Goal: Feedback & Contribution: Submit feedback/report problem

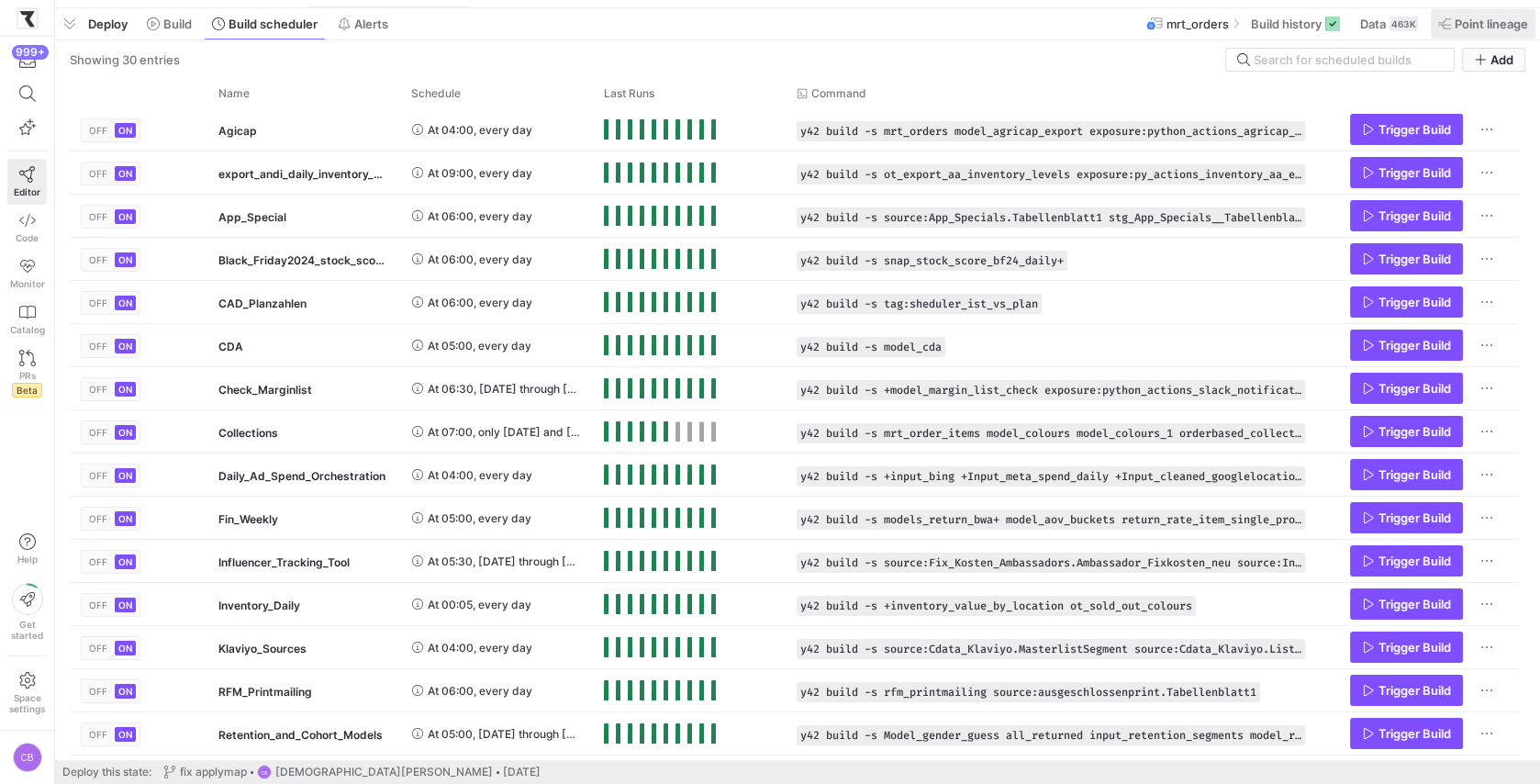
click at [1468, 34] on span at bounding box center [1484, 24] width 105 height 30
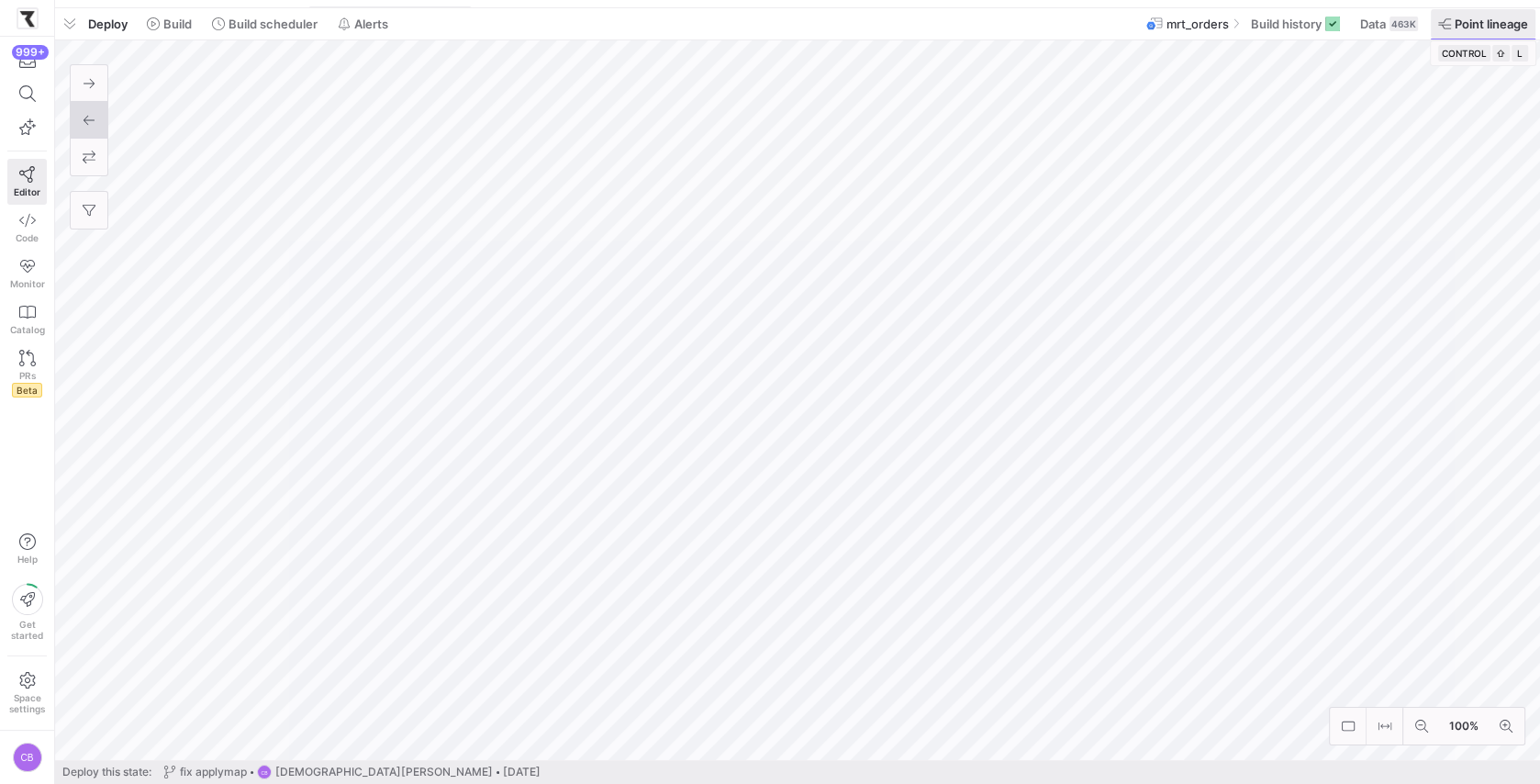
click at [1468, 34] on span at bounding box center [1484, 24] width 105 height 30
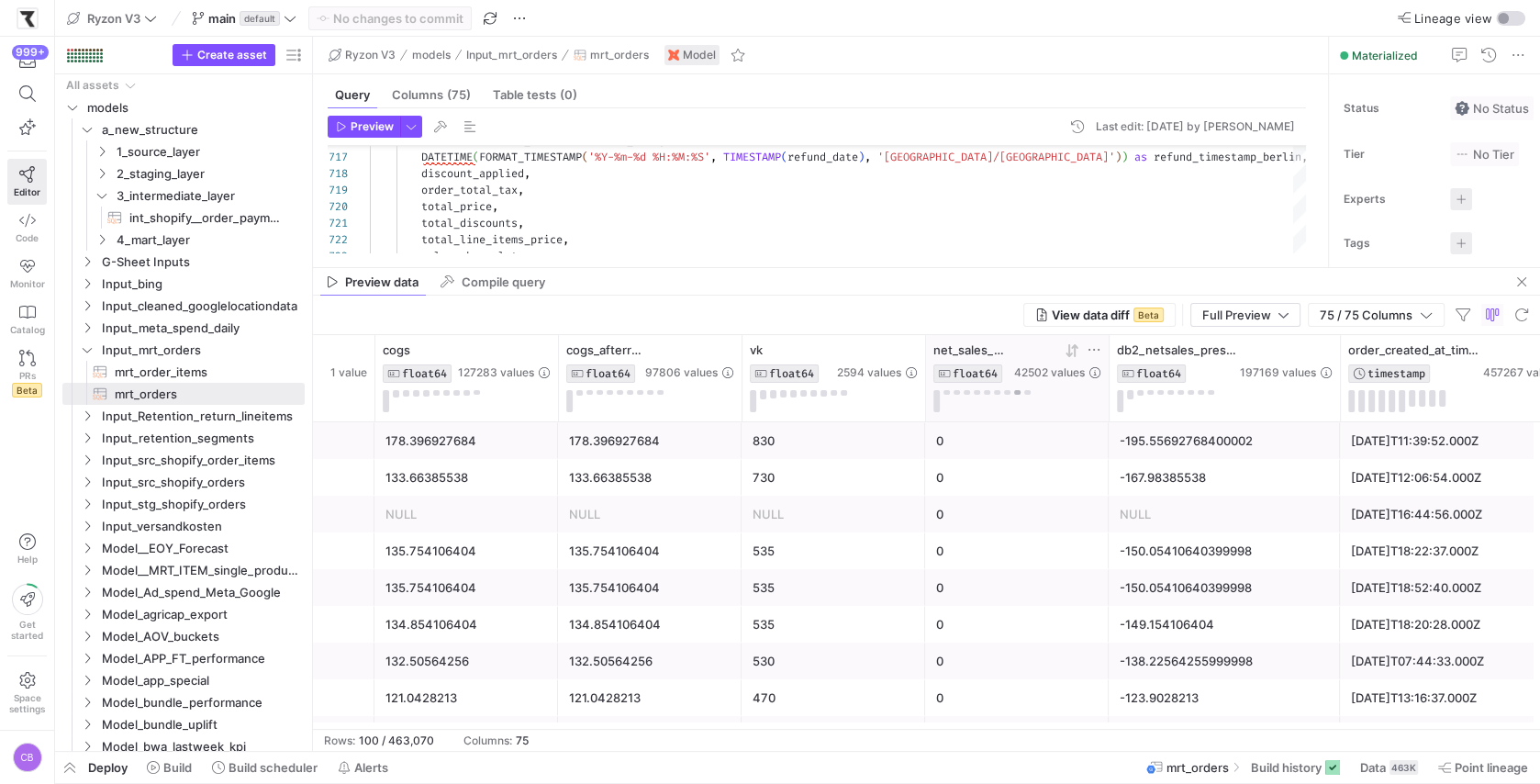
drag, startPoint x: 931, startPoint y: 267, endPoint x: 1016, endPoint y: 388, distance: 147.9
click at [1016, 388] on as-split "Ryzon V3 models Input_mrt_orders mrt_orders Model Query Columns (75) Table test…" at bounding box center [926, 393] width 1227 height 714
click at [300, 760] on span "Build scheduler" at bounding box center [273, 767] width 89 height 14
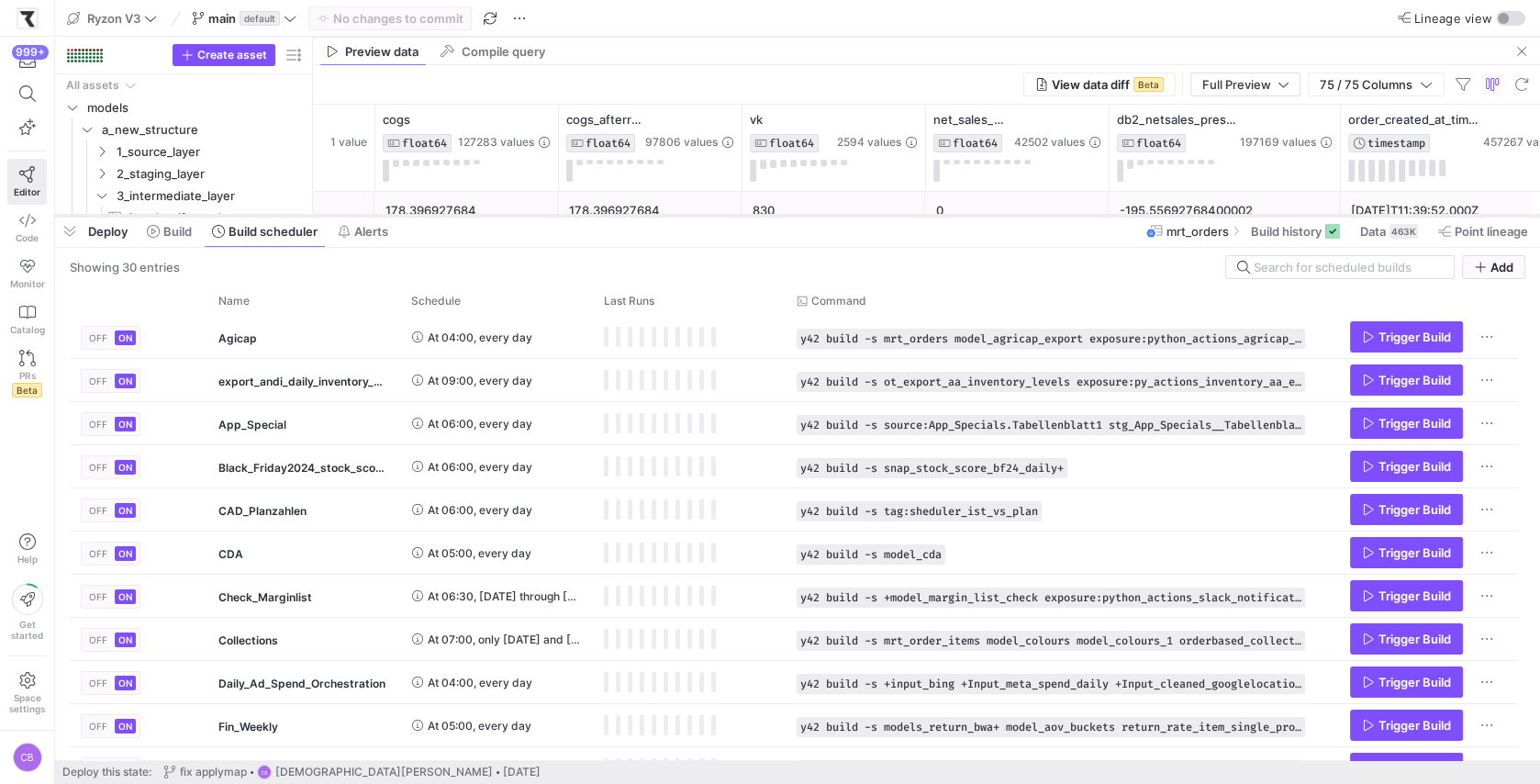
drag, startPoint x: 572, startPoint y: 447, endPoint x: 614, endPoint y: 215, distance: 235.8
click at [614, 215] on div at bounding box center [798, 216] width 1486 height 8
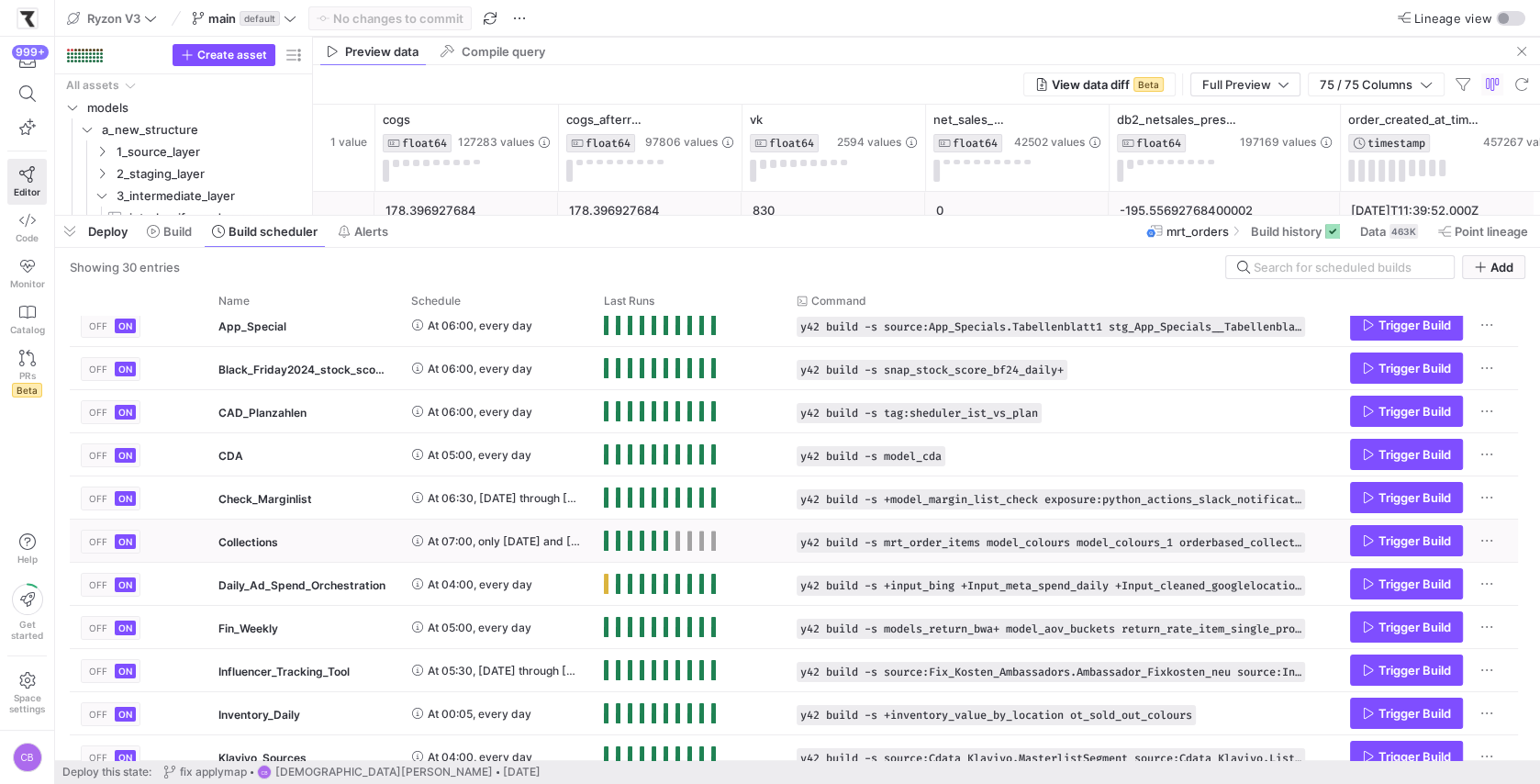
scroll to position [101, 0]
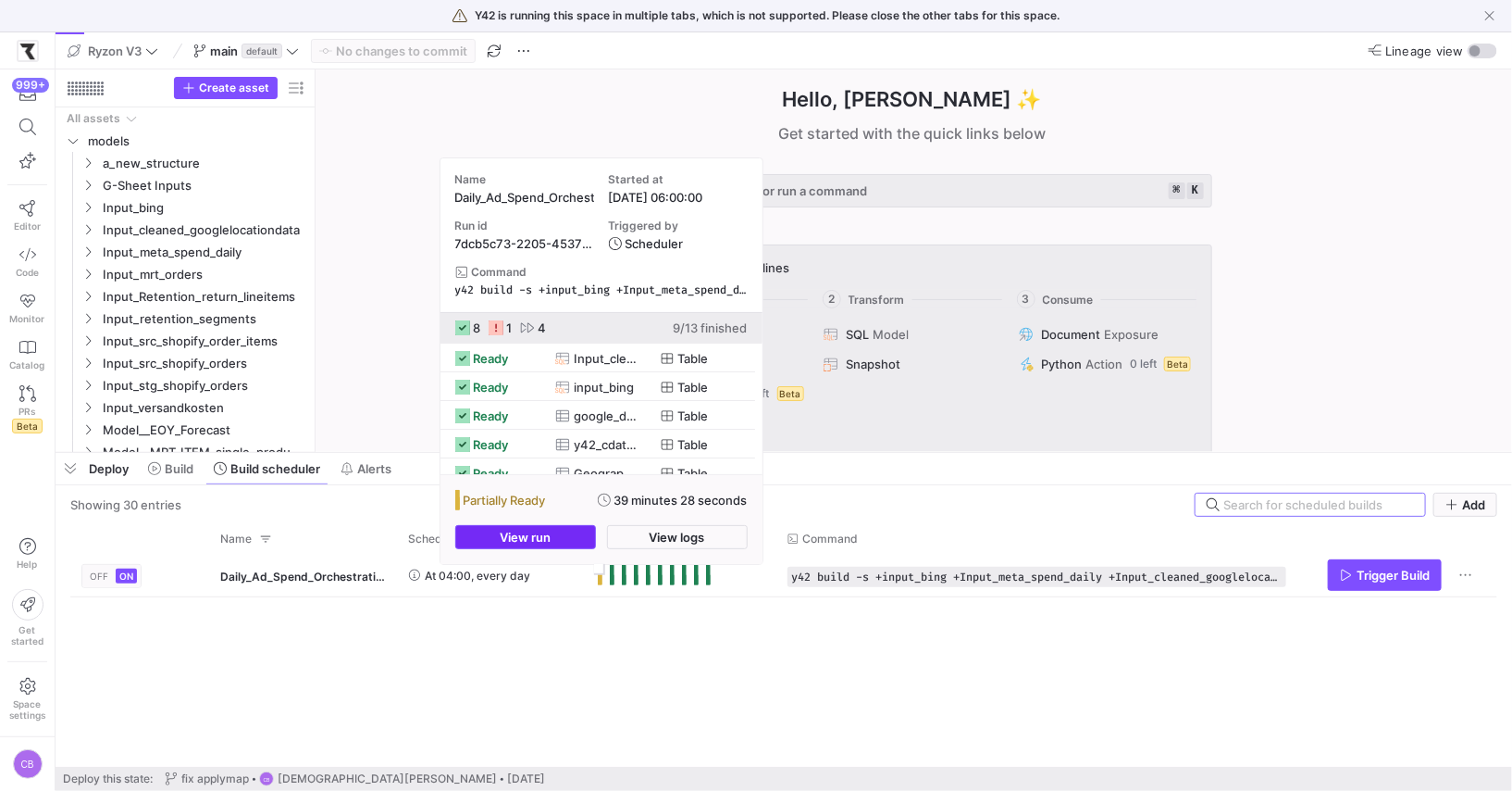
click at [570, 539] on span "button" at bounding box center [525, 536] width 139 height 22
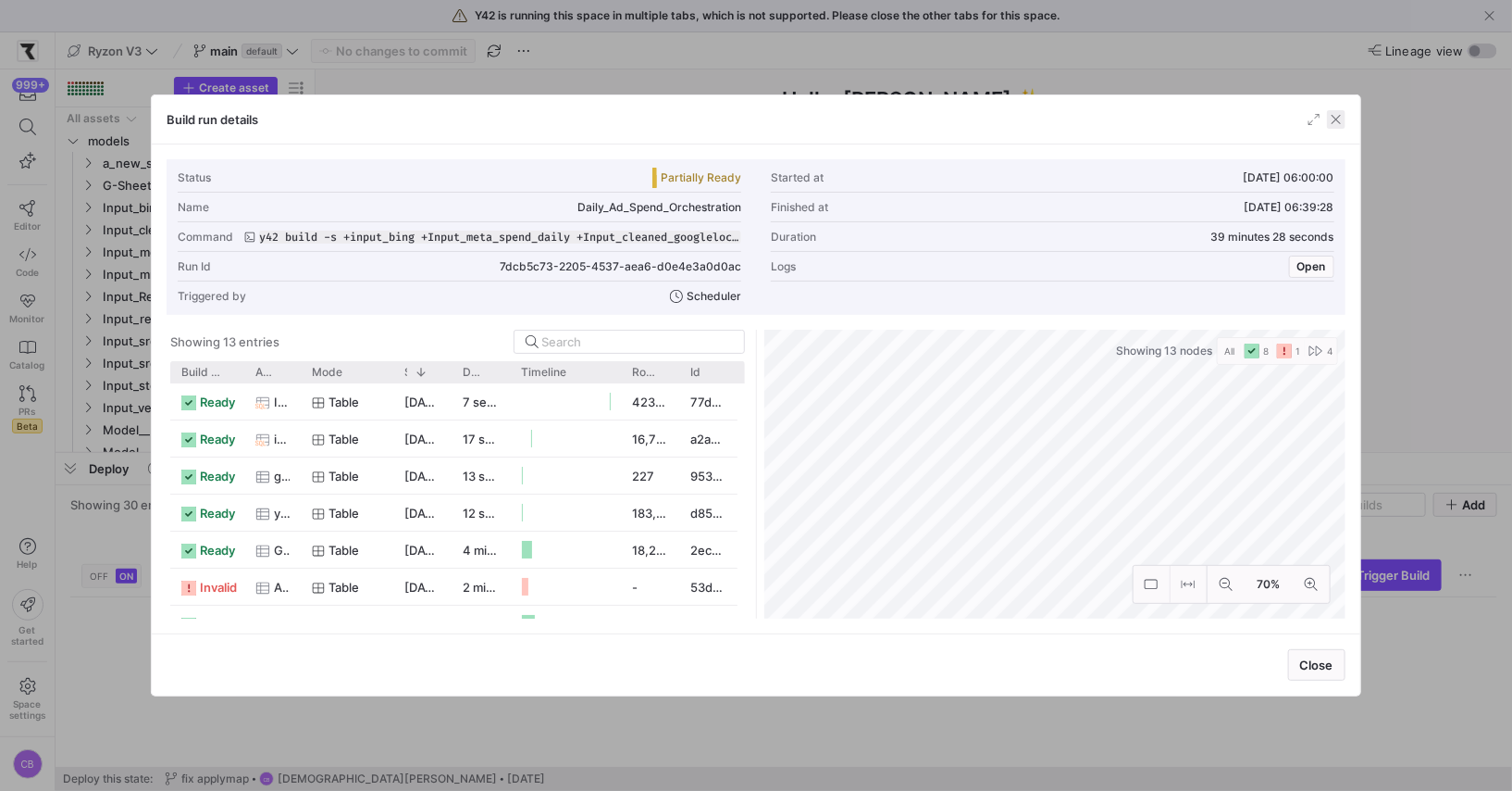
click at [1340, 119] on span "button" at bounding box center [1336, 118] width 18 height 18
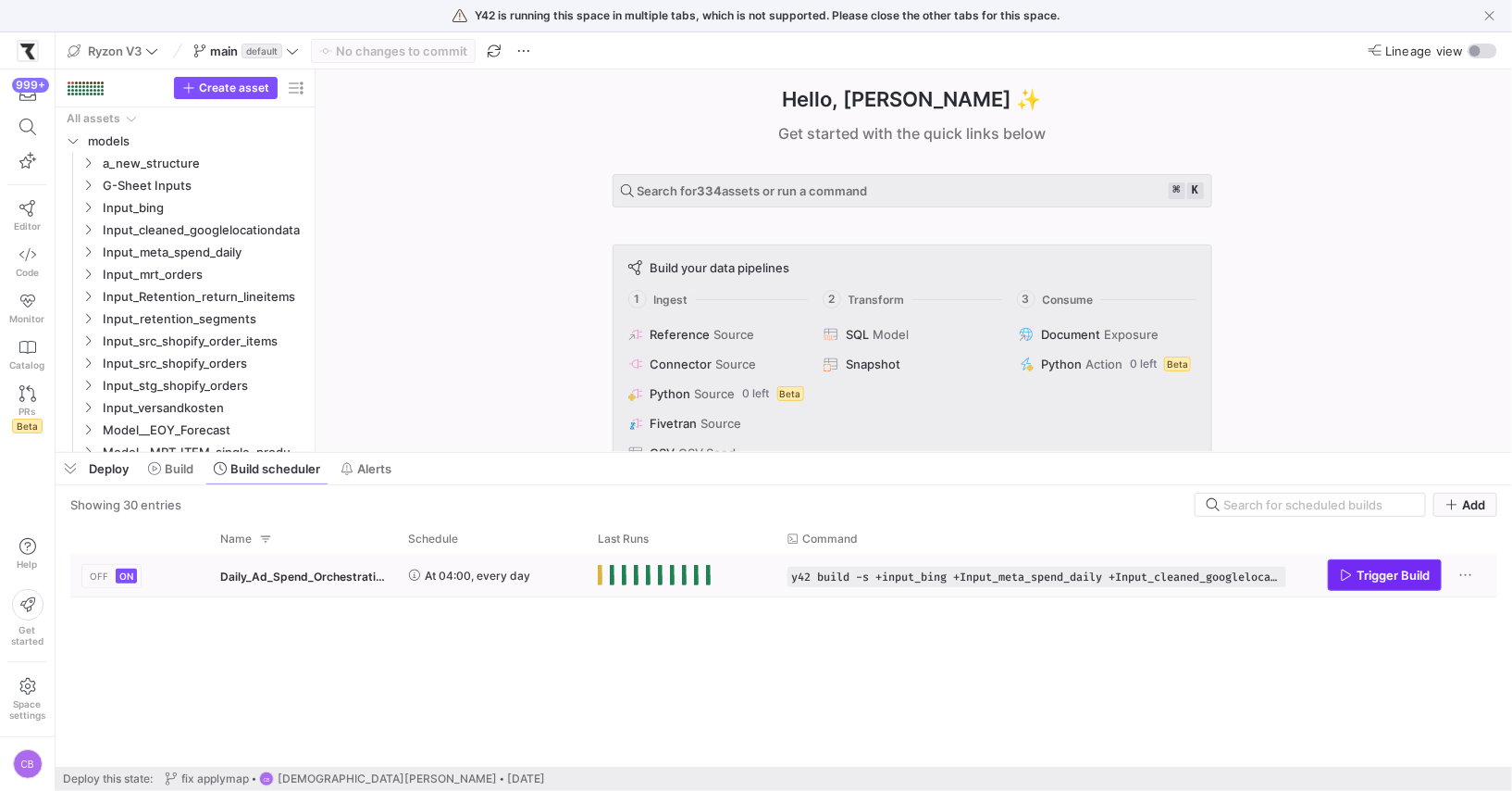
click span "Trigger Build"
click div "Press SPACE to select this row."
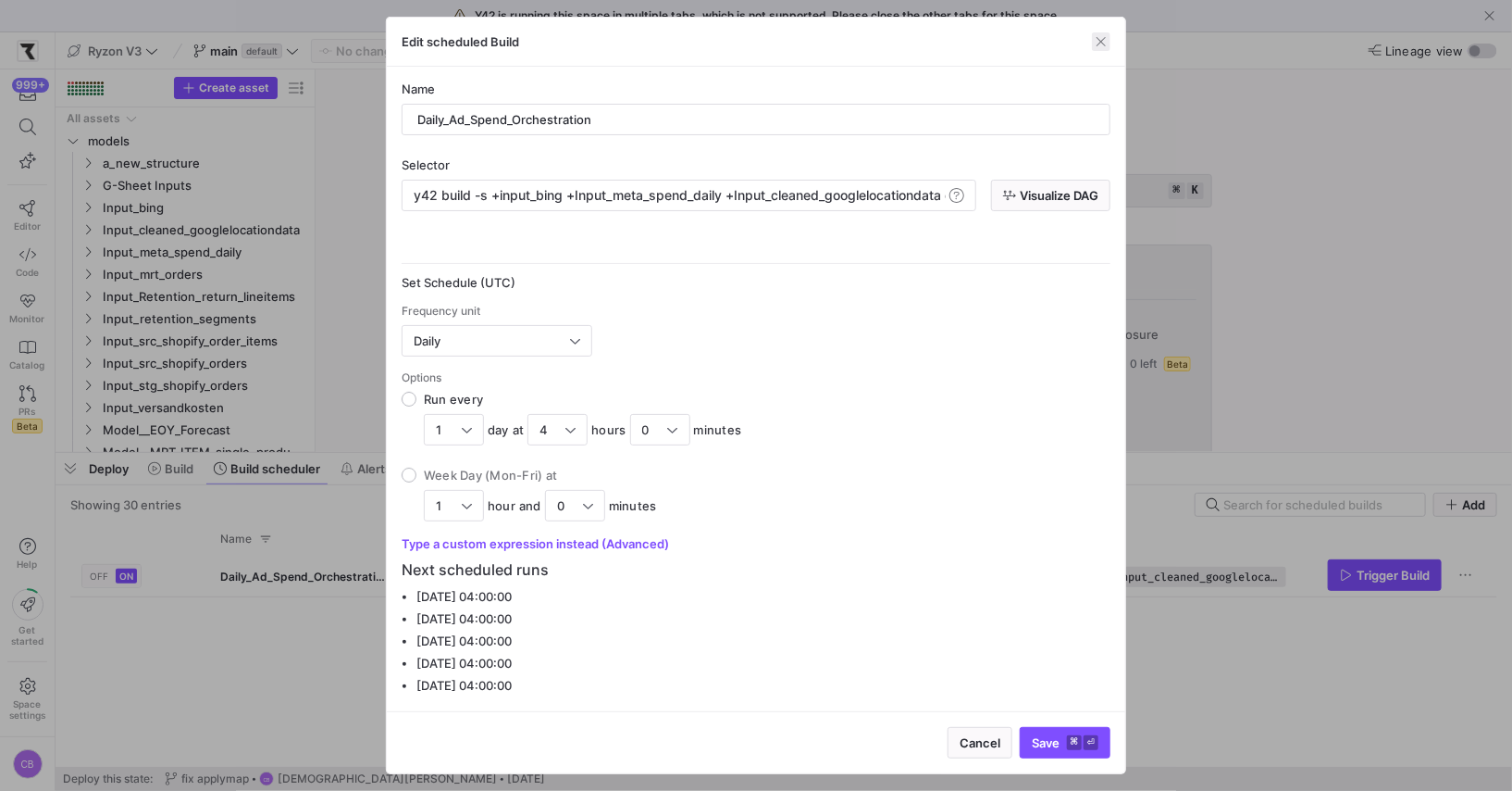
click span "button"
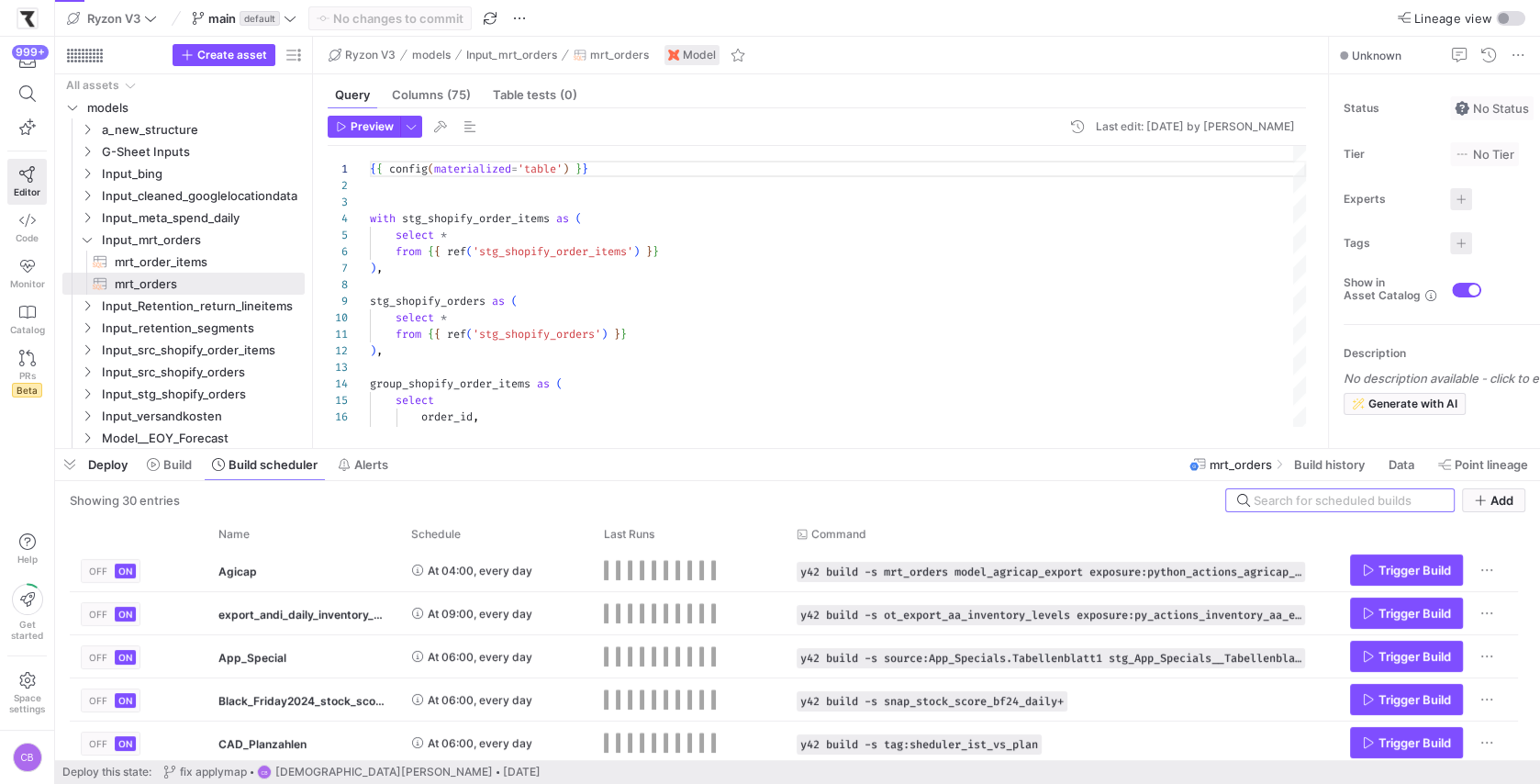
scroll to position [165, 0]
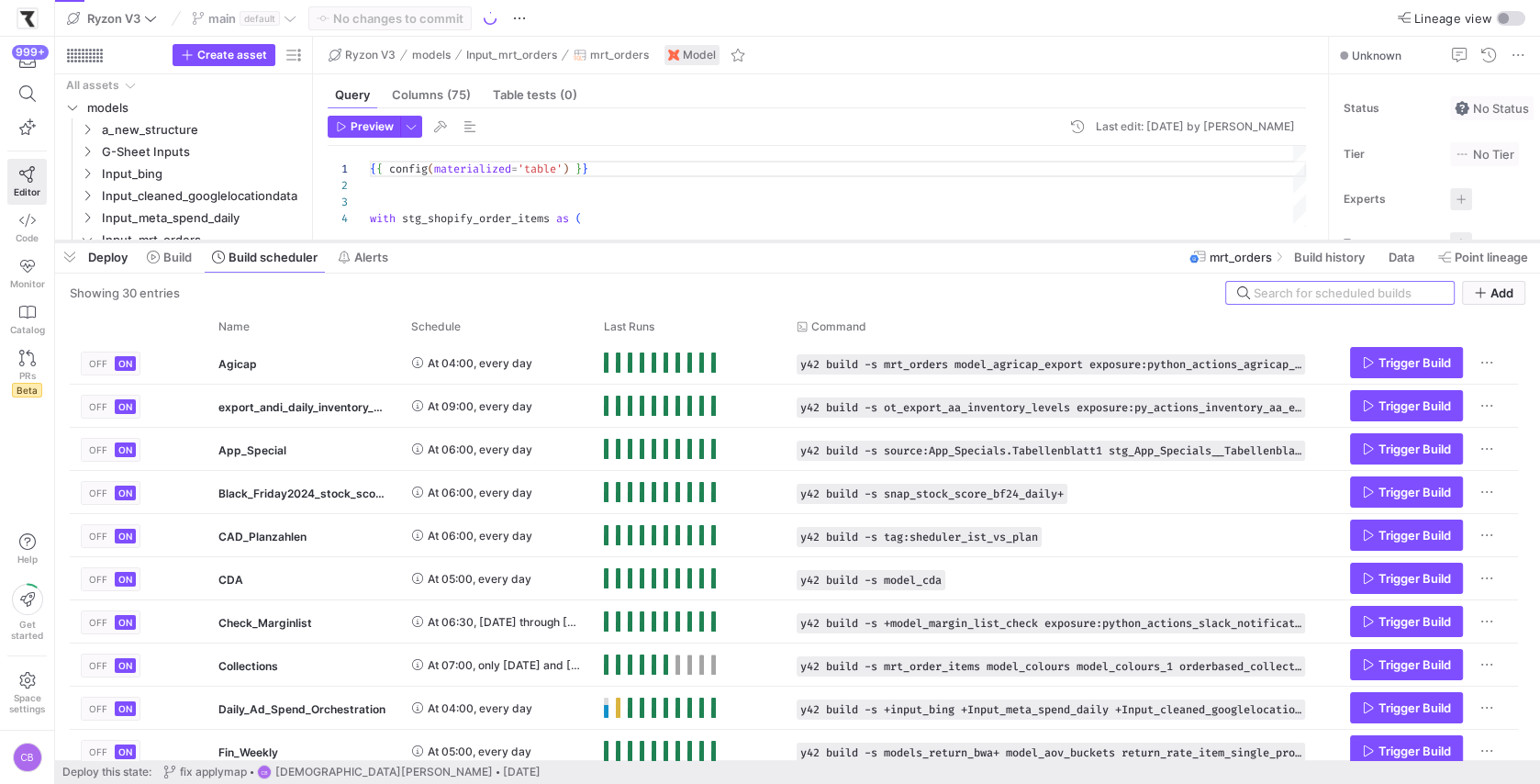
drag, startPoint x: 701, startPoint y: 447, endPoint x: 716, endPoint y: 239, distance: 208.5
click at [716, 239] on div at bounding box center [798, 241] width 1486 height 8
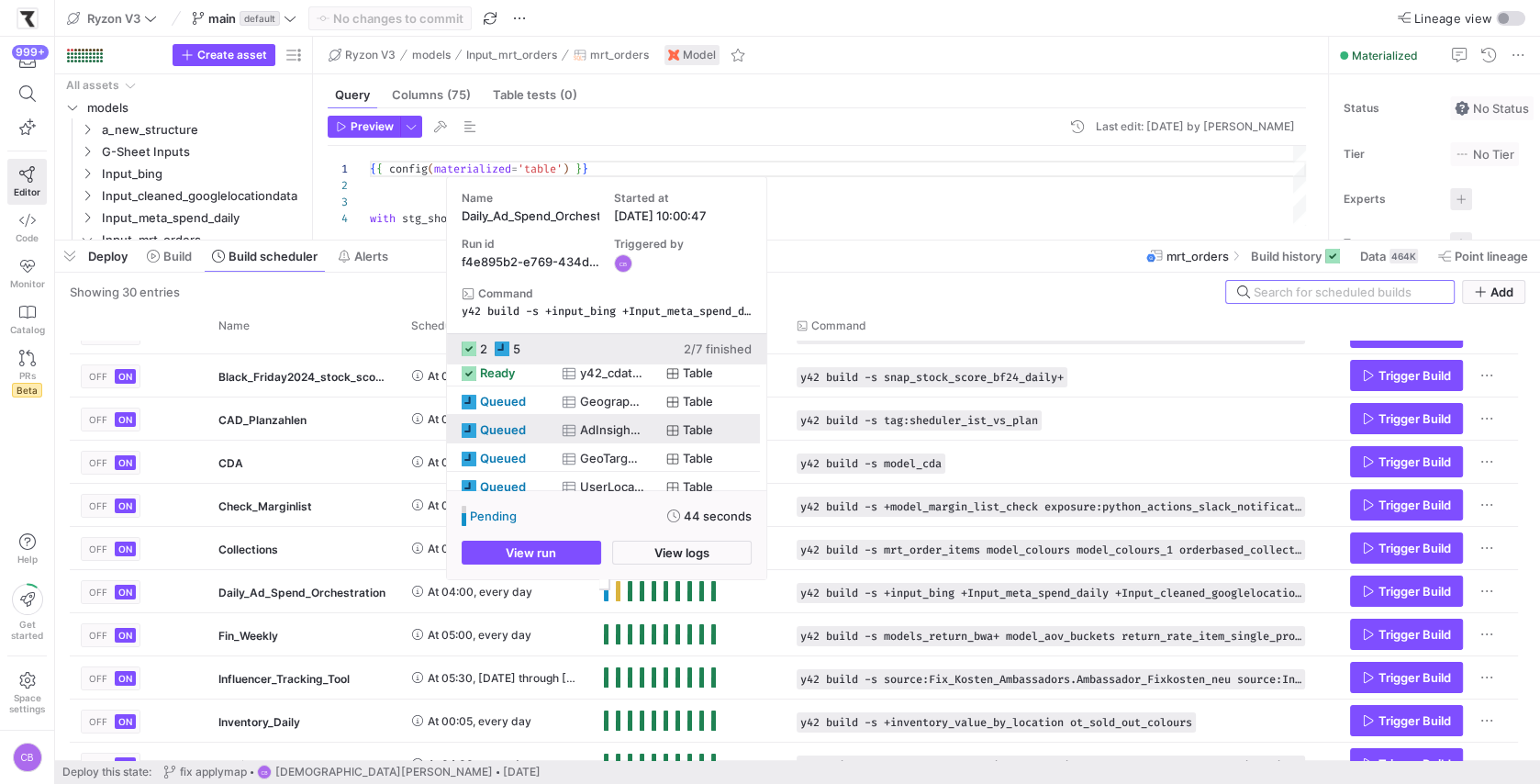
scroll to position [71, 0]
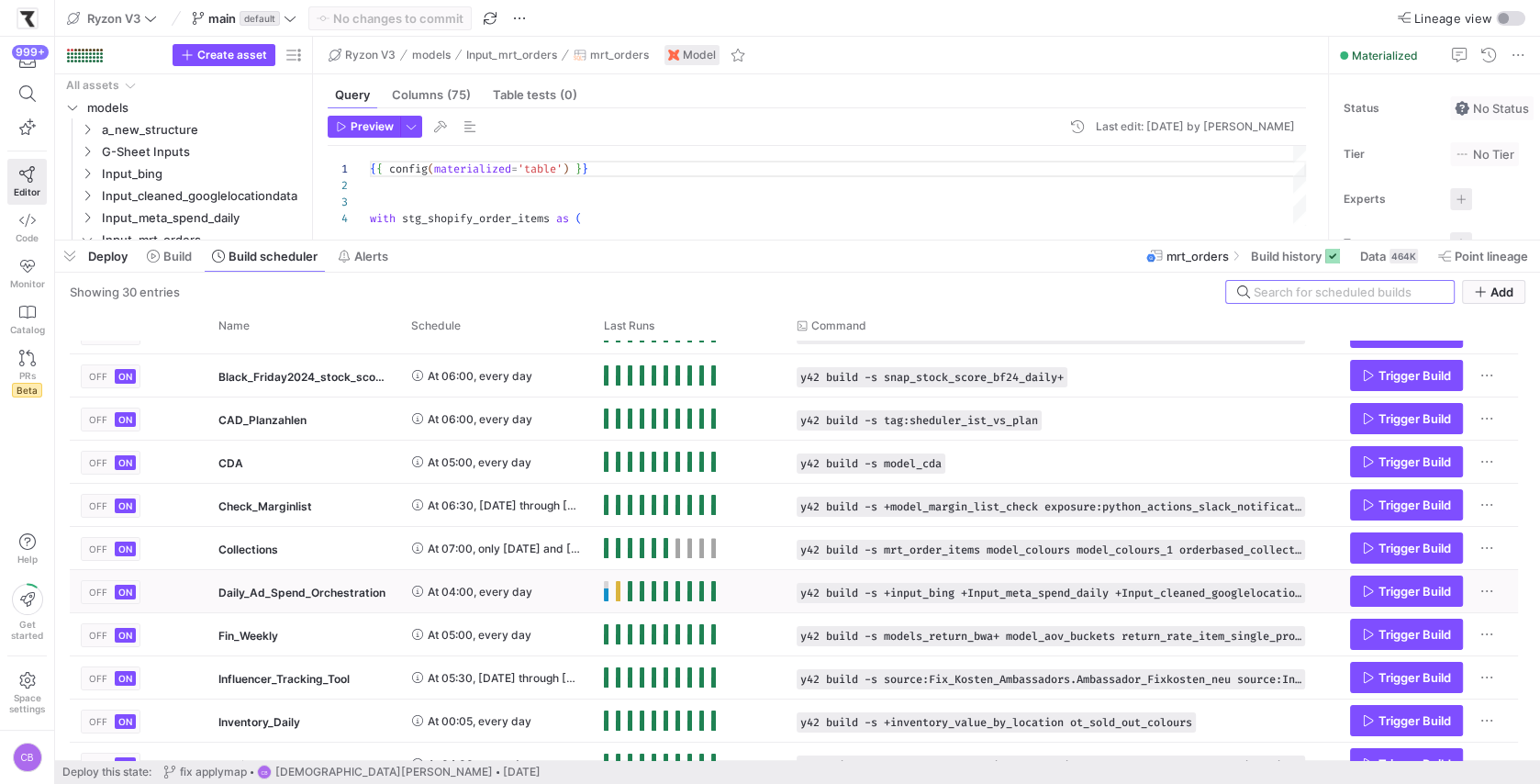
click at [618, 590] on span "Press SPACE to select this row." at bounding box center [618, 590] width 5 height 20
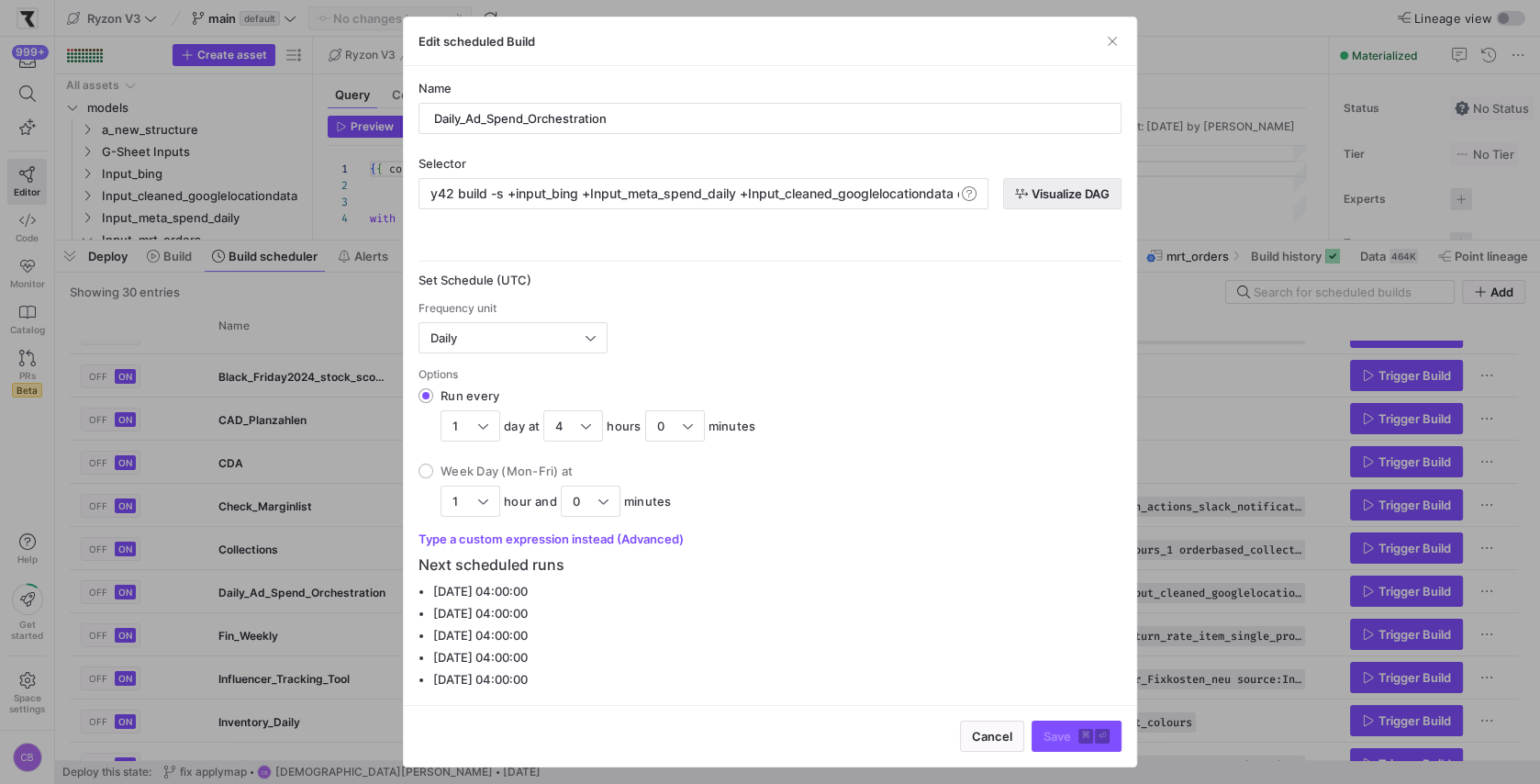
click at [1052, 206] on span "button" at bounding box center [1063, 194] width 116 height 30
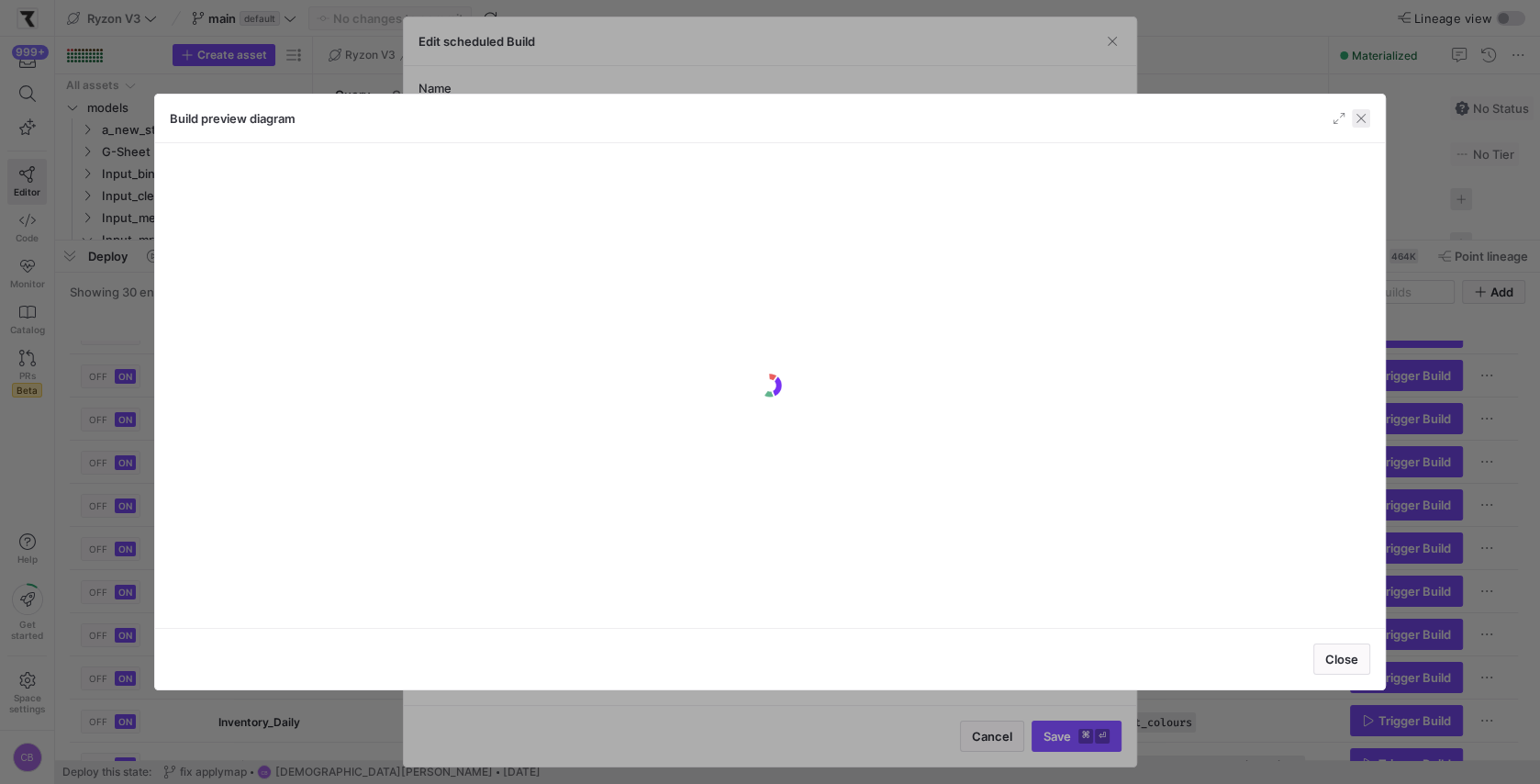
click at [1360, 124] on span "button" at bounding box center [1361, 117] width 18 height 18
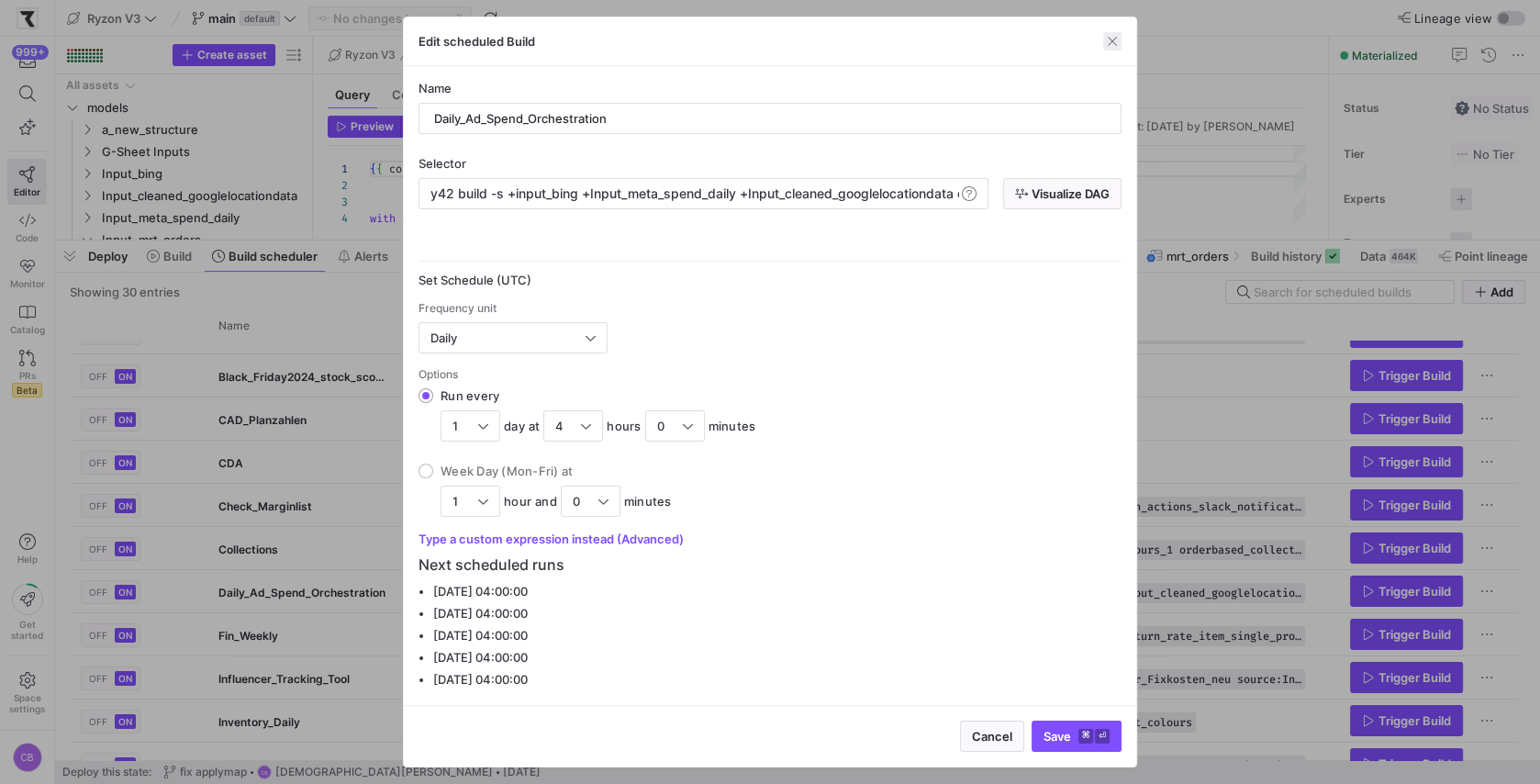
click at [1113, 43] on span "button" at bounding box center [1112, 41] width 18 height 18
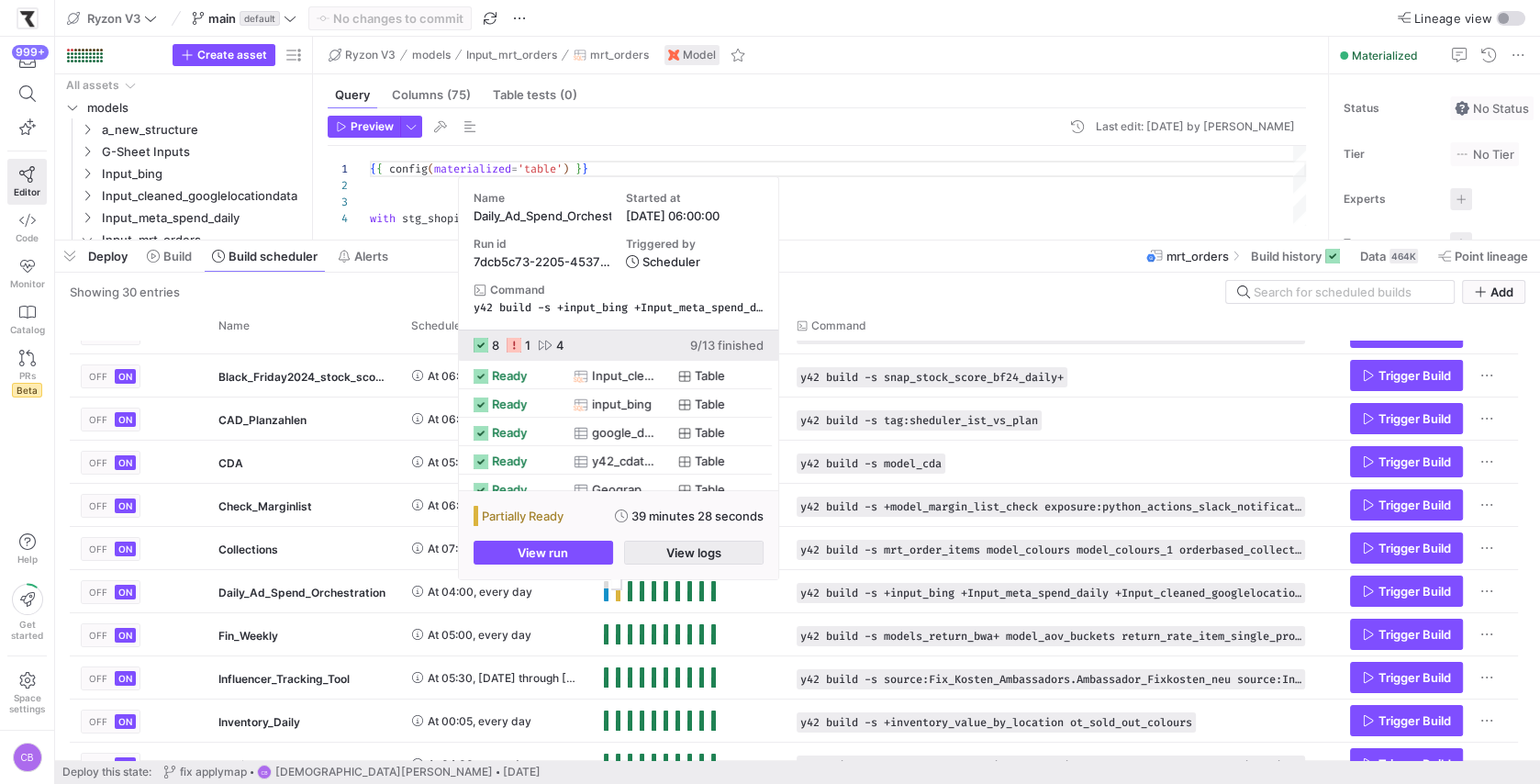
click at [636, 556] on span "button" at bounding box center [694, 552] width 137 height 22
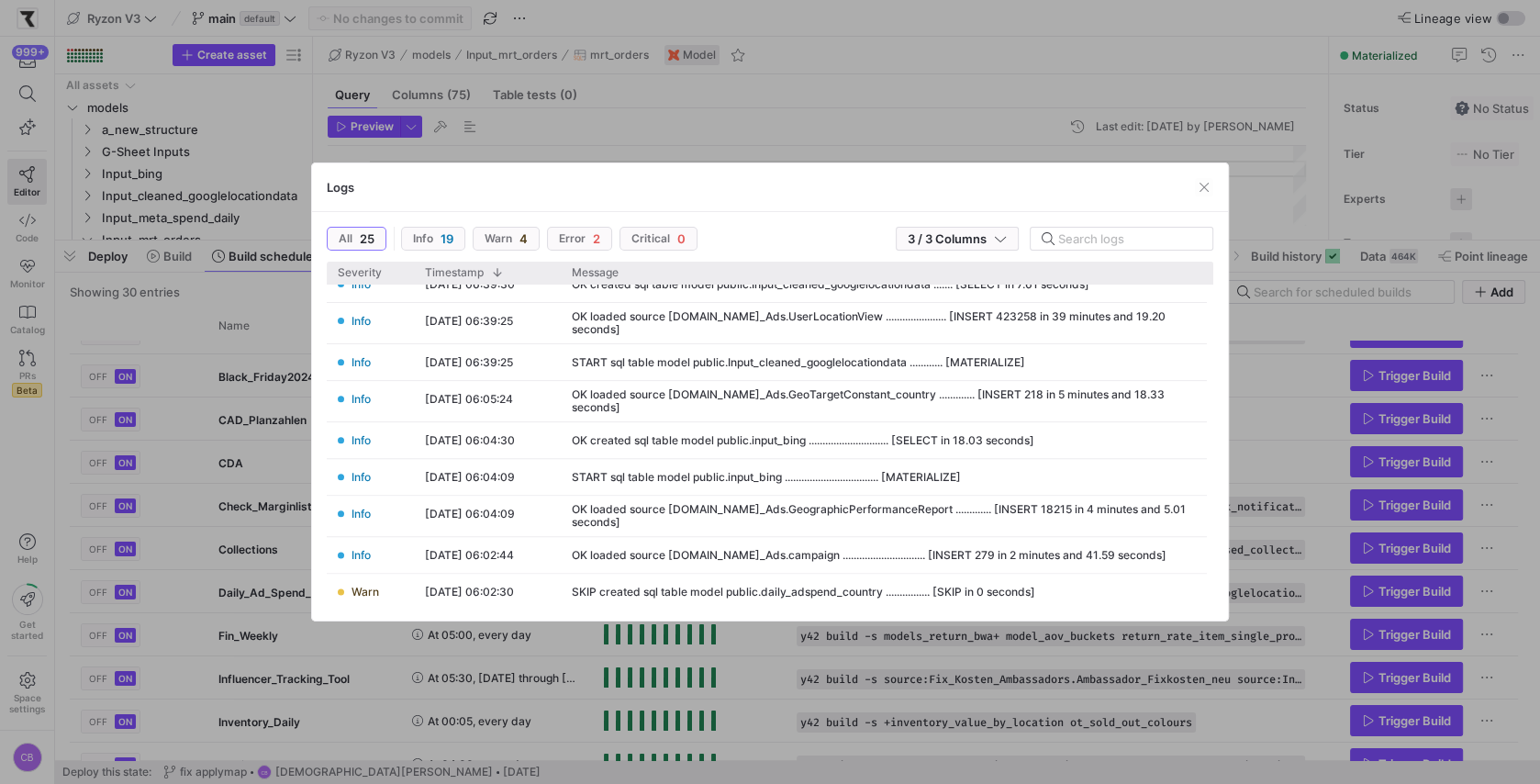
scroll to position [0, 0]
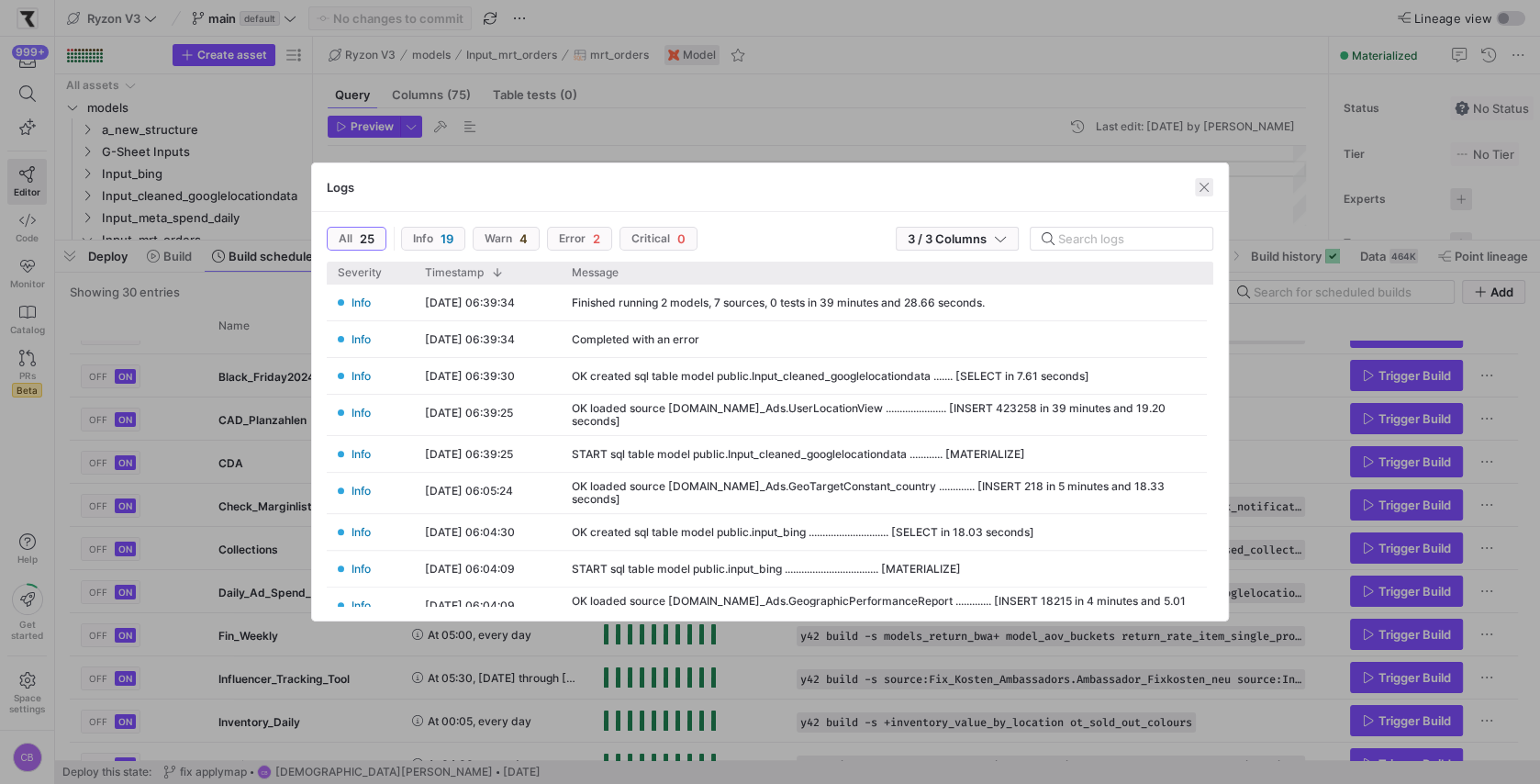
click at [1205, 190] on span "button" at bounding box center [1204, 187] width 18 height 18
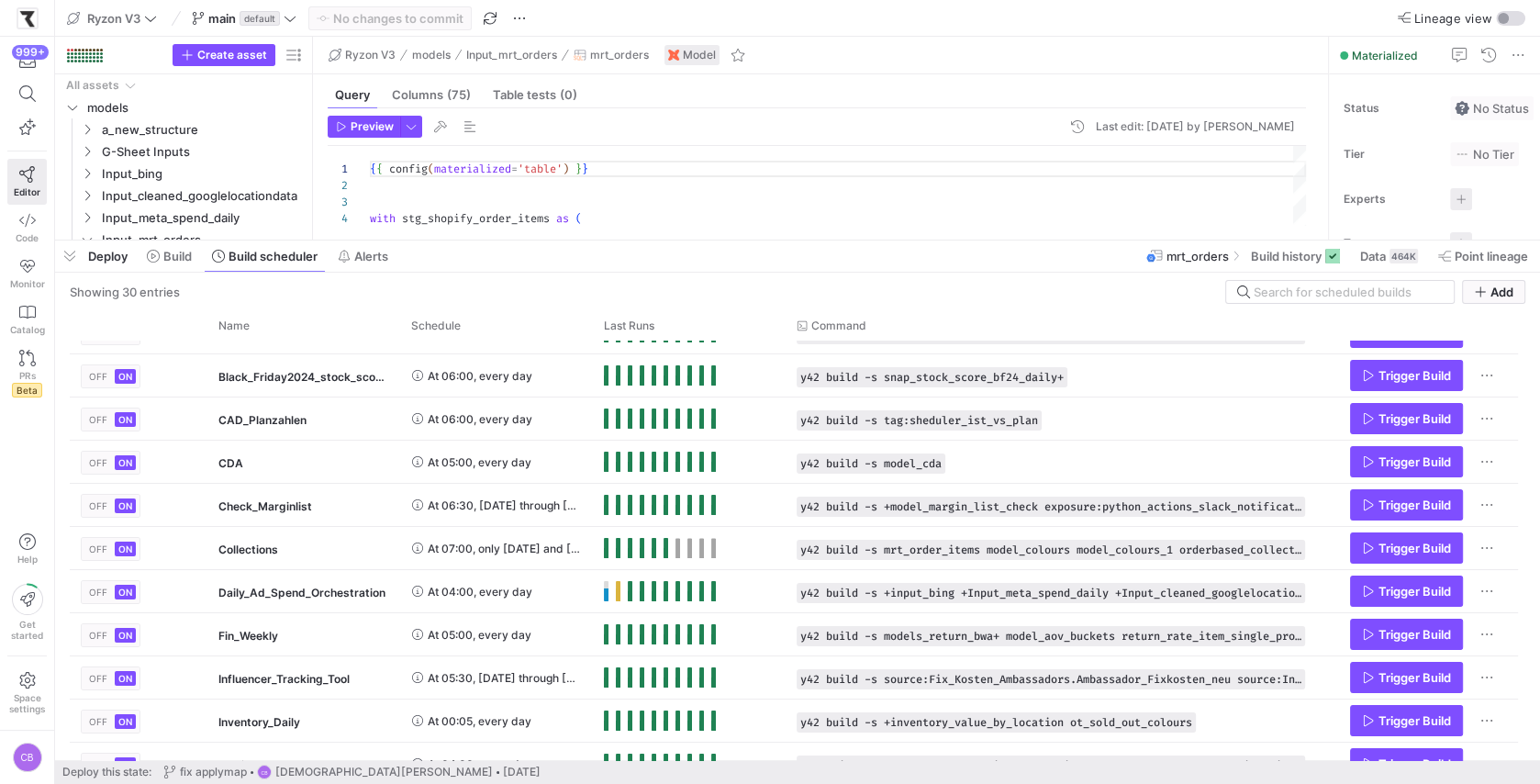
click at [900, 251] on div "Deploy Build Build scheduler Alerts mrt_orders Build history Data 464K Point li…" at bounding box center [798, 256] width 1486 height 31
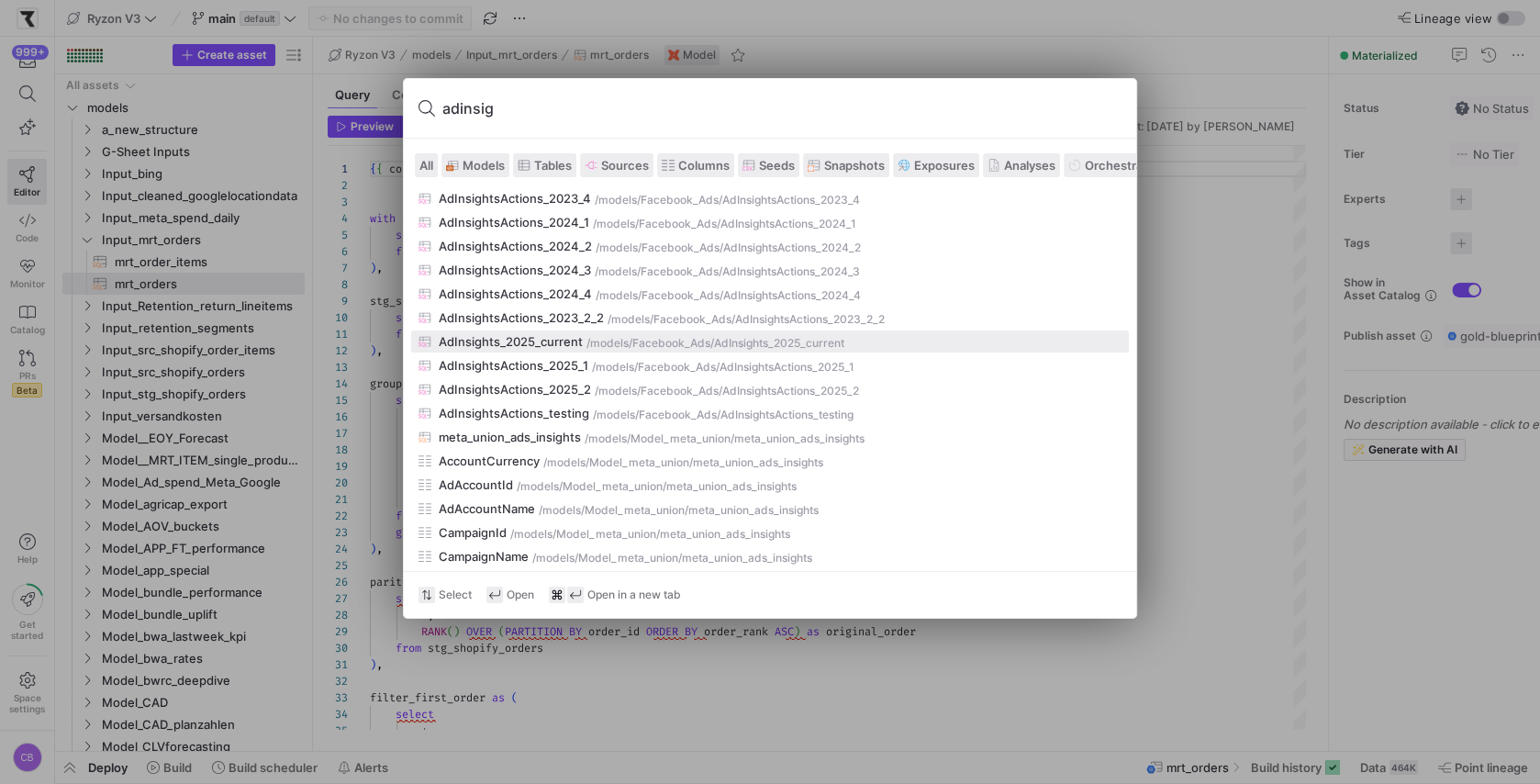
type input "adinsig"
click at [615, 341] on div "/models/" at bounding box center [610, 342] width 46 height 12
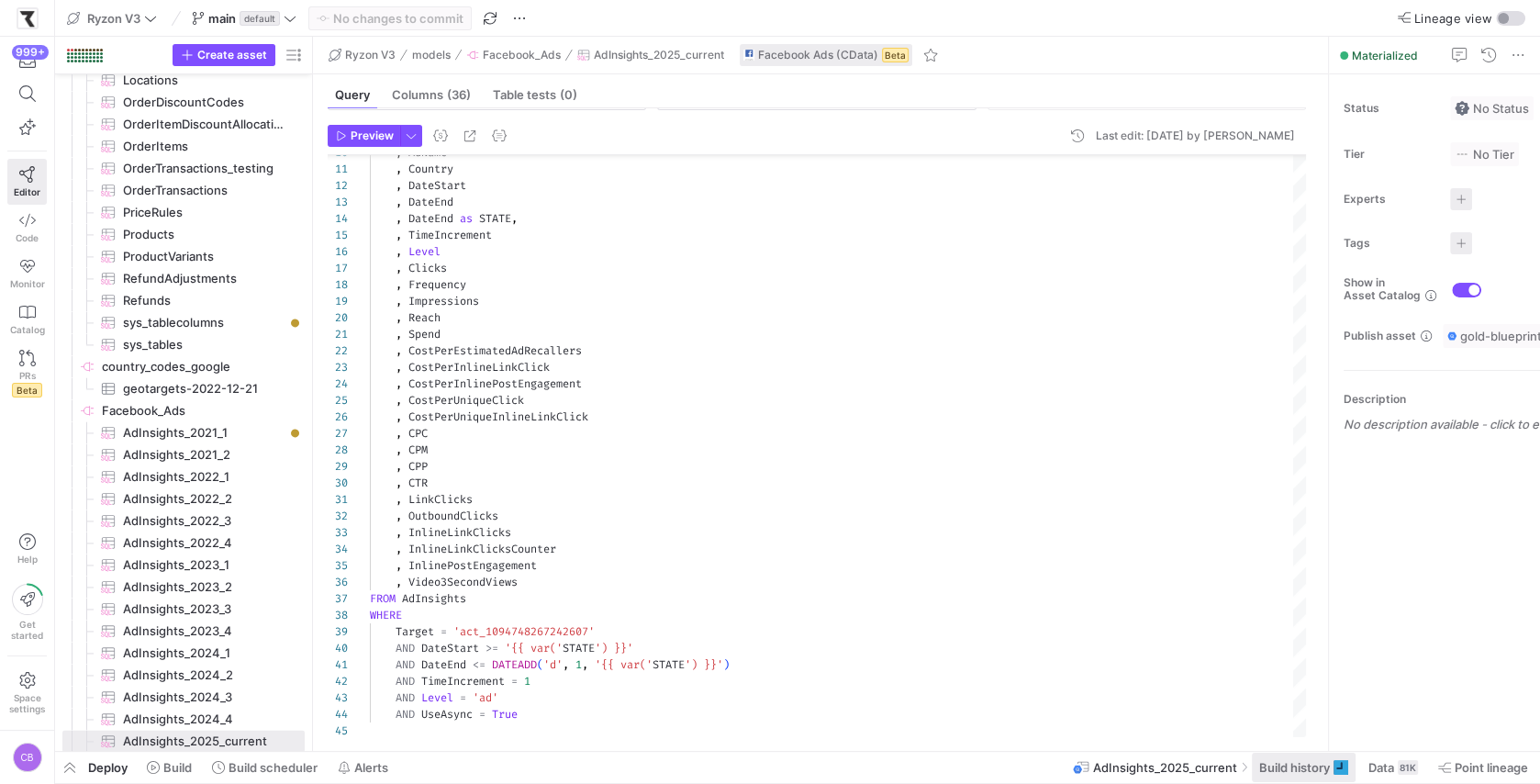
click at [1315, 767] on span "Build history" at bounding box center [1295, 767] width 71 height 14
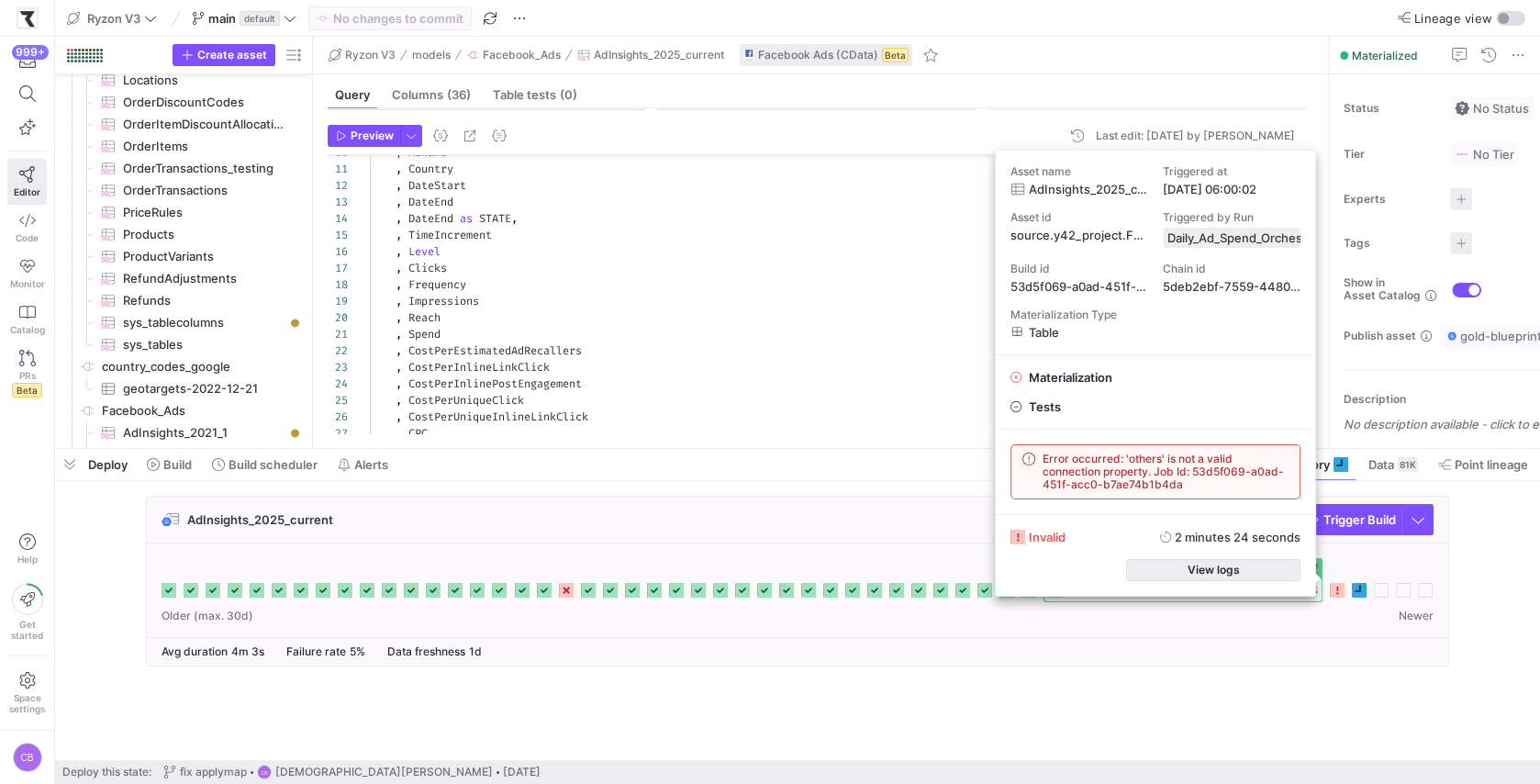
click at [1252, 566] on span "button" at bounding box center [1213, 569] width 173 height 20
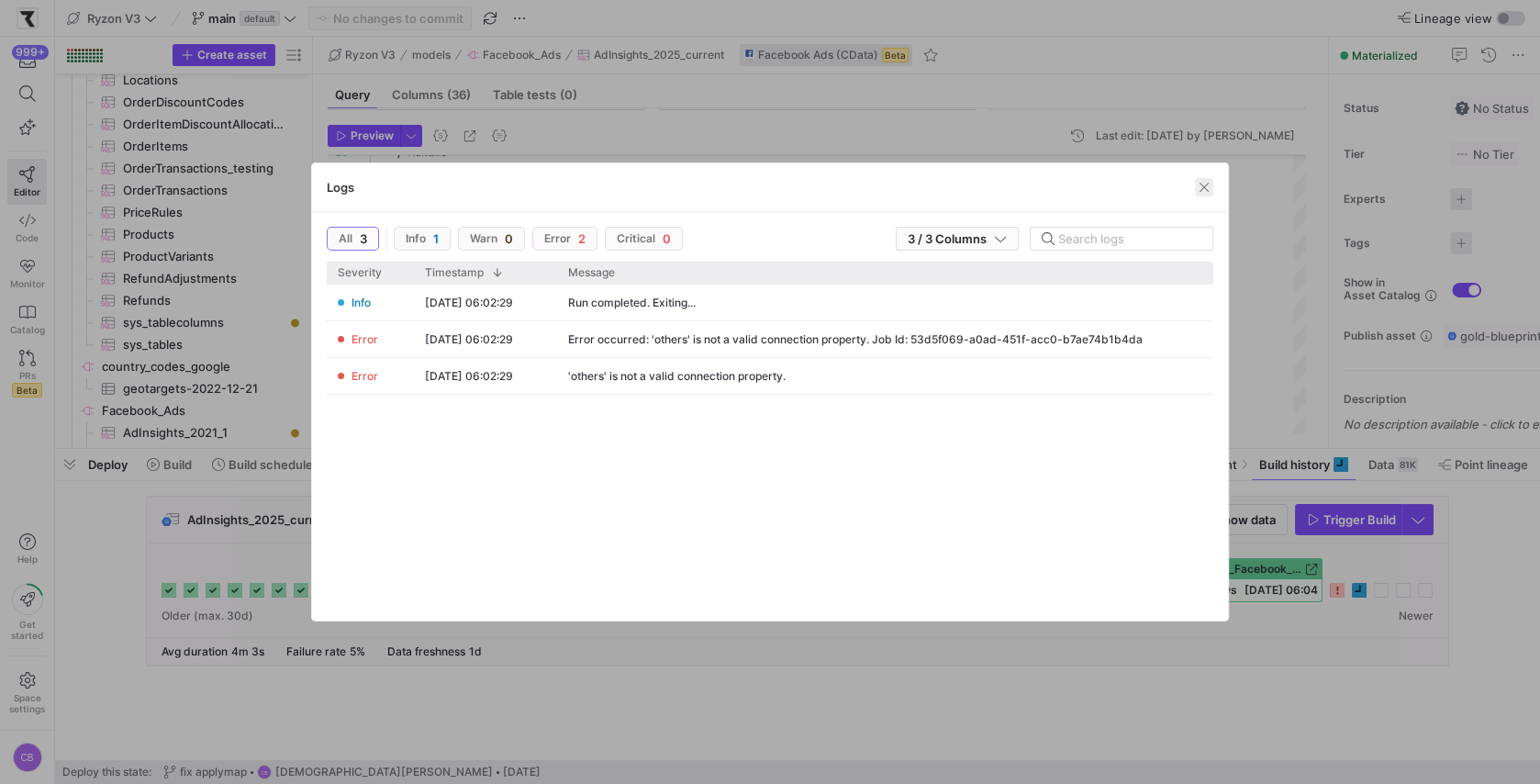
click at [1207, 185] on span "button" at bounding box center [1204, 187] width 18 height 18
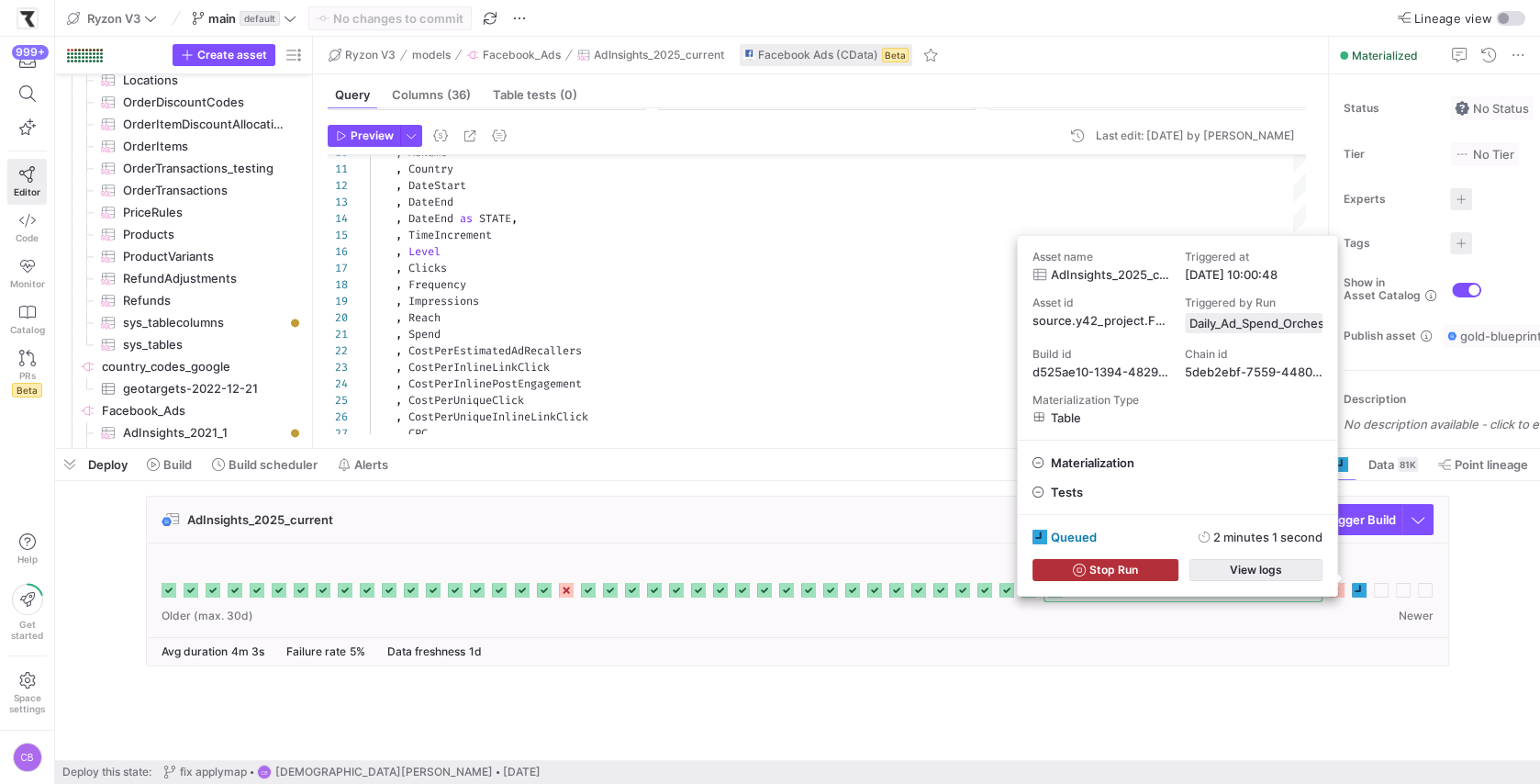
click at [1291, 570] on span "button" at bounding box center [1257, 569] width 132 height 20
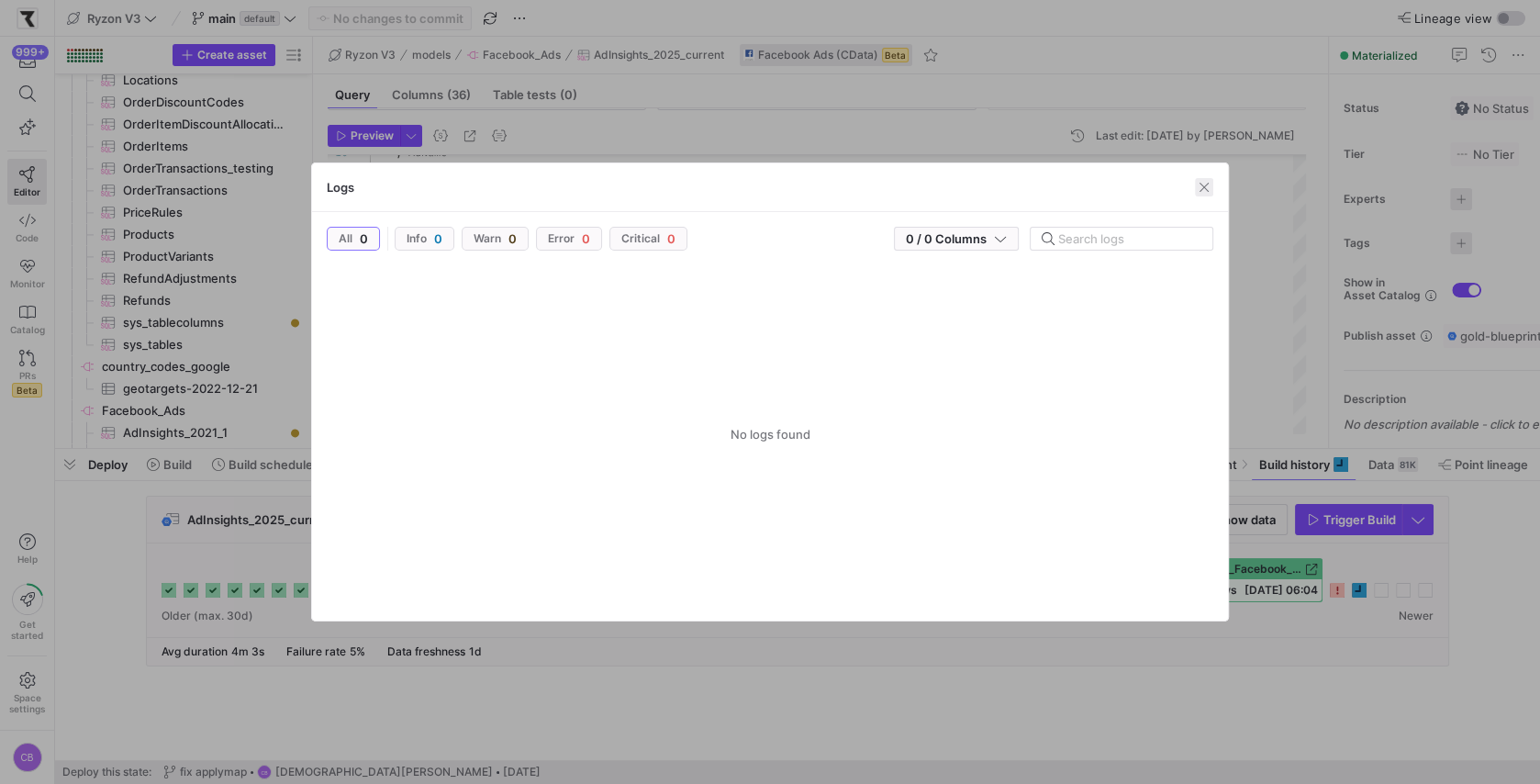
click at [1209, 187] on span "button" at bounding box center [1204, 187] width 18 height 18
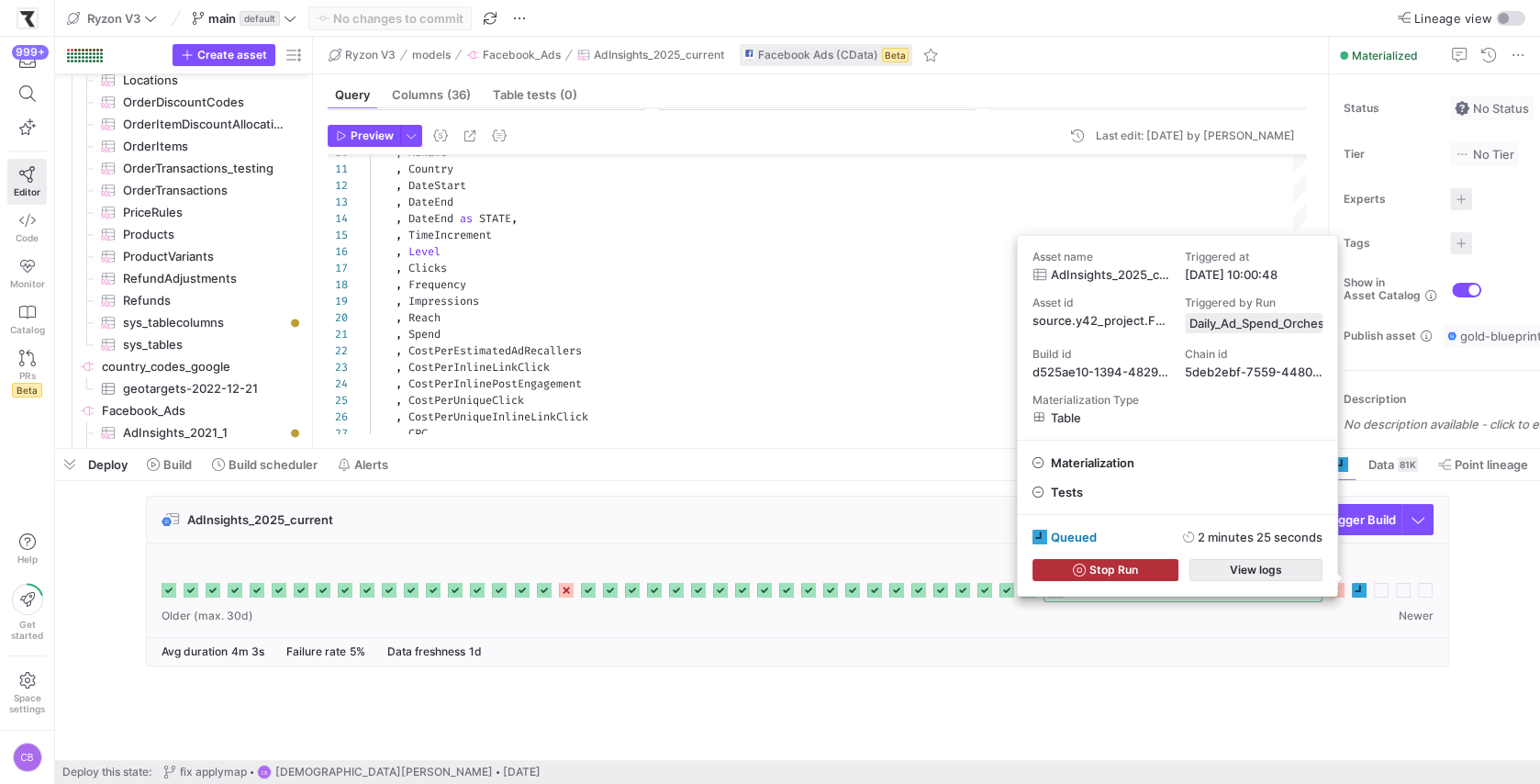
click at [1286, 567] on span "button" at bounding box center [1257, 569] width 132 height 20
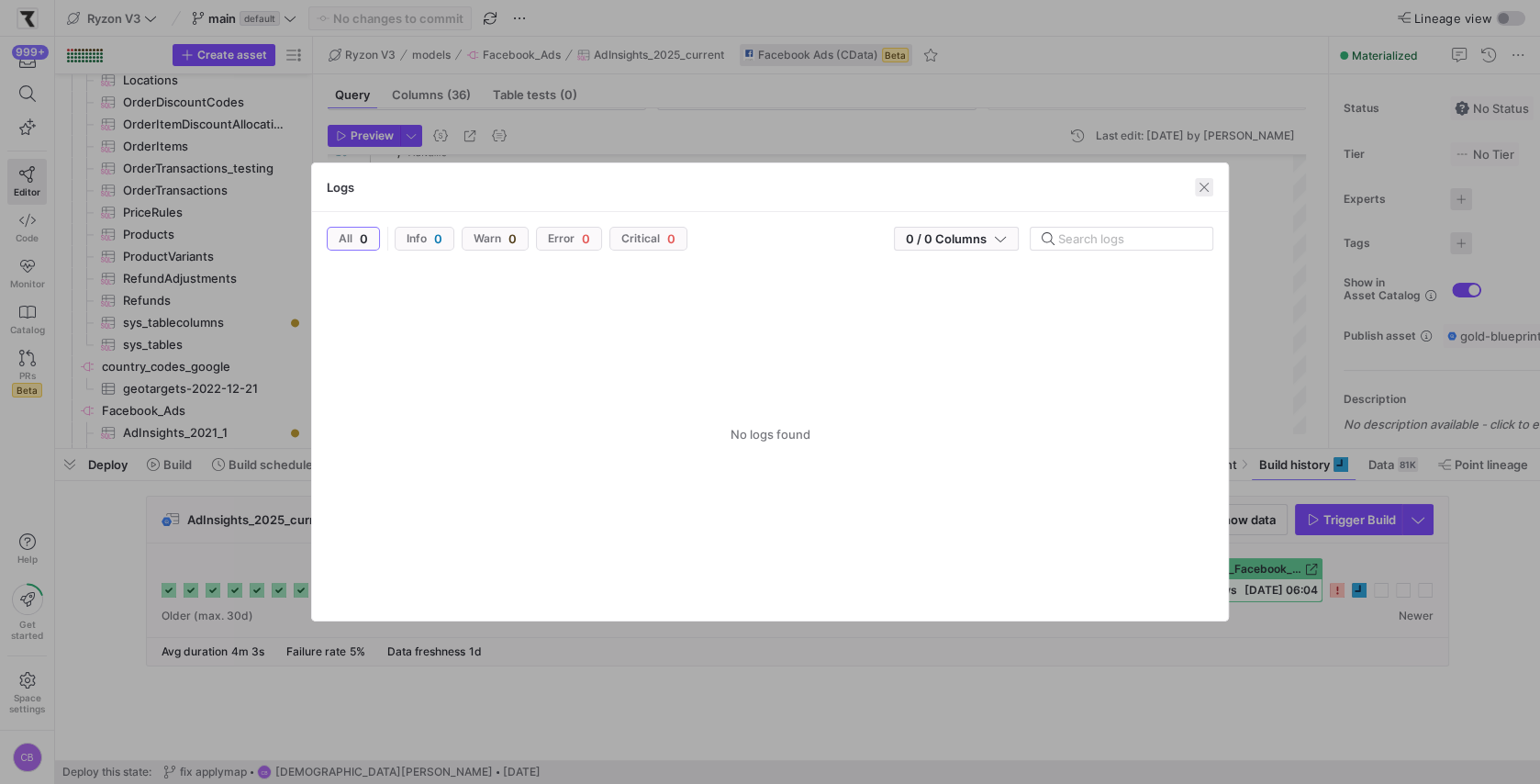
click at [1206, 183] on span "button" at bounding box center [1204, 187] width 18 height 18
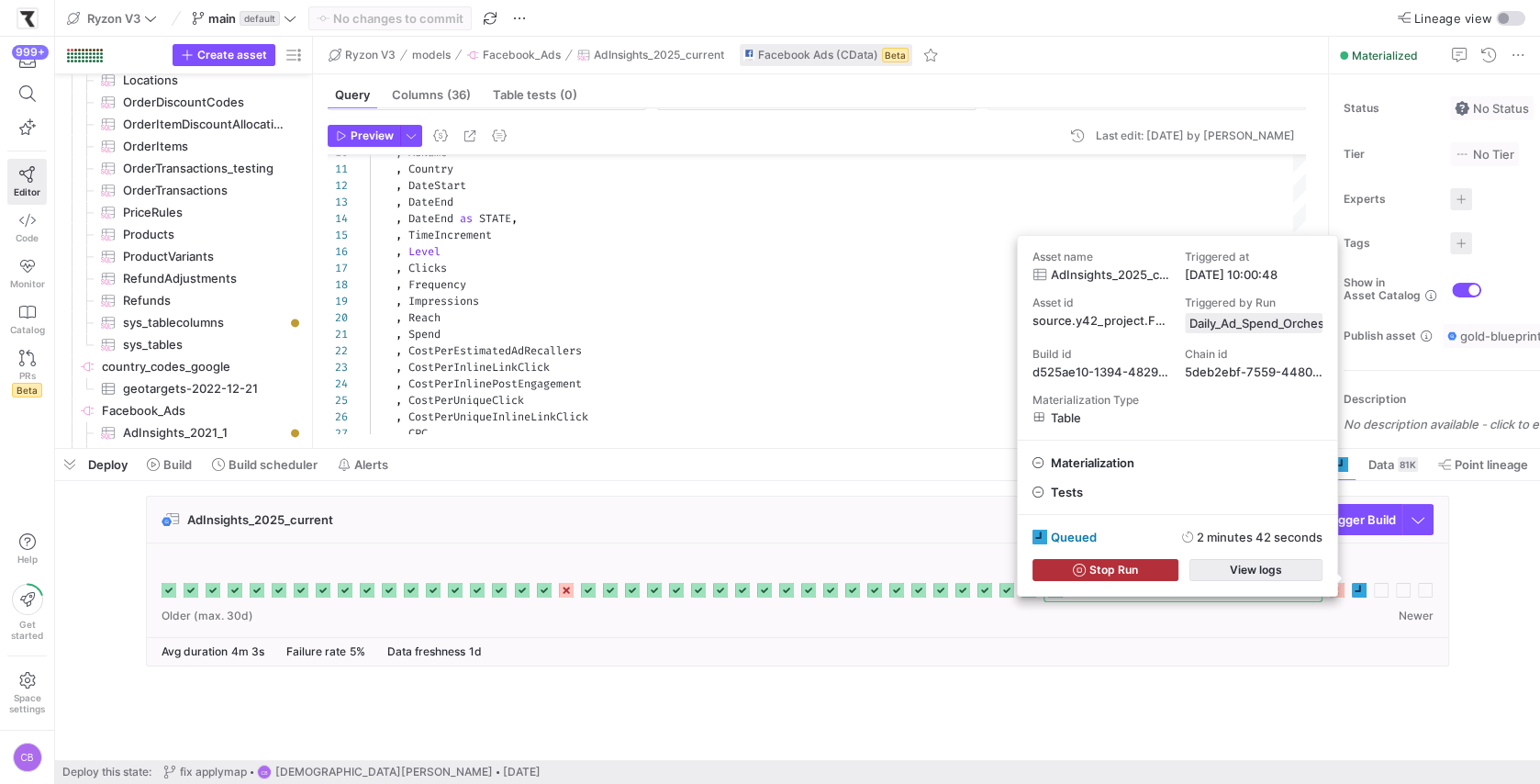
click at [1306, 568] on span "button" at bounding box center [1257, 569] width 132 height 20
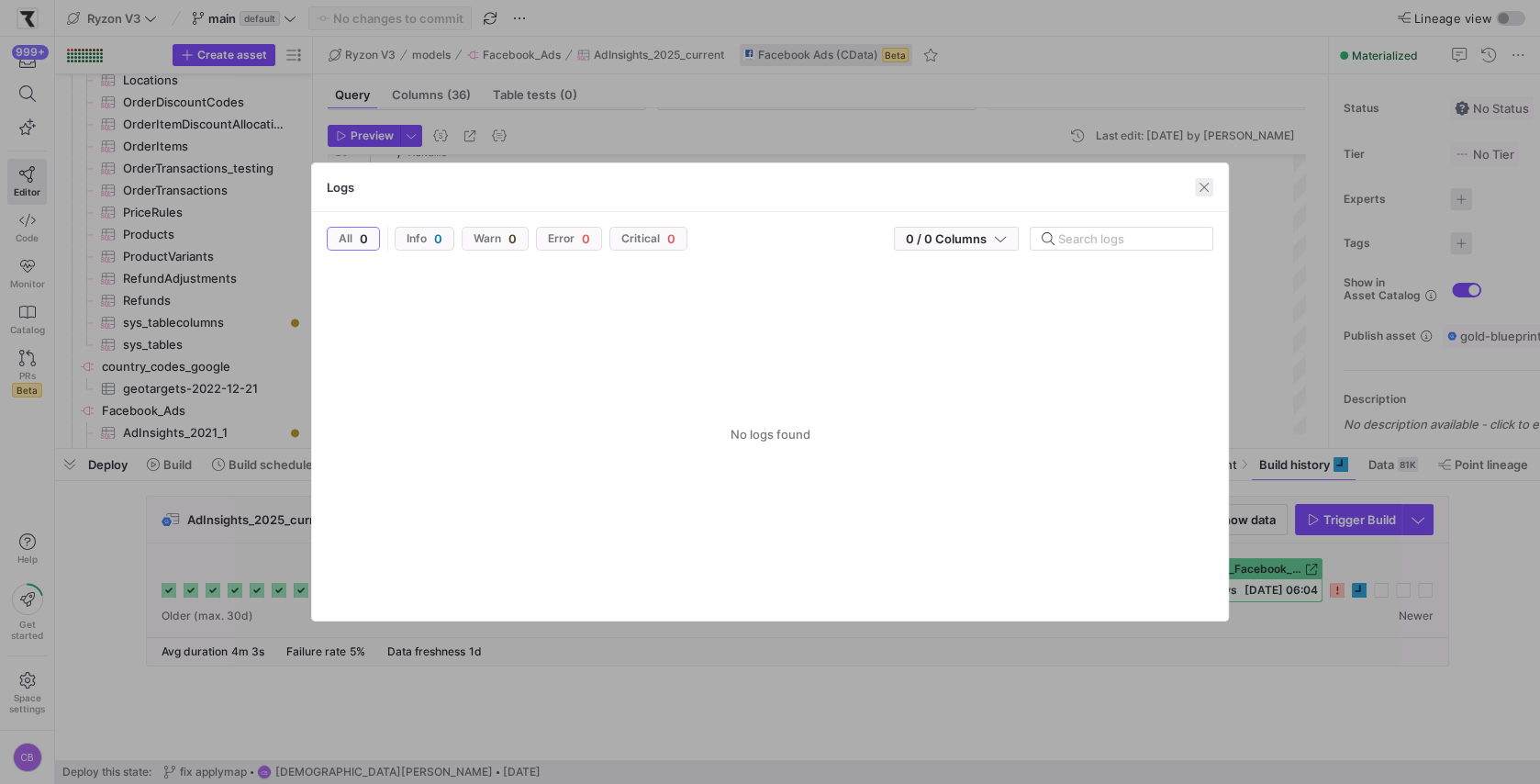
click at [1207, 186] on span "button" at bounding box center [1204, 187] width 18 height 18
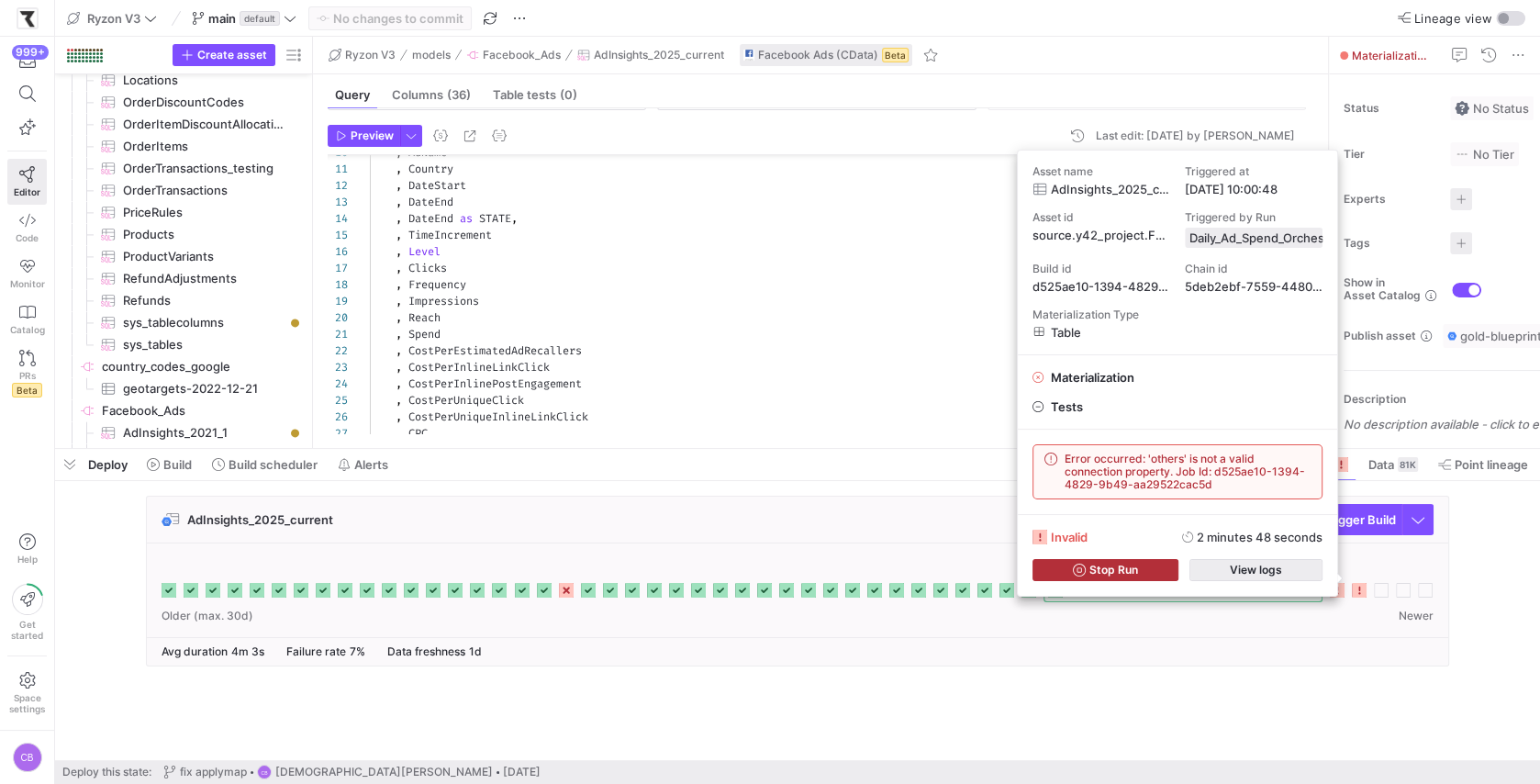
click at [1301, 565] on span "button" at bounding box center [1257, 569] width 132 height 20
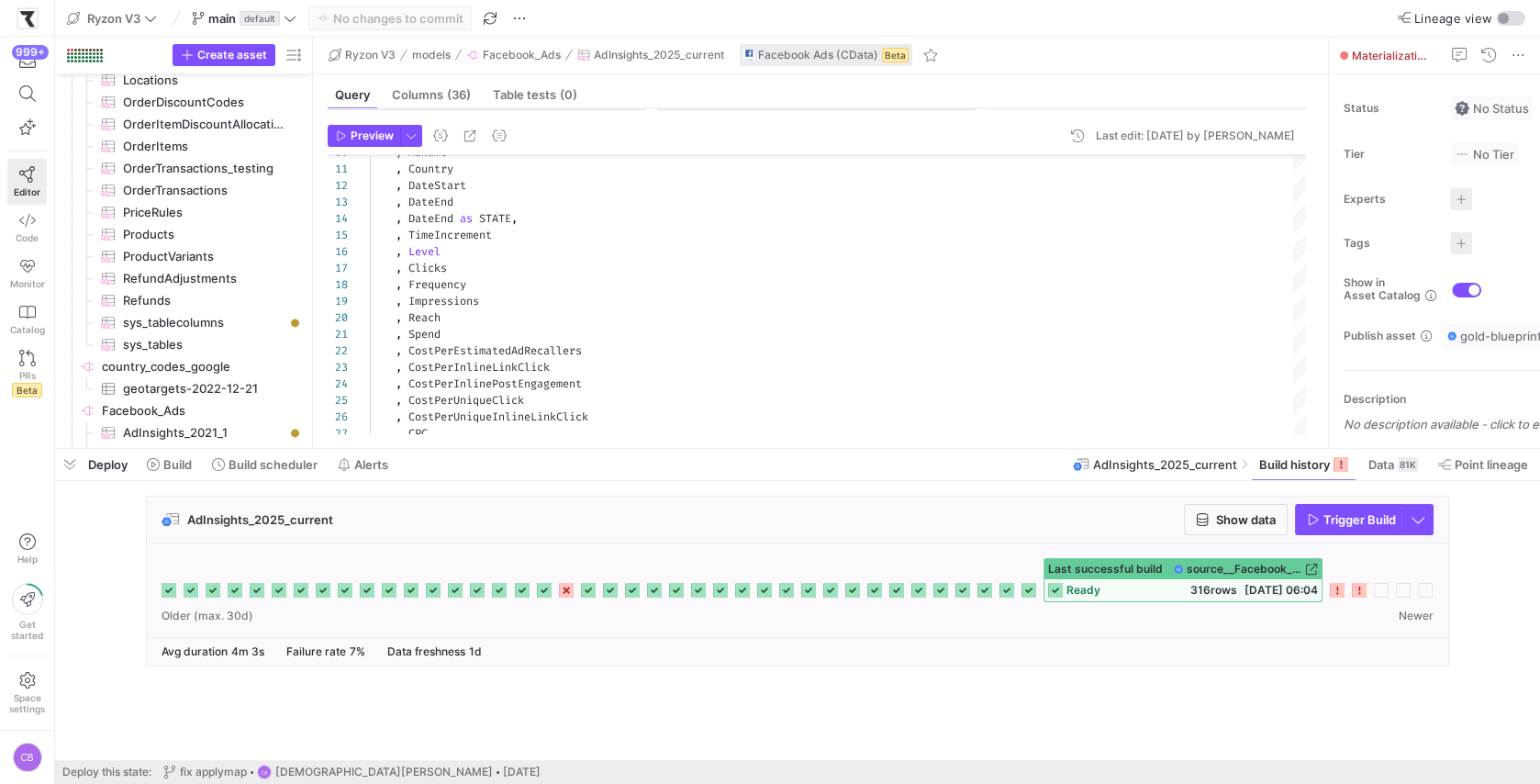
click at [1366, 587] on icon at bounding box center [1359, 589] width 14 height 14
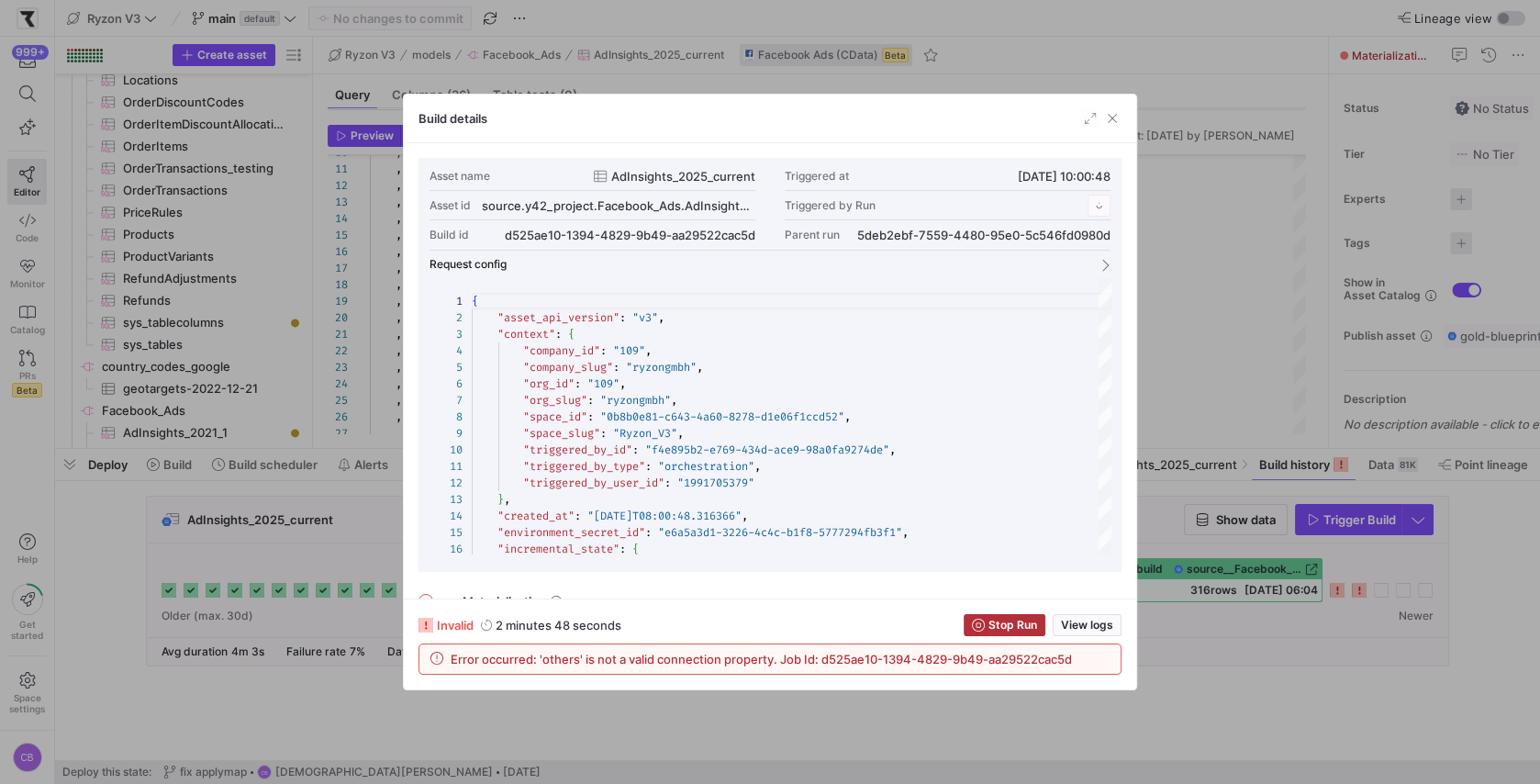
scroll to position [165, 0]
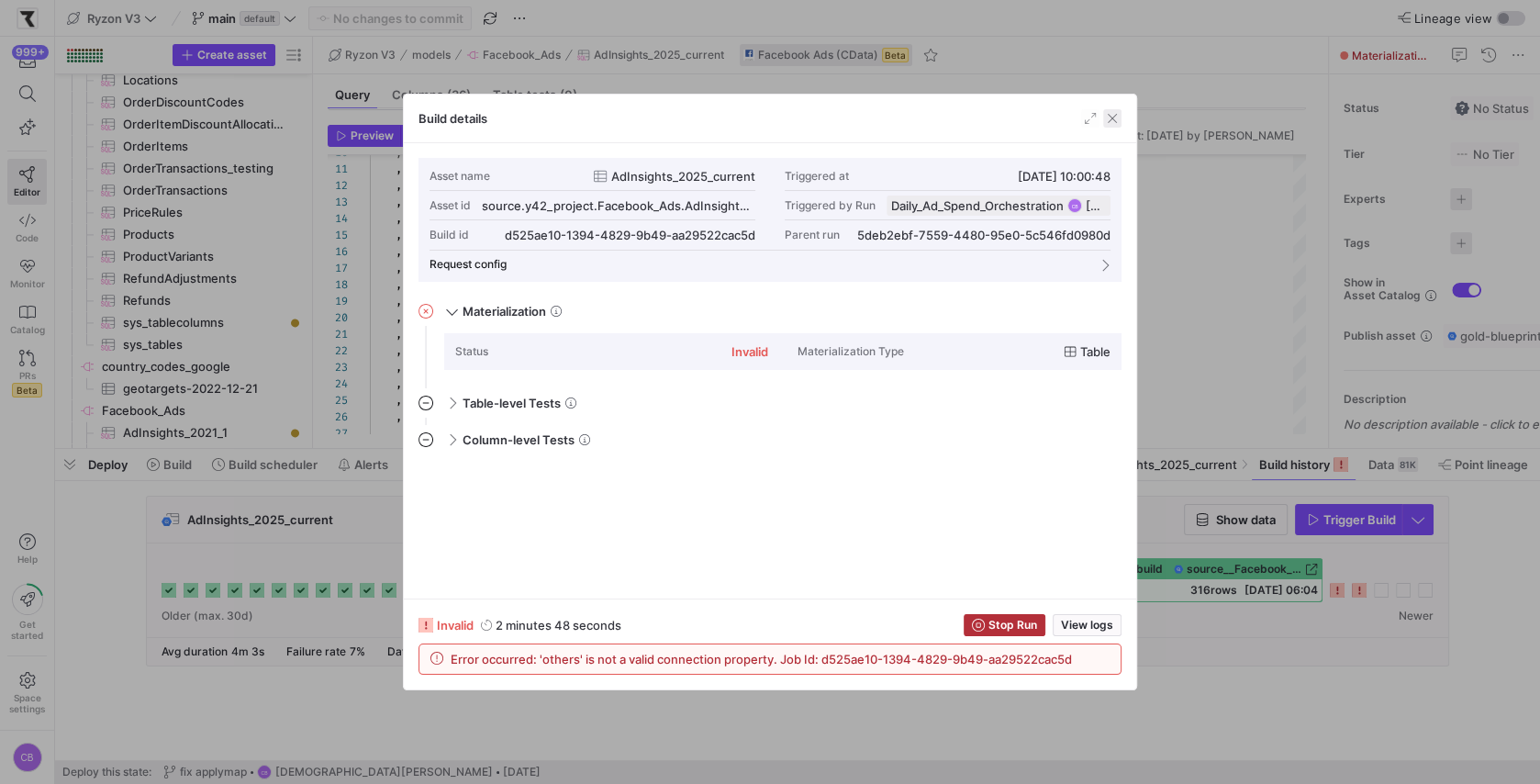
click at [1115, 116] on span "button" at bounding box center [1112, 117] width 18 height 18
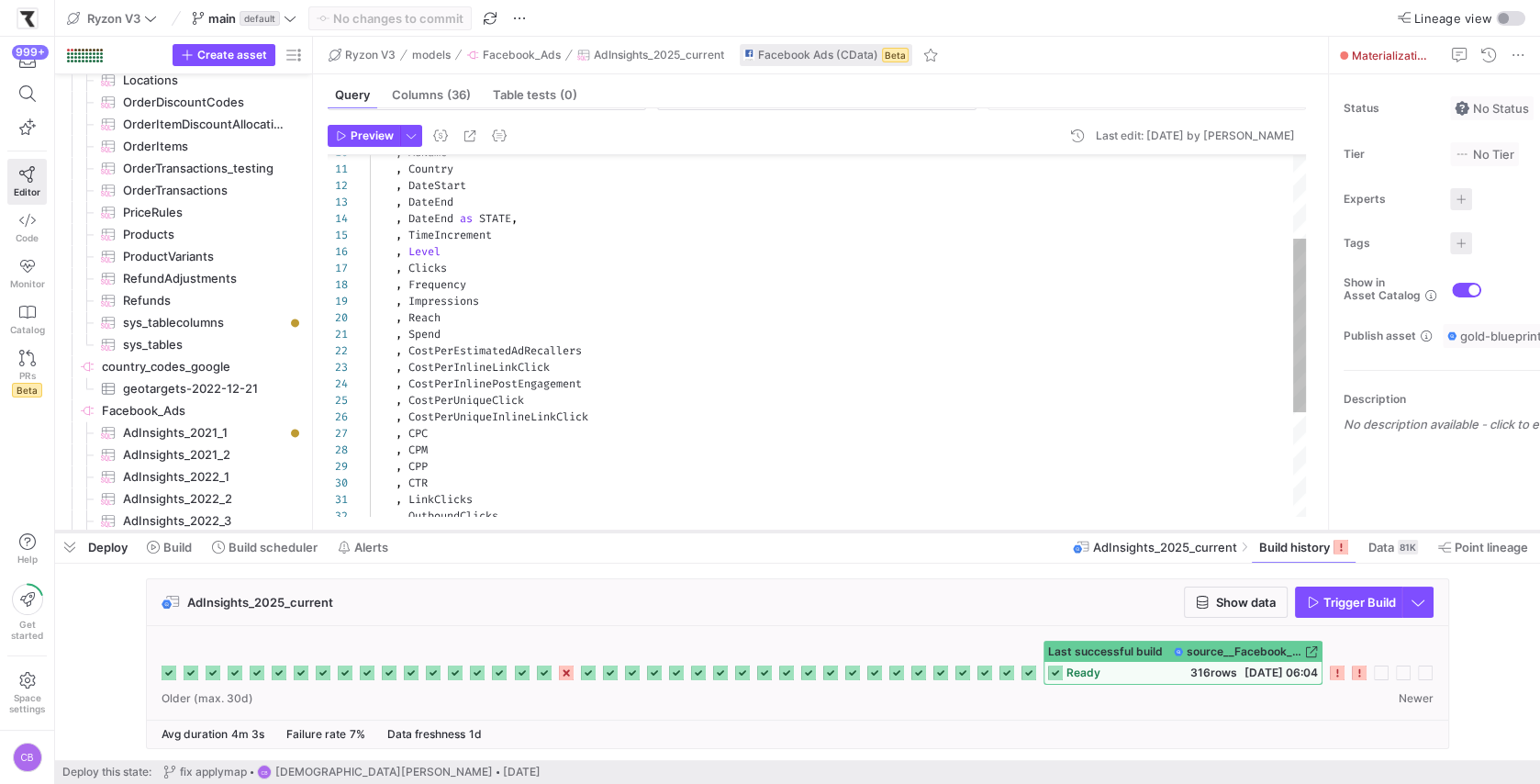
drag, startPoint x: 1092, startPoint y: 448, endPoint x: 1092, endPoint y: 531, distance: 83.0
click at [1092, 531] on div at bounding box center [798, 531] width 1486 height 8
click at [32, 555] on span "Help" at bounding box center [27, 548] width 23 height 31
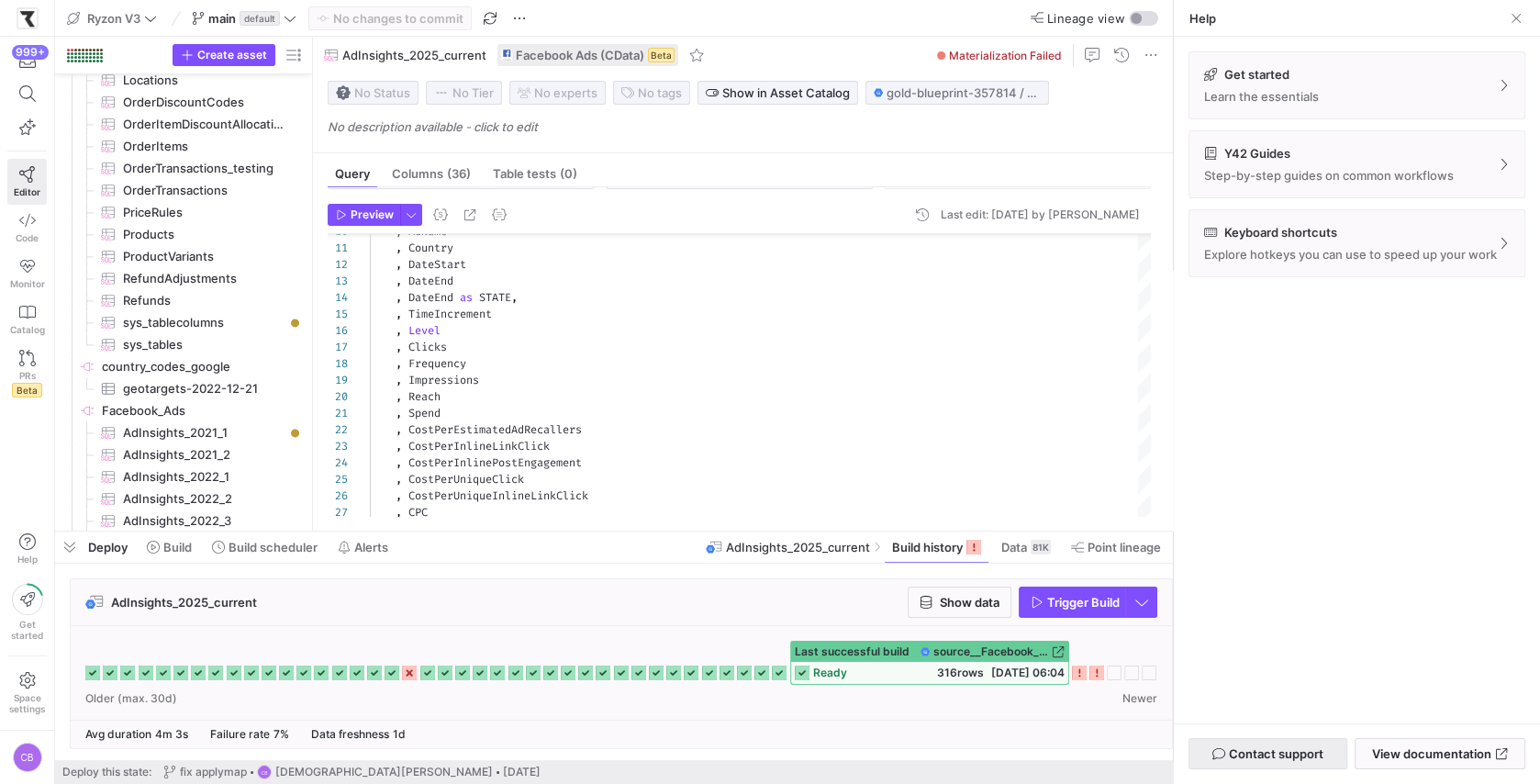
click at [1330, 749] on span "button" at bounding box center [1268, 753] width 157 height 30
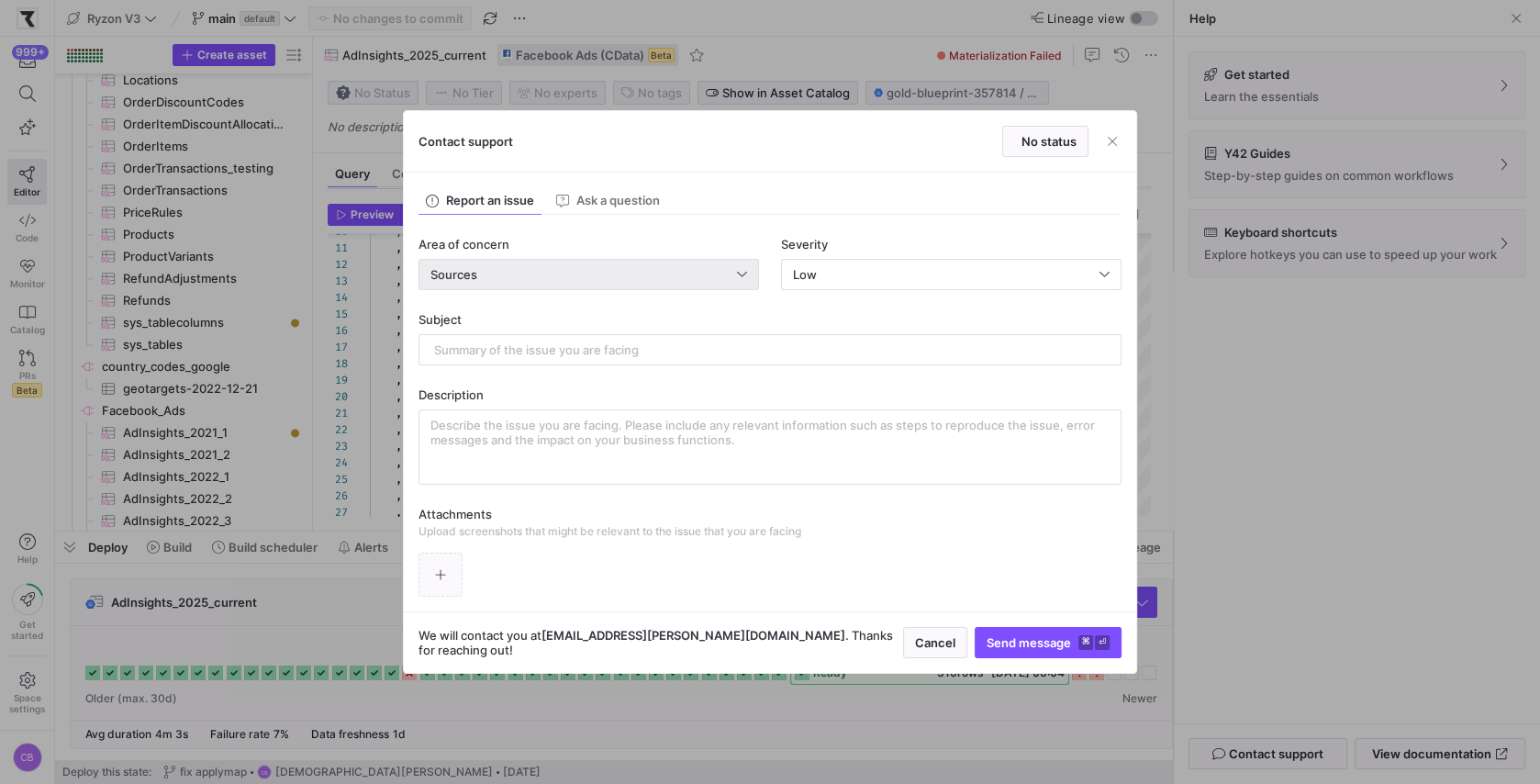
click at [510, 269] on div "Sources" at bounding box center [583, 274] width 306 height 14
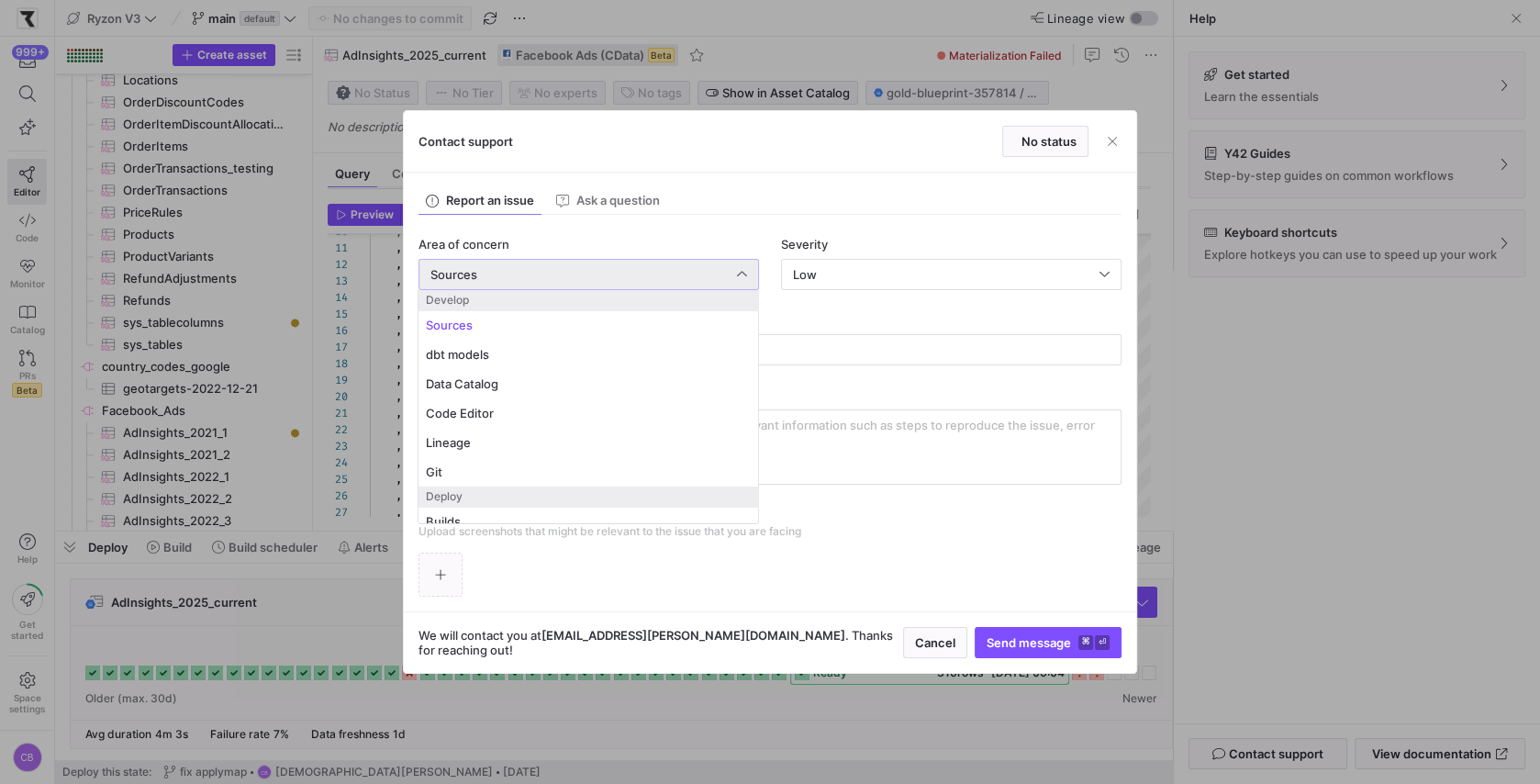
click at [727, 206] on div at bounding box center [770, 392] width 1540 height 784
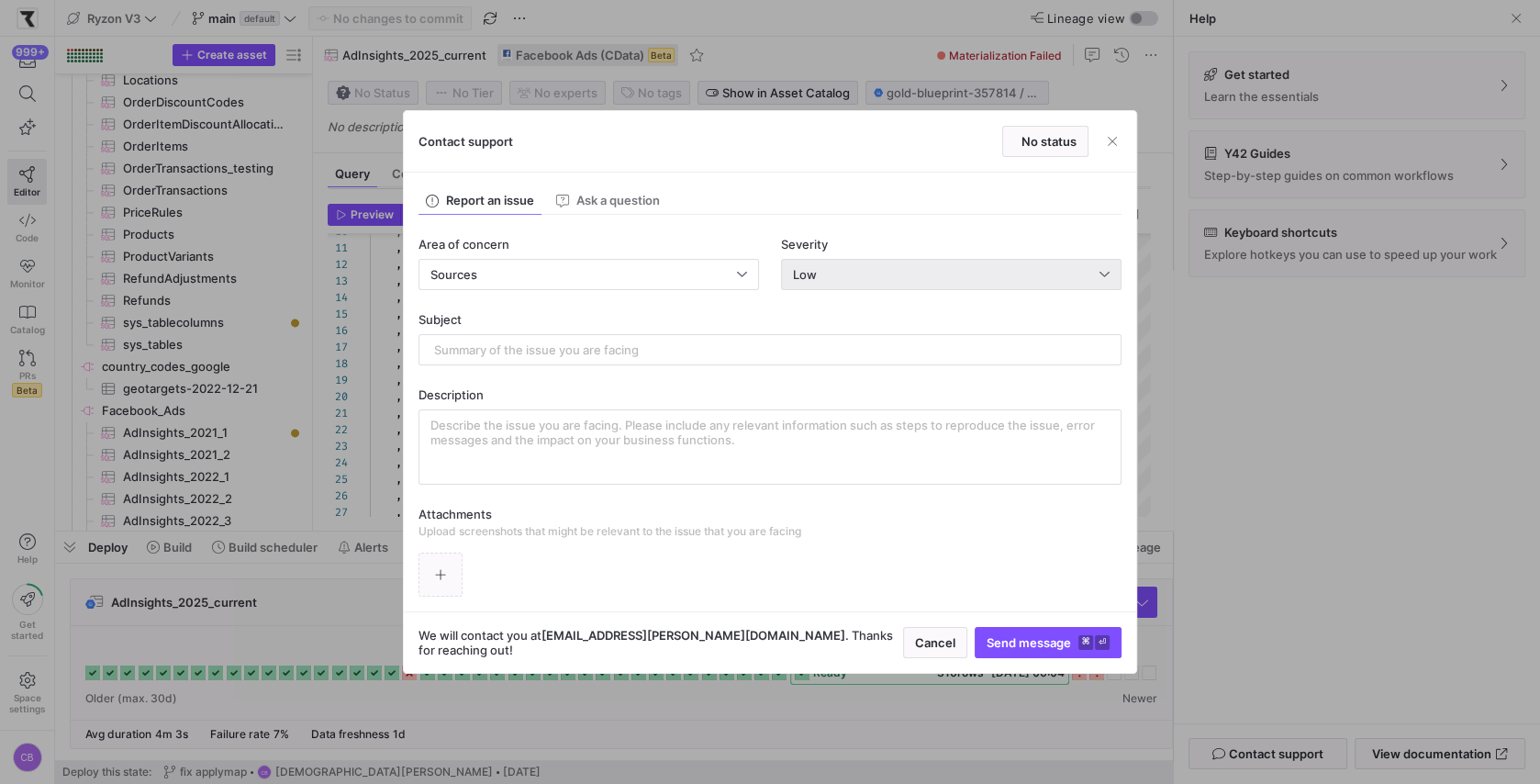
click at [843, 282] on div "Low" at bounding box center [951, 274] width 317 height 30
click at [854, 345] on div "Normal Partial service failure" at bounding box center [951, 337] width 325 height 14
click at [495, 349] on input "text" at bounding box center [770, 349] width 672 height 14
click at [626, 350] on input "AdInsights_2025_current Ingestien fails:" at bounding box center [770, 349] width 672 height 14
click at [688, 349] on input "AdInsights_2025_current Ingestion fails:" at bounding box center [770, 349] width 672 height 14
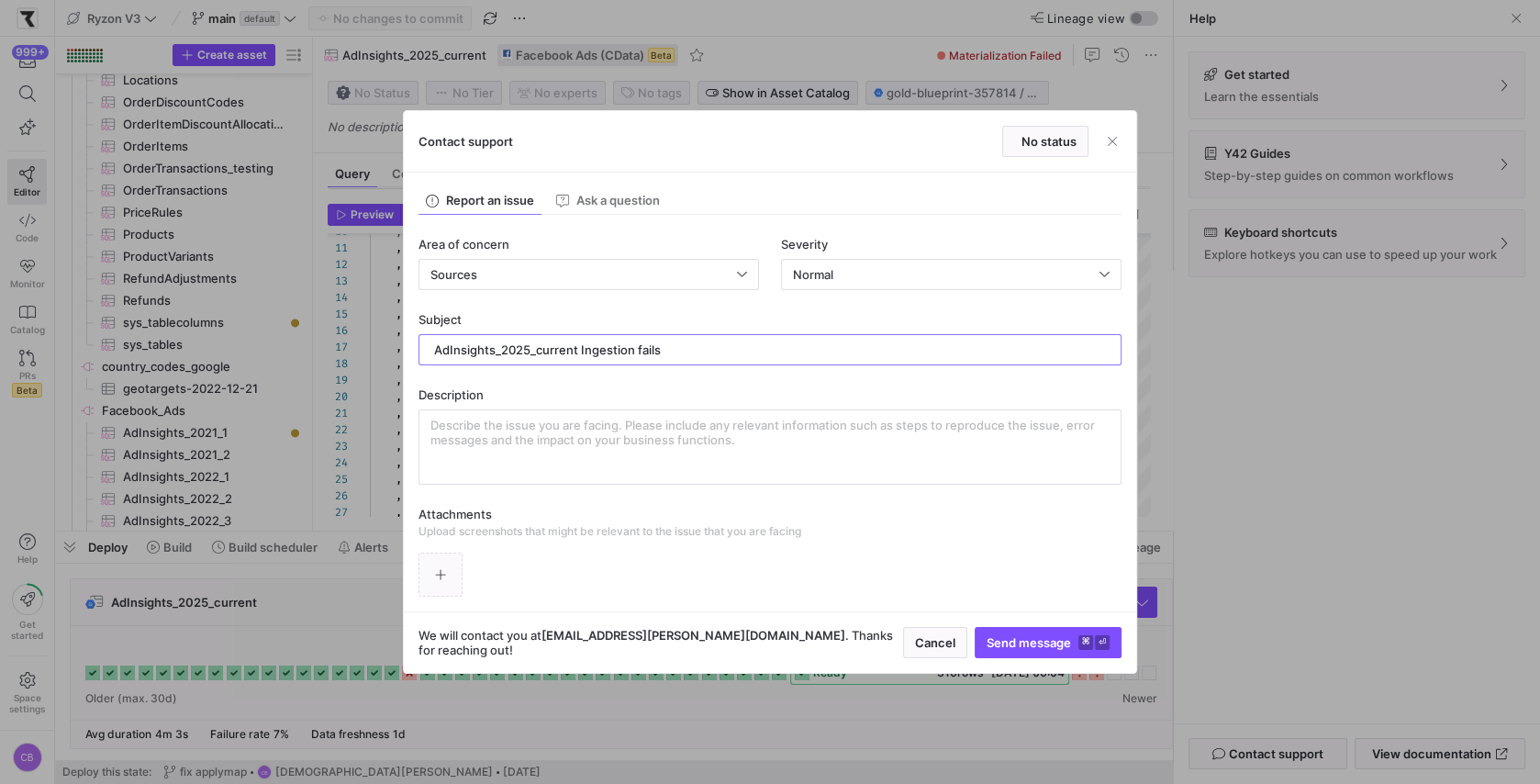
drag, startPoint x: 688, startPoint y: 349, endPoint x: 364, endPoint y: 351, distance: 324.0
click at [364, 351] on div "Contact support No status Report an issue Ask a question Area of concern Source…" at bounding box center [770, 392] width 1540 height 784
type input "AdInsights_2025_current Ingestion fails"
click at [454, 415] on div at bounding box center [770, 446] width 679 height 73
click at [453, 428] on textarea at bounding box center [770, 447] width 679 height 59
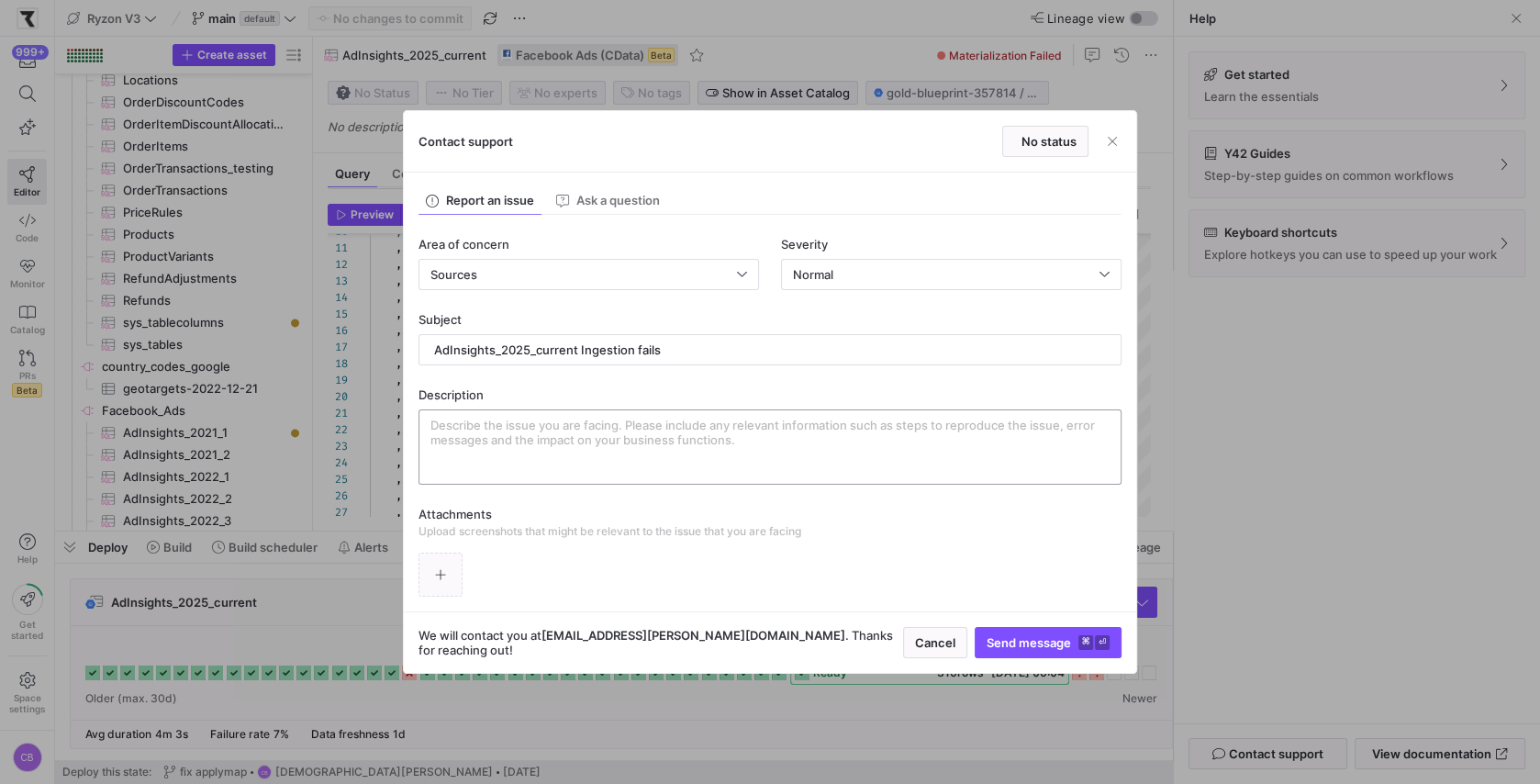
click at [453, 428] on textarea at bounding box center [770, 447] width 679 height 59
click at [447, 564] on span "button" at bounding box center [441, 574] width 42 height 42
click at [558, 445] on textarea at bounding box center [770, 447] width 679 height 59
click at [535, 427] on textarea at bounding box center [770, 447] width 679 height 59
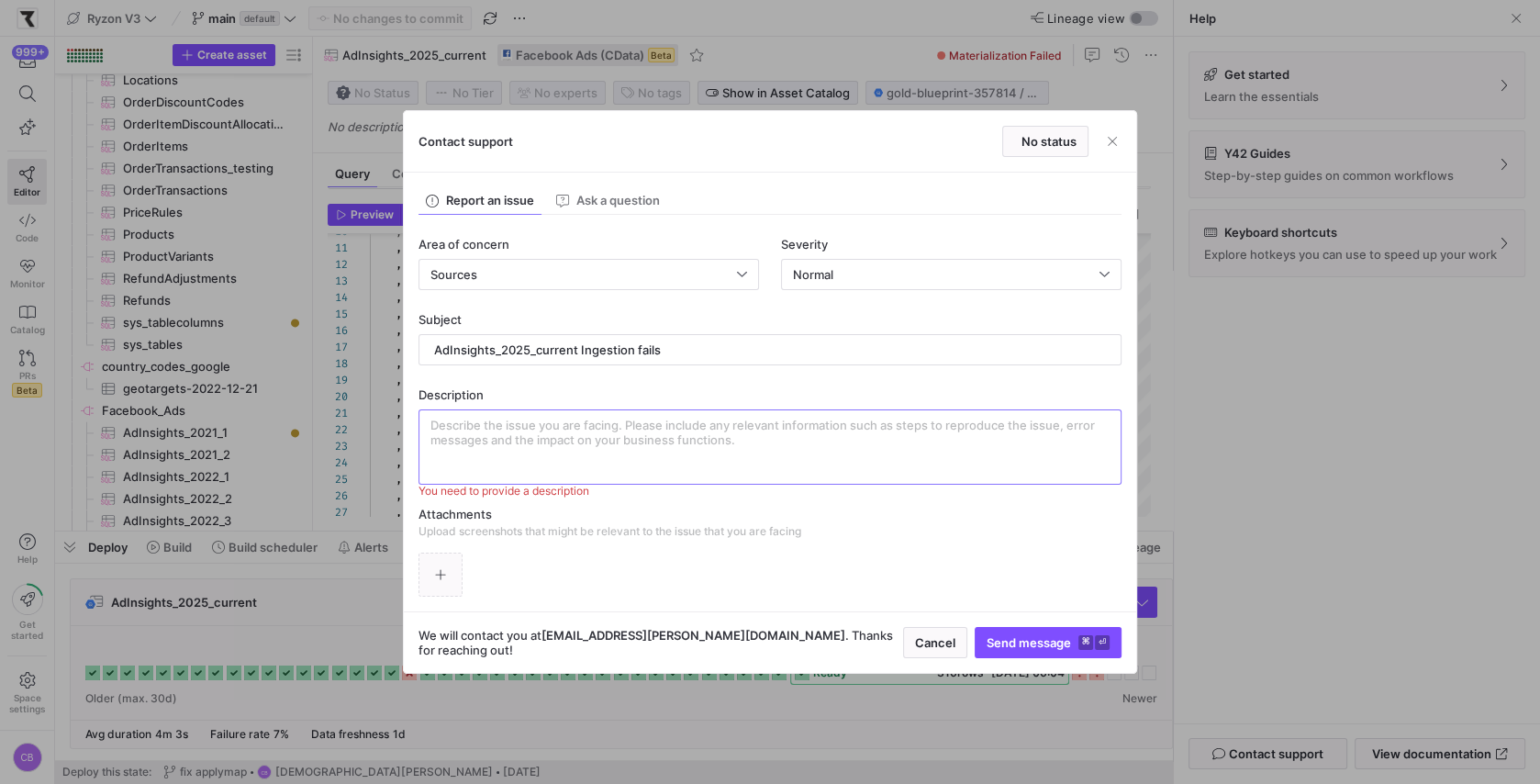
click at [438, 541] on div "Area of concern Sources Severity Normal Subject AdInsights_2025_current Ingesti…" at bounding box center [770, 405] width 703 height 382
click at [1112, 148] on span "button" at bounding box center [1112, 141] width 18 height 18
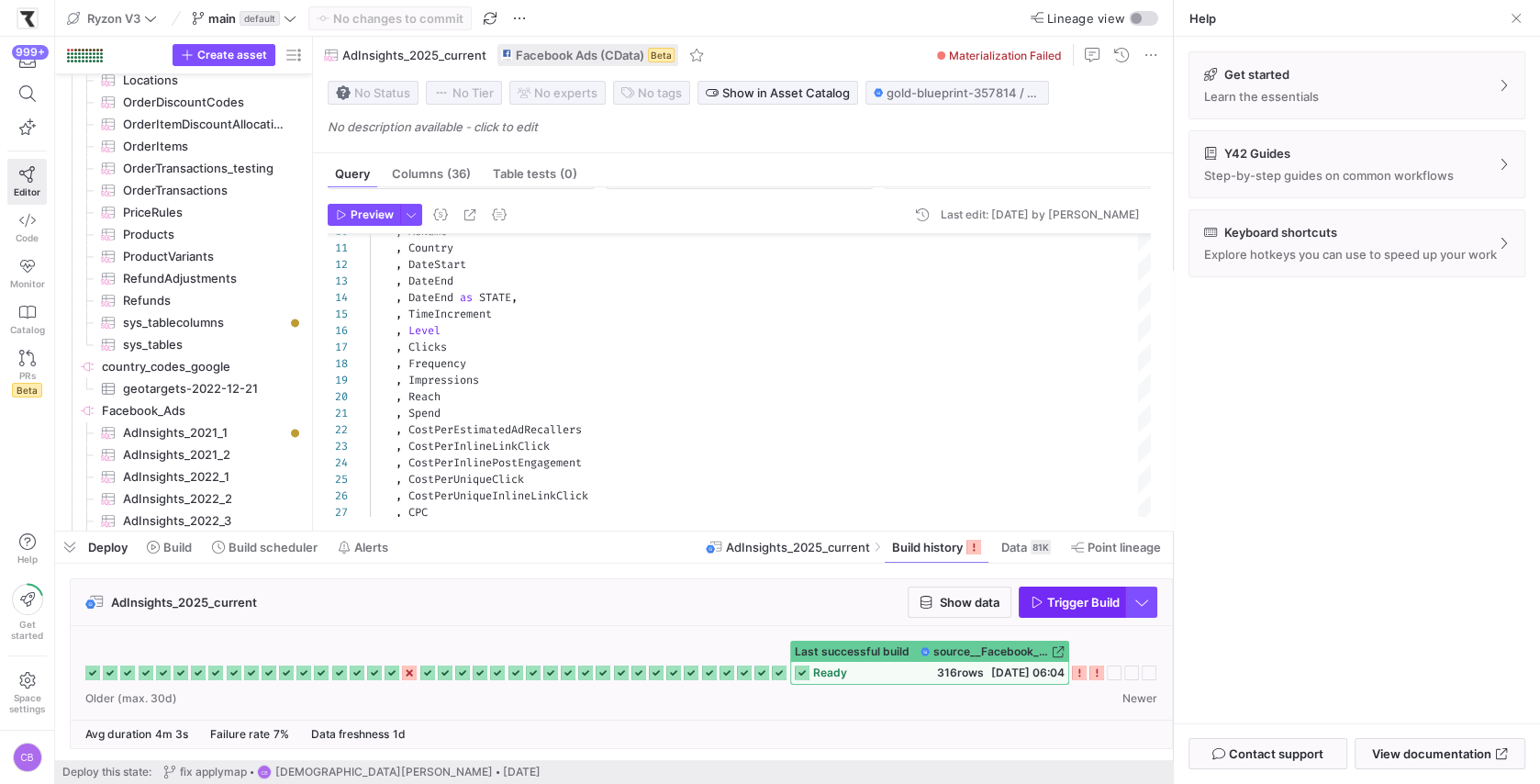
click at [1064, 600] on span "Trigger Build" at bounding box center [1084, 601] width 73 height 14
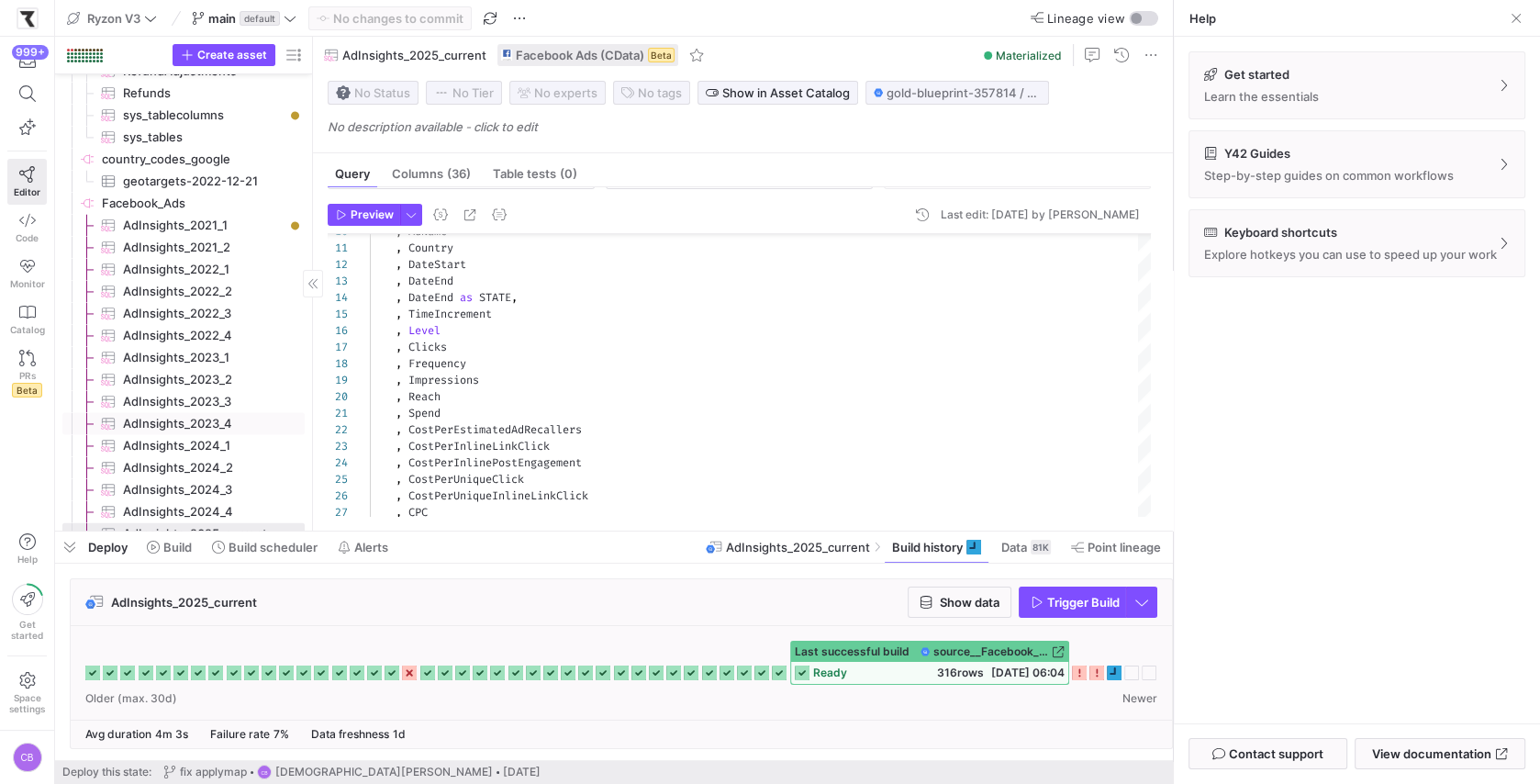
scroll to position [2838, 0]
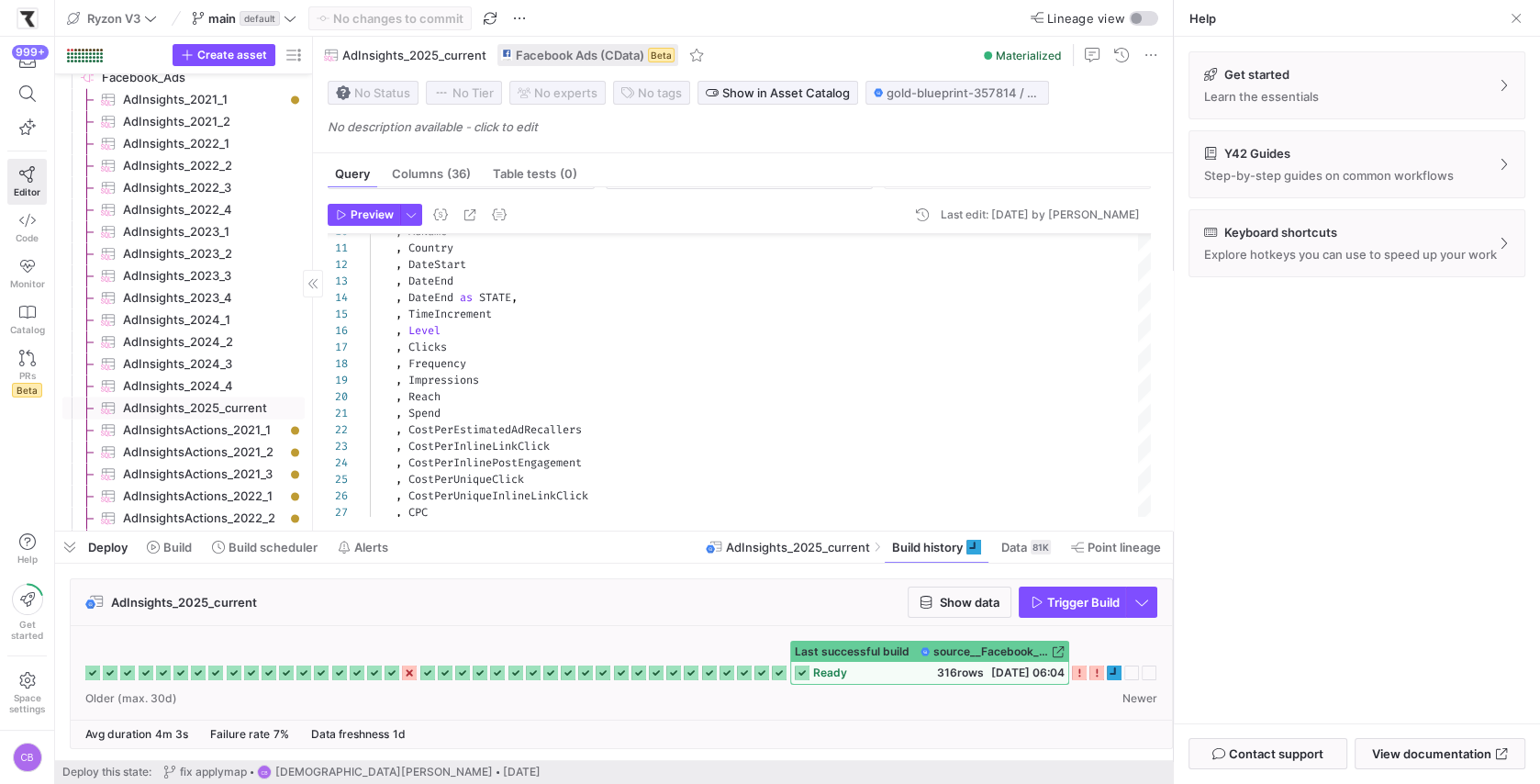
click at [256, 404] on span "AdInsights_2025_current​​​​​​​​​" at bounding box center [203, 408] width 160 height 21
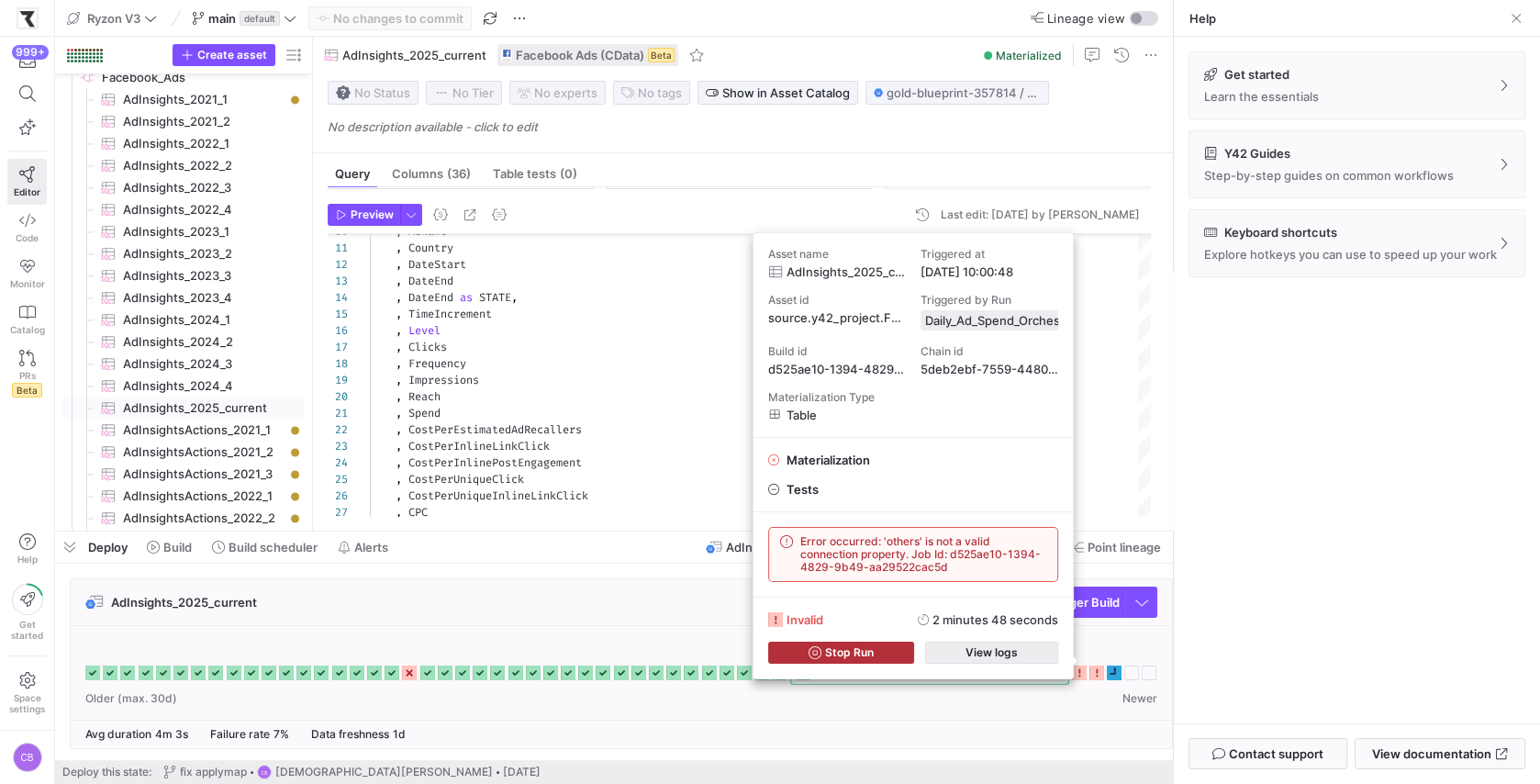
click at [1009, 651] on span "View logs" at bounding box center [991, 651] width 52 height 12
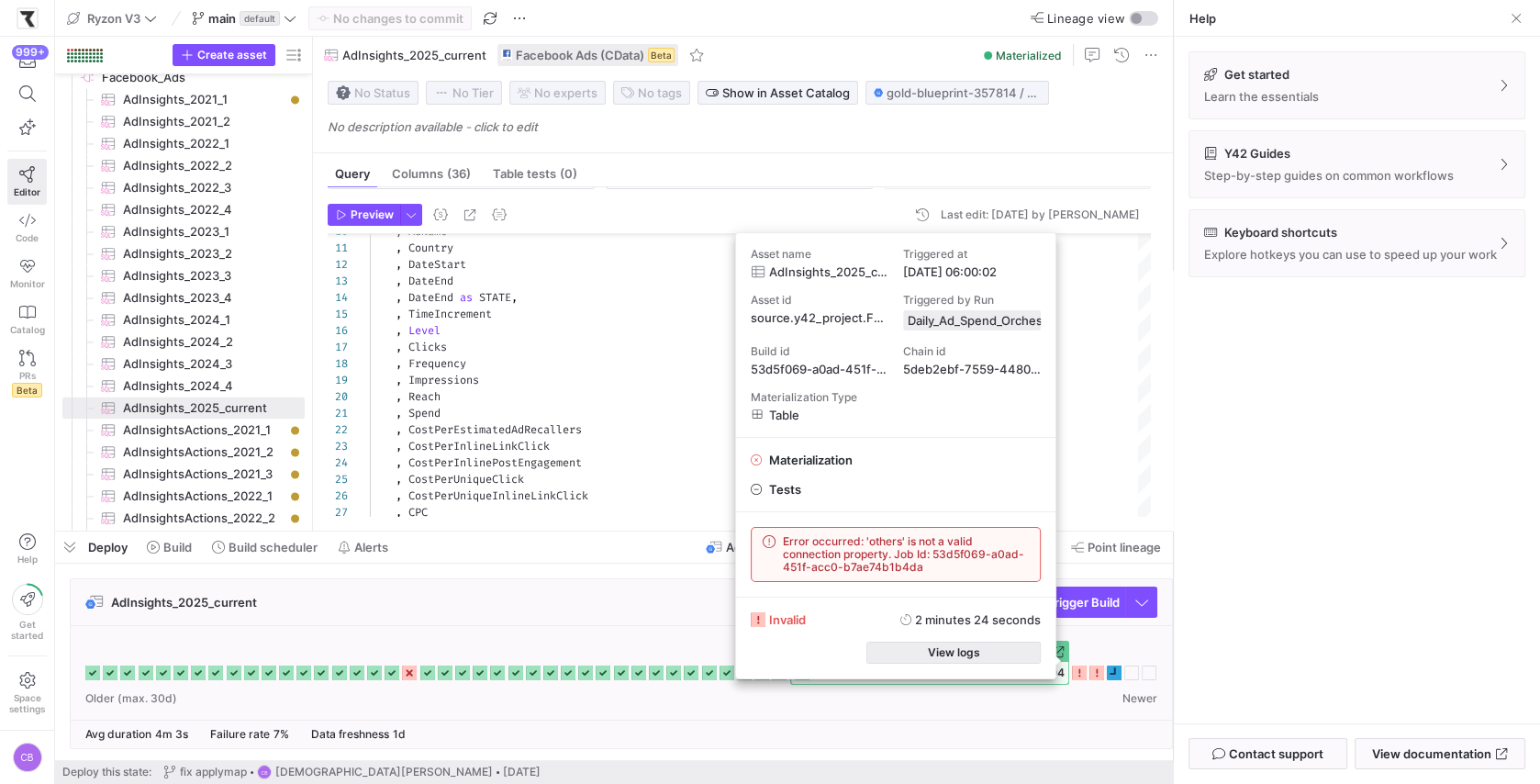
click at [997, 652] on span "button" at bounding box center [953, 651] width 173 height 20
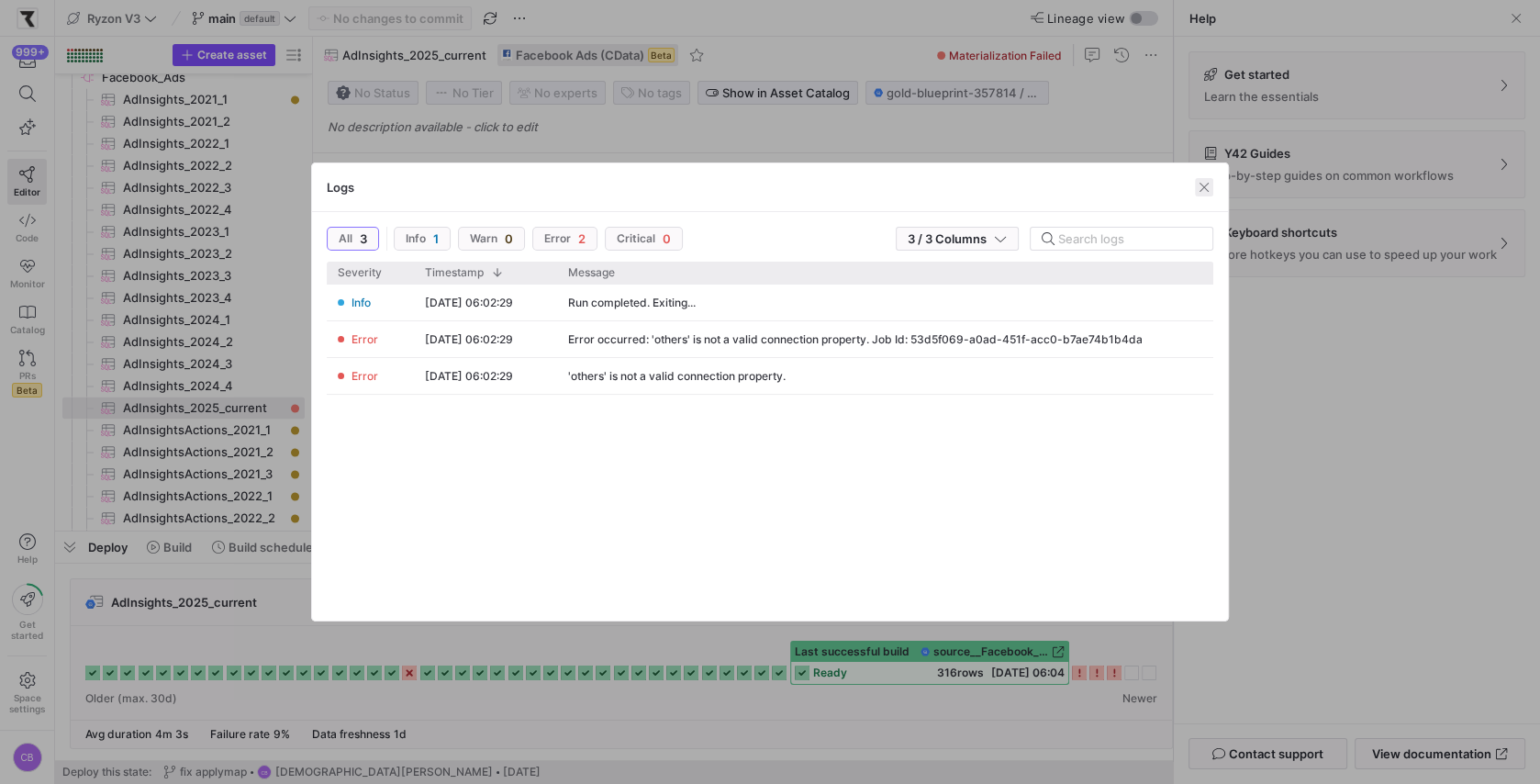
click at [1198, 186] on span "button" at bounding box center [1204, 187] width 18 height 18
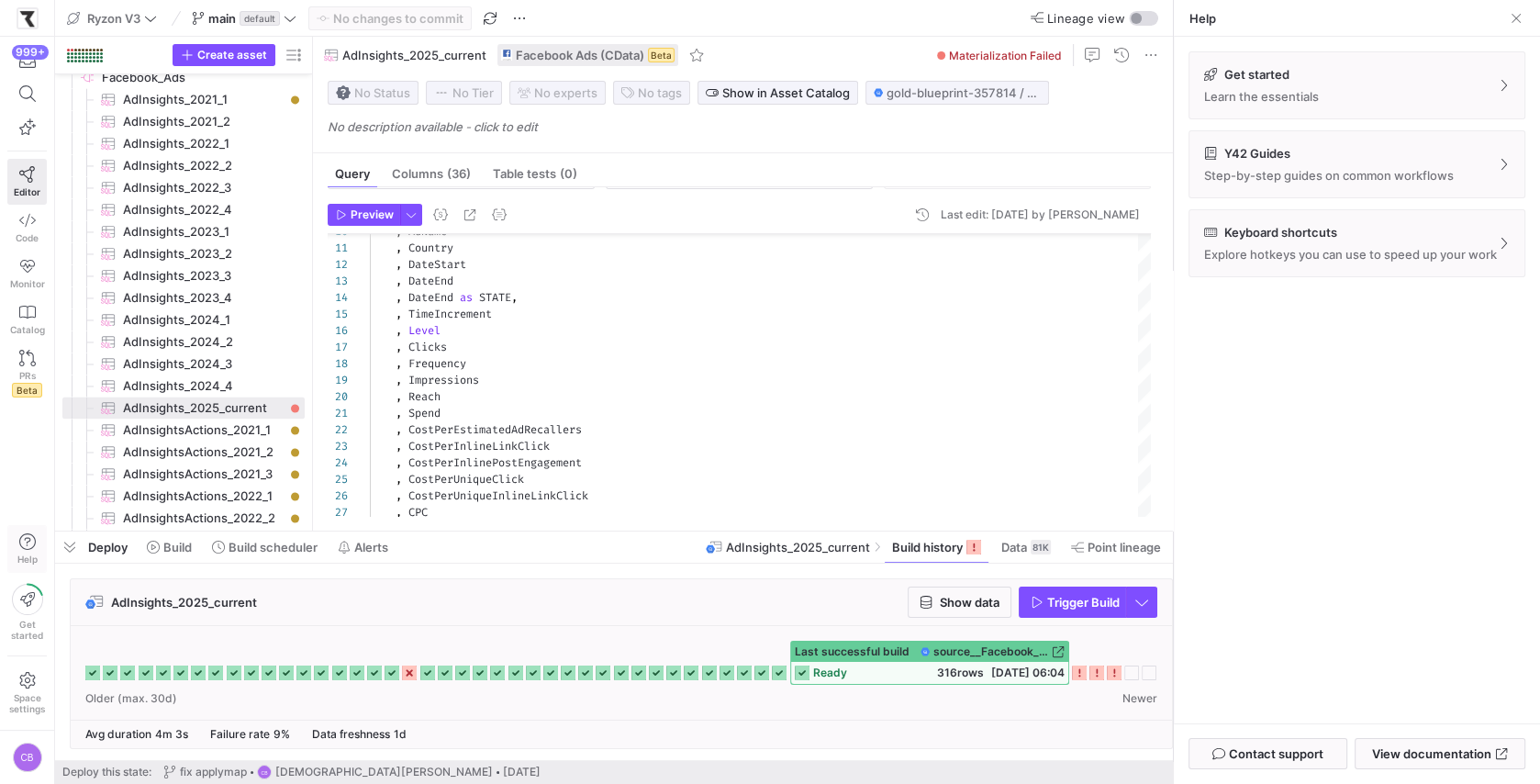
click at [32, 548] on icon "button" at bounding box center [27, 541] width 16 height 16
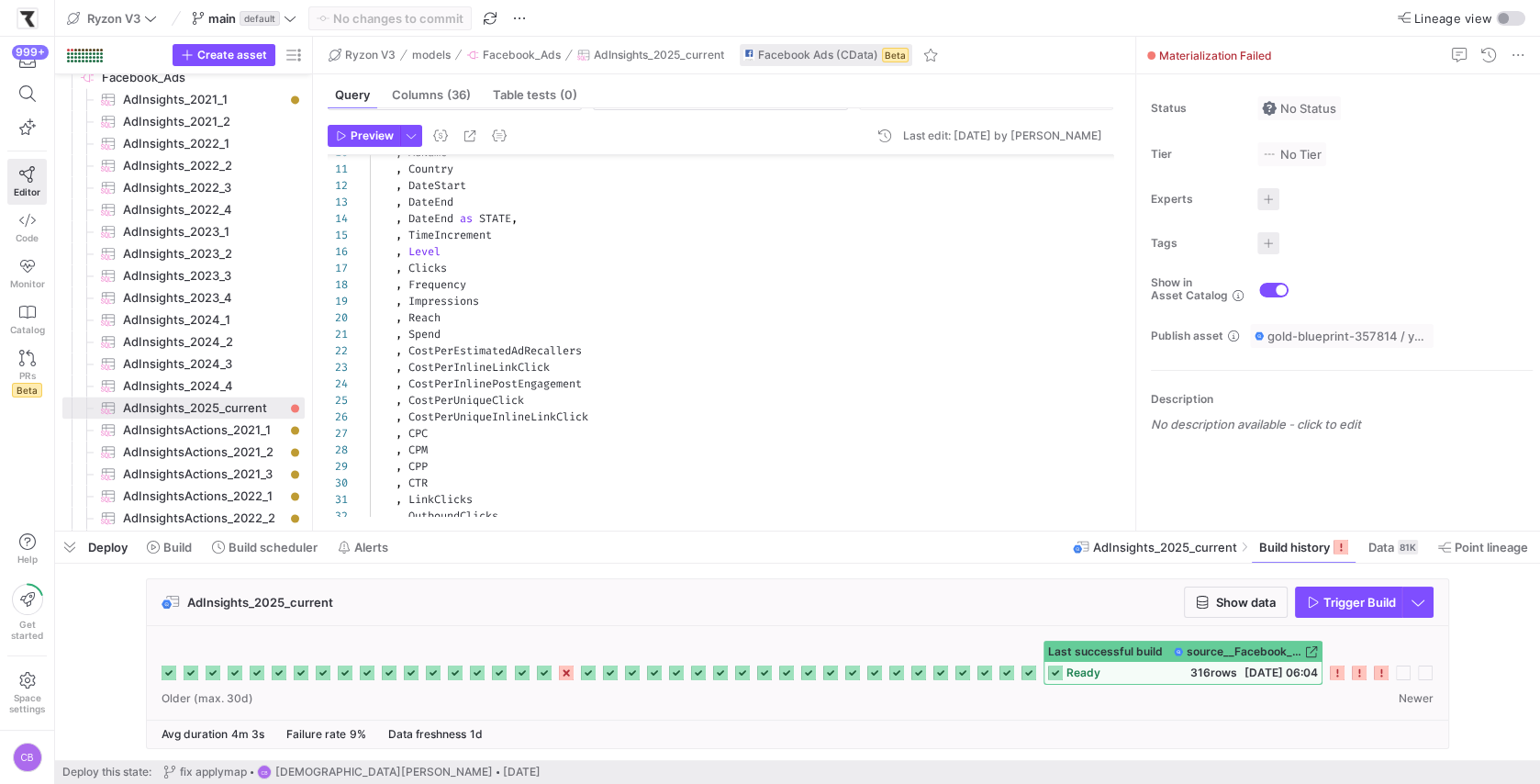
drag, startPoint x: 1327, startPoint y: 408, endPoint x: 1126, endPoint y: 408, distance: 201.0
click at [1126, 408] on as-split "Ryzon V3 models Facebook_Ads AdInsights_2025_current Facebook Ads (CData) Beta …" at bounding box center [926, 283] width 1227 height 494
click at [28, 552] on span "Help" at bounding box center [27, 548] width 23 height 31
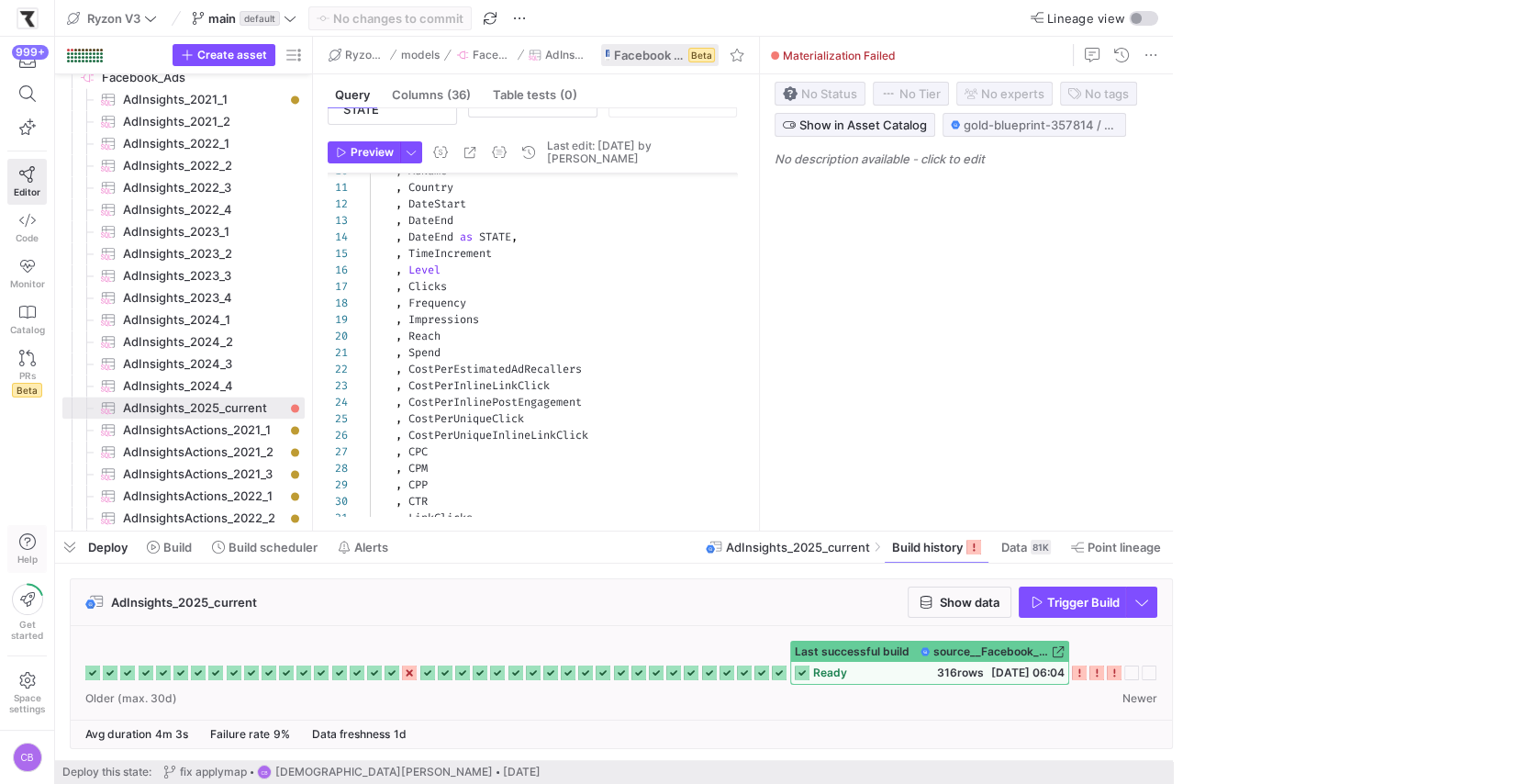
scroll to position [93, 0]
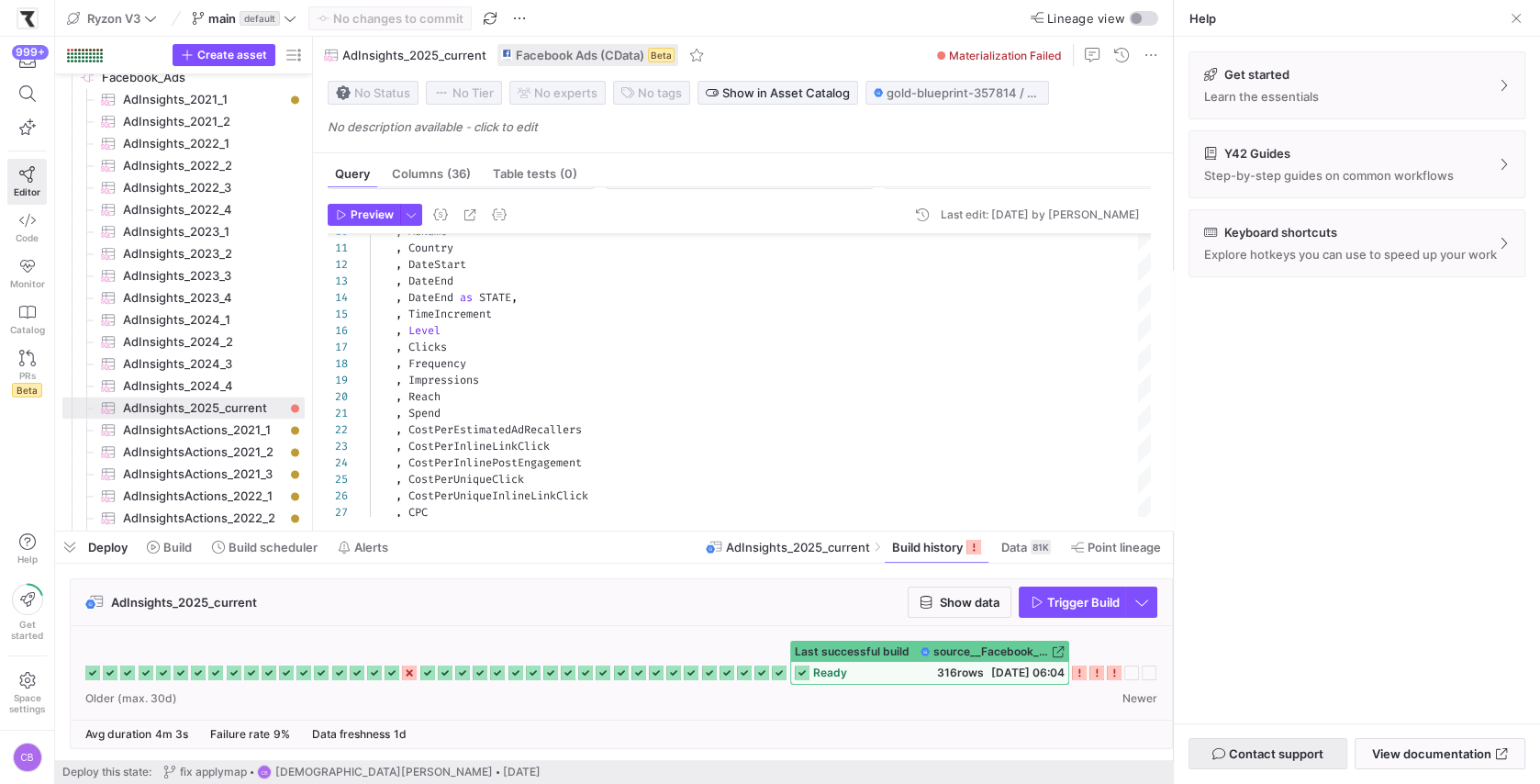
click at [1265, 749] on span "Contact support" at bounding box center [1276, 753] width 94 height 14
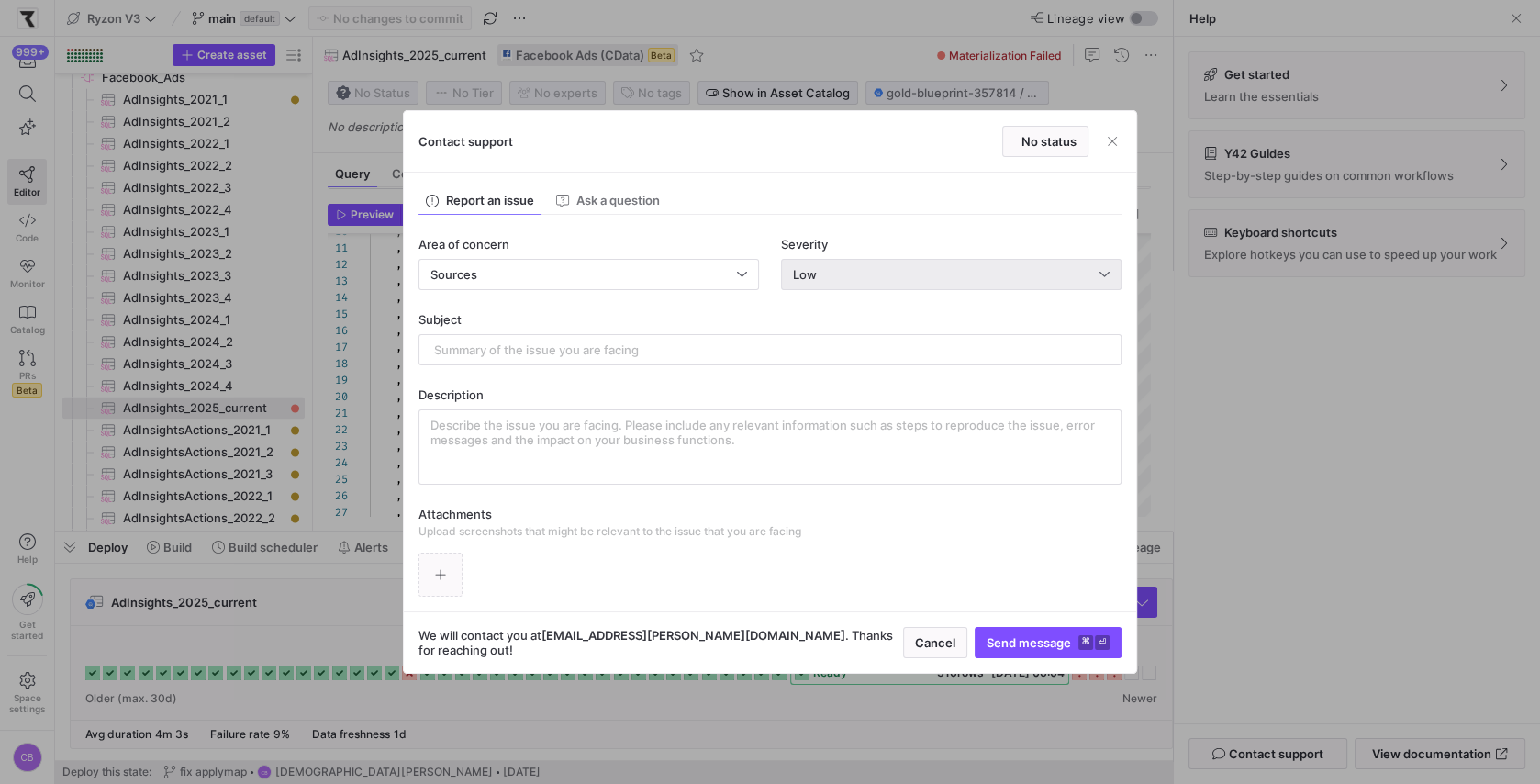
click at [883, 269] on div "Low" at bounding box center [946, 274] width 306 height 14
click at [859, 363] on div "High System impaired" at bounding box center [951, 366] width 325 height 14
click at [633, 354] on input "text" at bounding box center [770, 349] width 672 height 14
paste input "Hi Y42 Support Team, I’m experiencing issues with our AdInsights_2025_current s…"
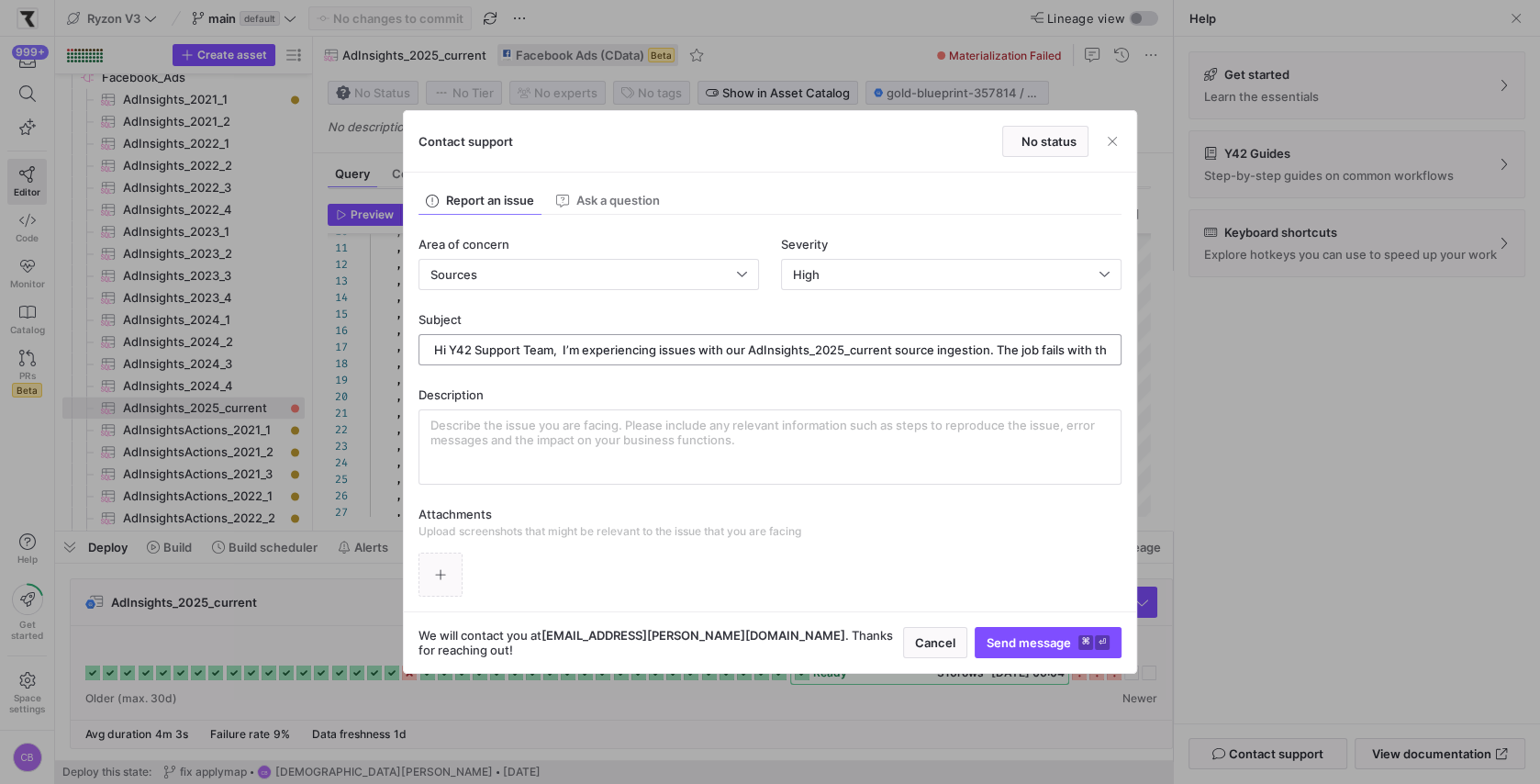
scroll to position [0, 96]
type input "Hi Y42 Support Team, I’m experiencing issues with our AdInsights_2025_current s…"
click at [570, 423] on textarea at bounding box center [770, 447] width 679 height 59
paste textarea "Hi Y42 Support Team, I’m experiencing issues with our AdInsights_2025_current s…"
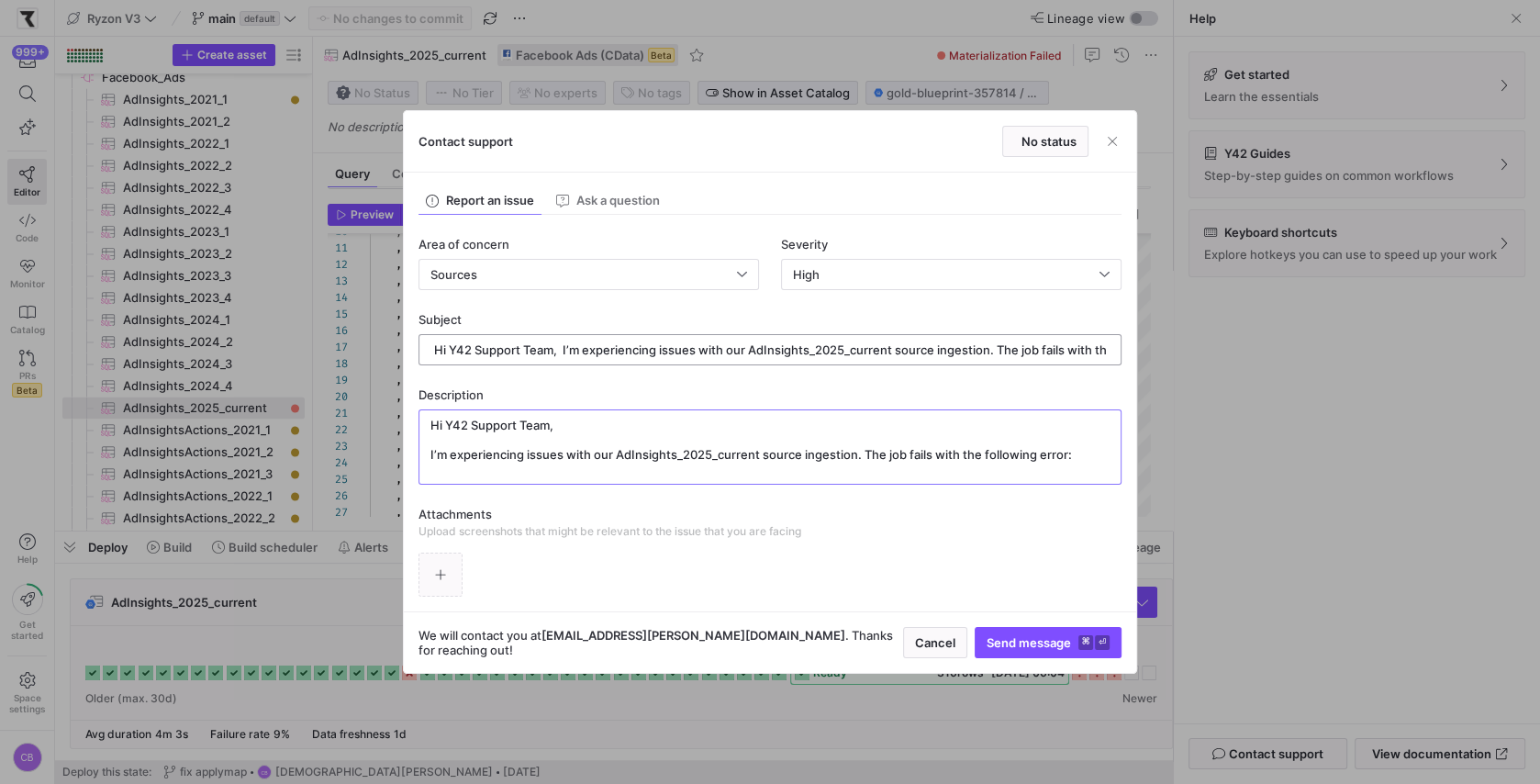
type textarea "Hi Y42 Support Team, I’m experiencing issues with our AdInsights_2025_current s…"
click at [609, 353] on input "Hi Y42 Support Team, I’m experiencing issues with our AdInsights_2025_current s…" at bounding box center [770, 349] width 672 height 14
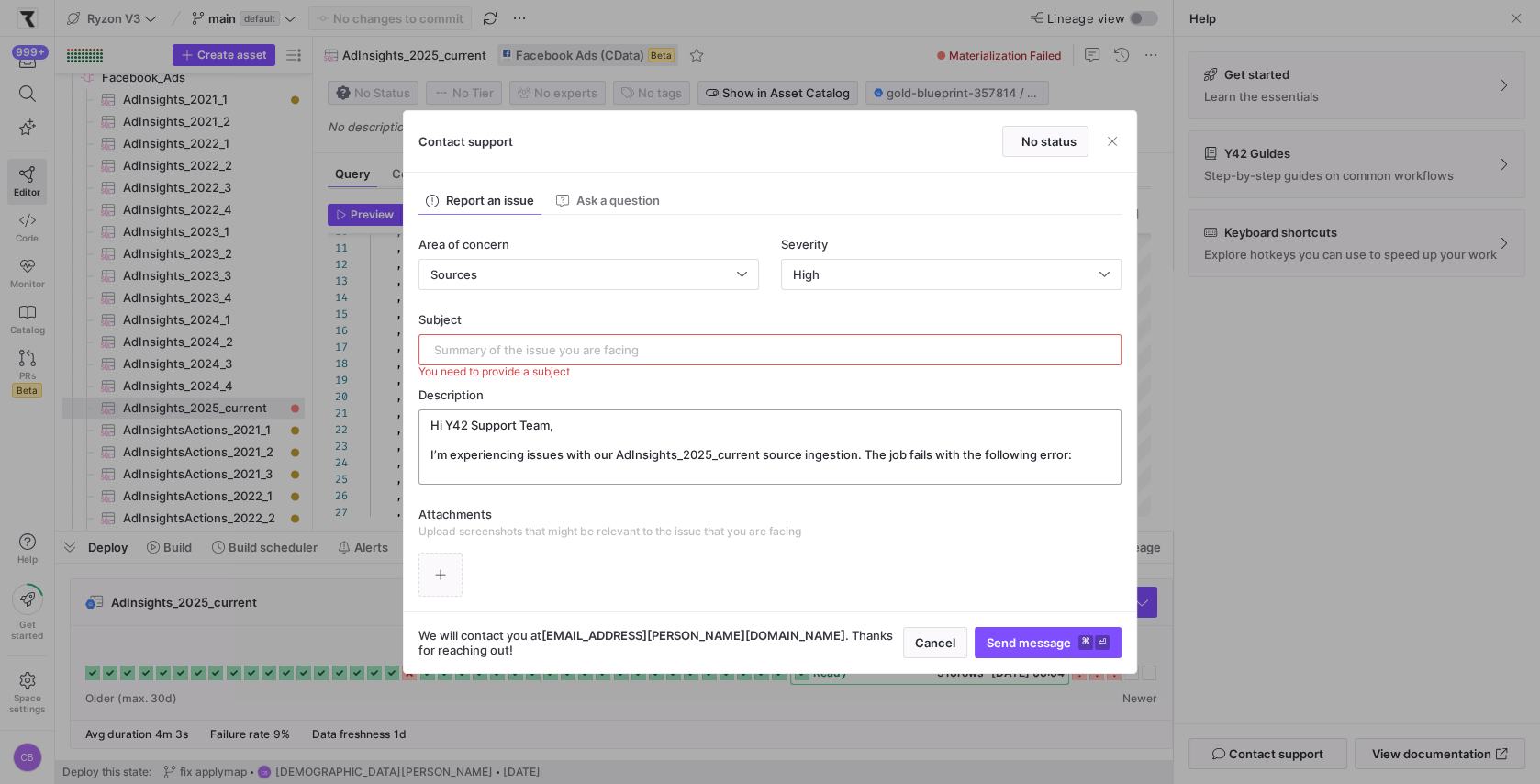
drag, startPoint x: 614, startPoint y: 450, endPoint x: 759, endPoint y: 454, distance: 145.1
click at [759, 454] on textarea "Hi Y42 Support Team, I’m experiencing issues with our AdInsights_2025_current s…" at bounding box center [770, 447] width 679 height 59
click at [640, 353] on input "text" at bounding box center [770, 349] width 672 height 14
click at [640, 351] on input "text" at bounding box center [770, 349] width 672 height 14
paste input "AdInsights_2025_current"
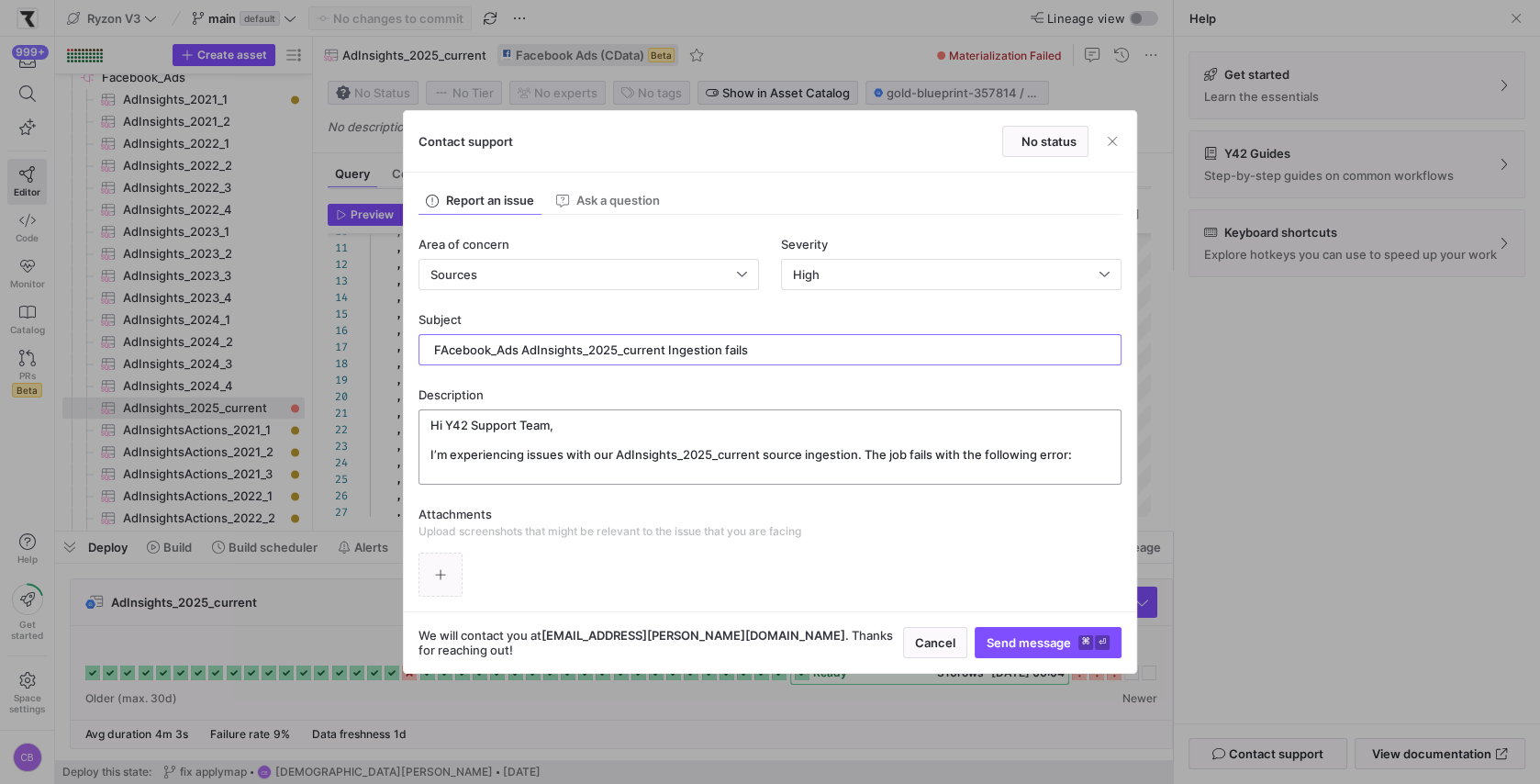
type input "FAcebook_Ads AdInsights_2025_current Ingestion fails"
click at [1077, 459] on textarea "Hi Y42 Support Team, I’m experiencing issues with our AdInsights_2025_current s…" at bounding box center [770, 447] width 679 height 59
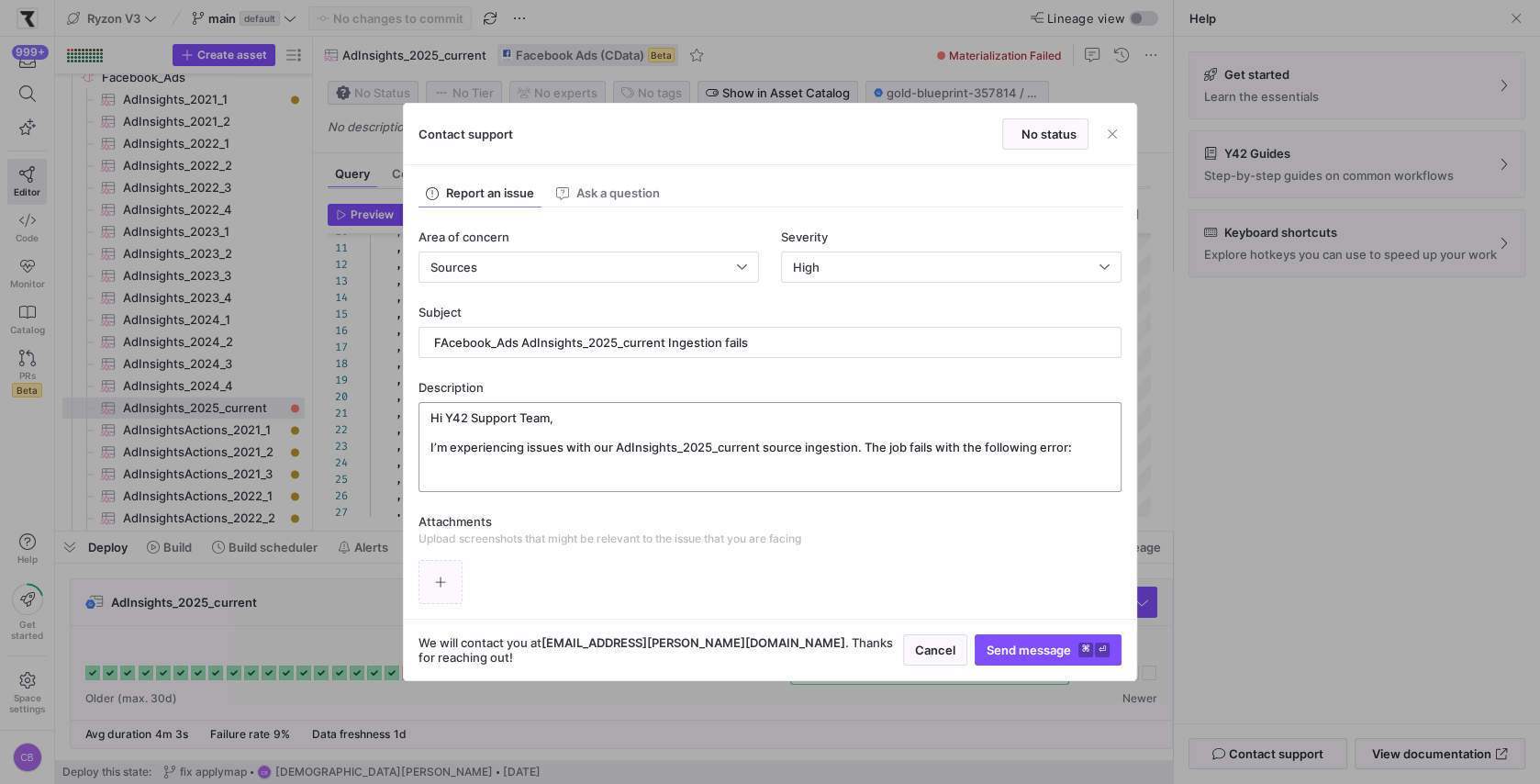
paste textarea "Error occurred: 'others' is not a valid connection property. 'others' is not a …"
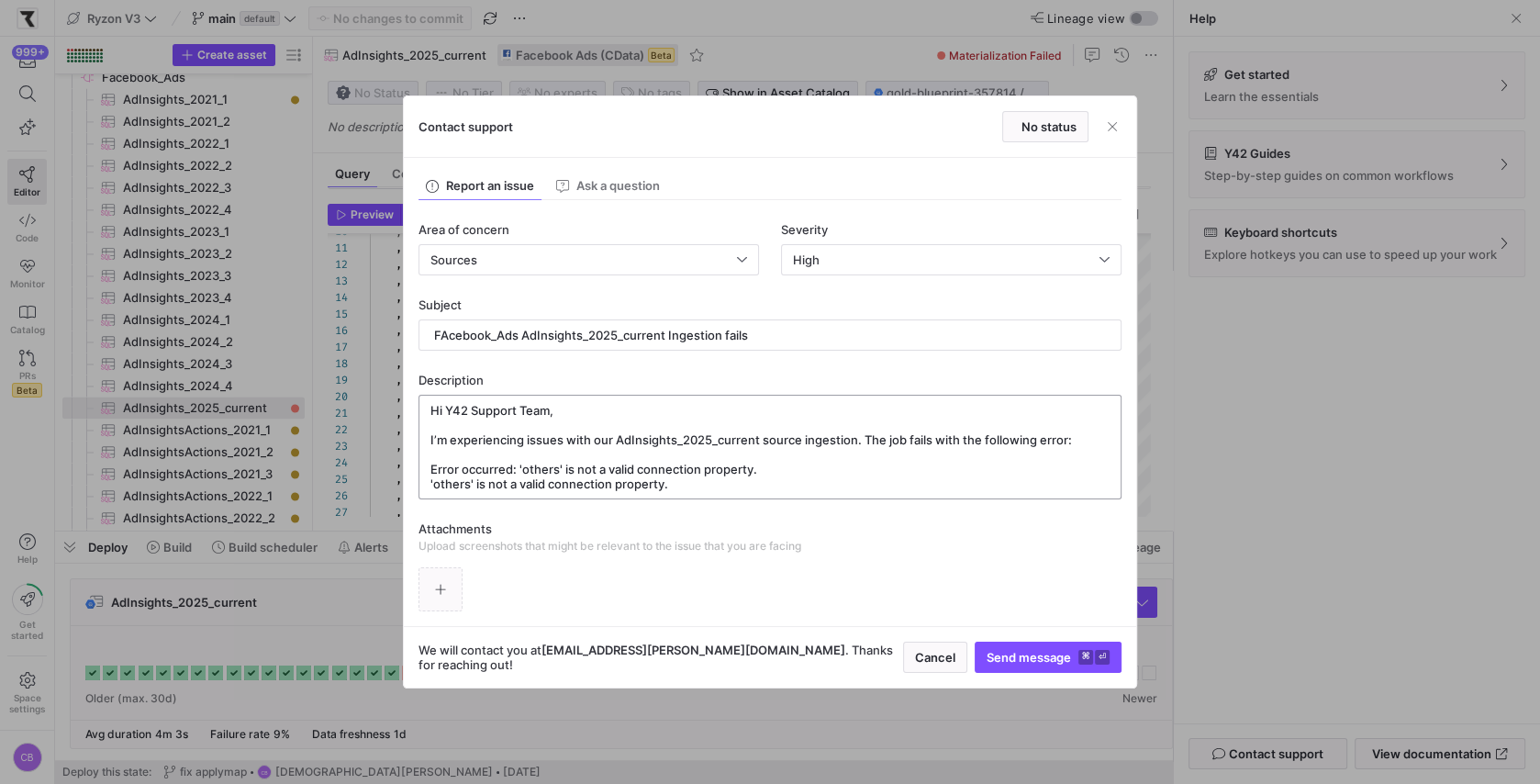
click at [734, 483] on textarea "Hi Y42 Support Team, I’m experiencing issues with our AdInsights_2025_current s…" at bounding box center [770, 446] width 679 height 88
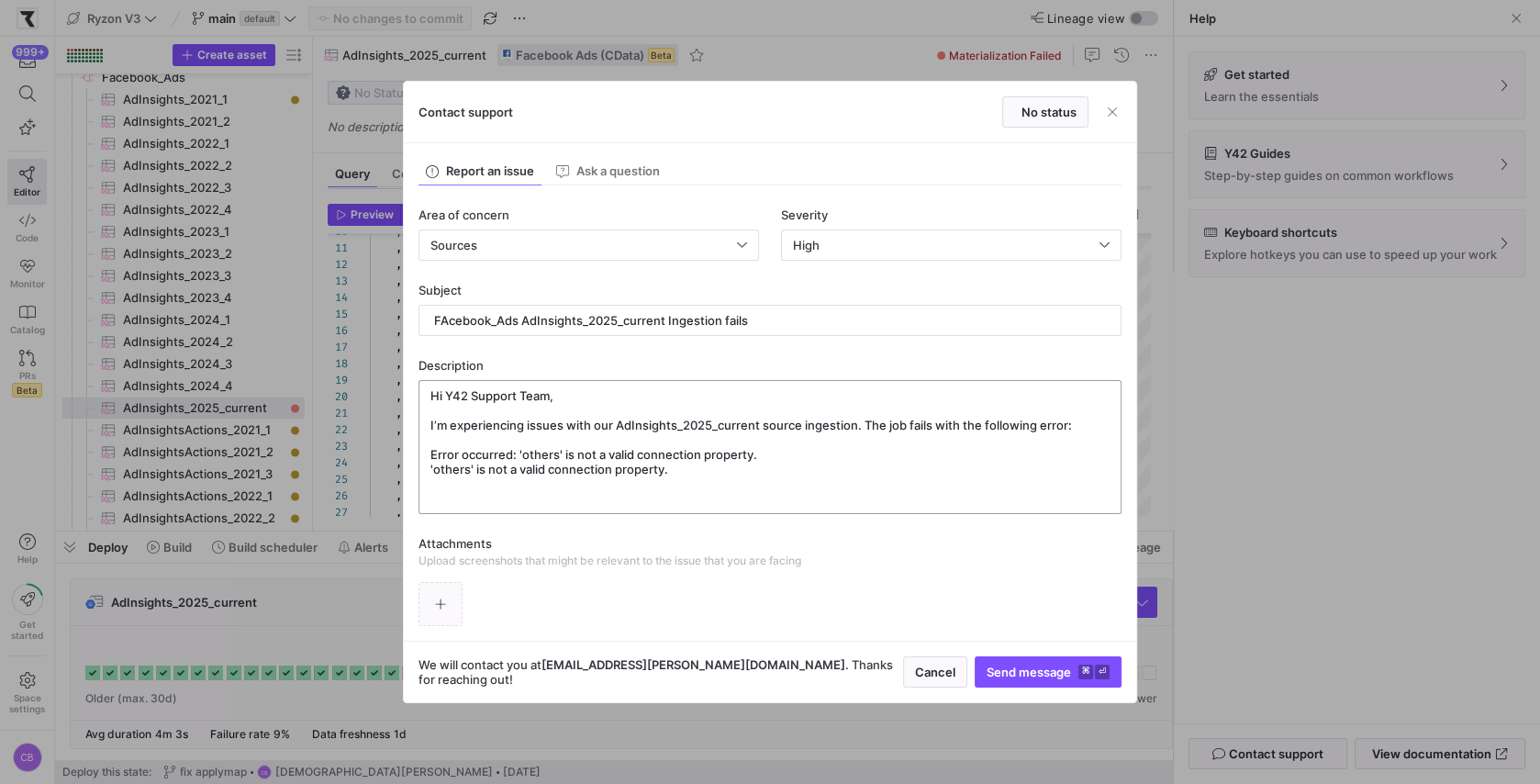
click at [500, 502] on textarea "Hi Y42 Support Team, I’m experiencing issues with our AdInsights_2025_current s…" at bounding box center [770, 446] width 679 height 117
paste textarea "Thanks in advance for your support! Best regards, Christian Bretthauer"
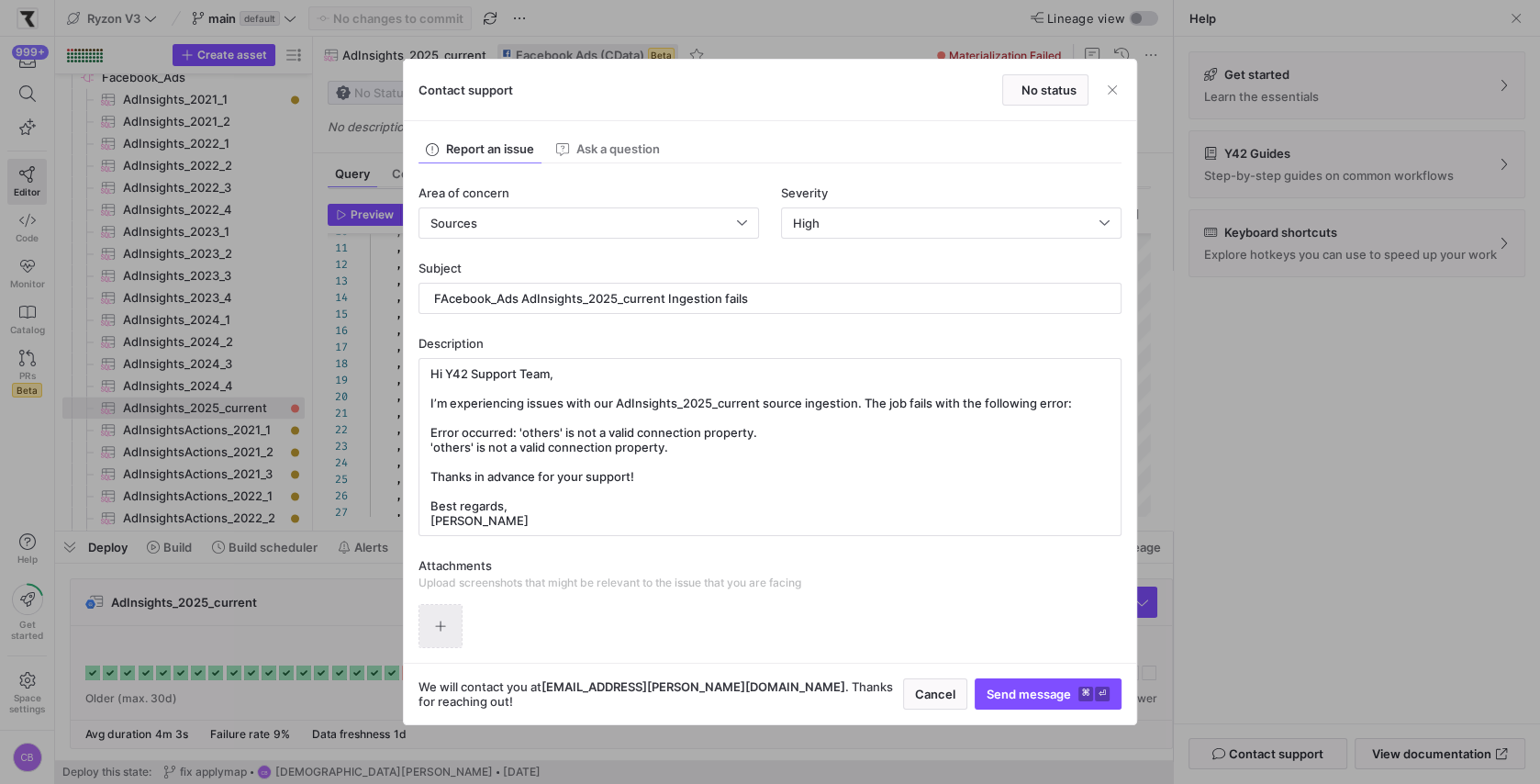
click at [439, 623] on icon "button" at bounding box center [440, 625] width 12 height 12
click at [584, 510] on textarea "Hi Y42 Support Team, I’m experiencing issues with our AdInsights_2025_current s…" at bounding box center [770, 446] width 679 height 161
click at [576, 534] on div "Area of concern Sources Severity High Subject FAcebook_Ads AdInsights_2025_curr…" at bounding box center [770, 405] width 703 height 485
click at [576, 529] on div "Hi Y42 Support Team, I’m experiencing issues with our AdInsights_2025_current s…" at bounding box center [770, 446] width 679 height 176
click at [576, 520] on textarea "Hi Y42 Support Team, I’m experiencing issues with our AdInsights_2025_current s…" at bounding box center [770, 446] width 679 height 161
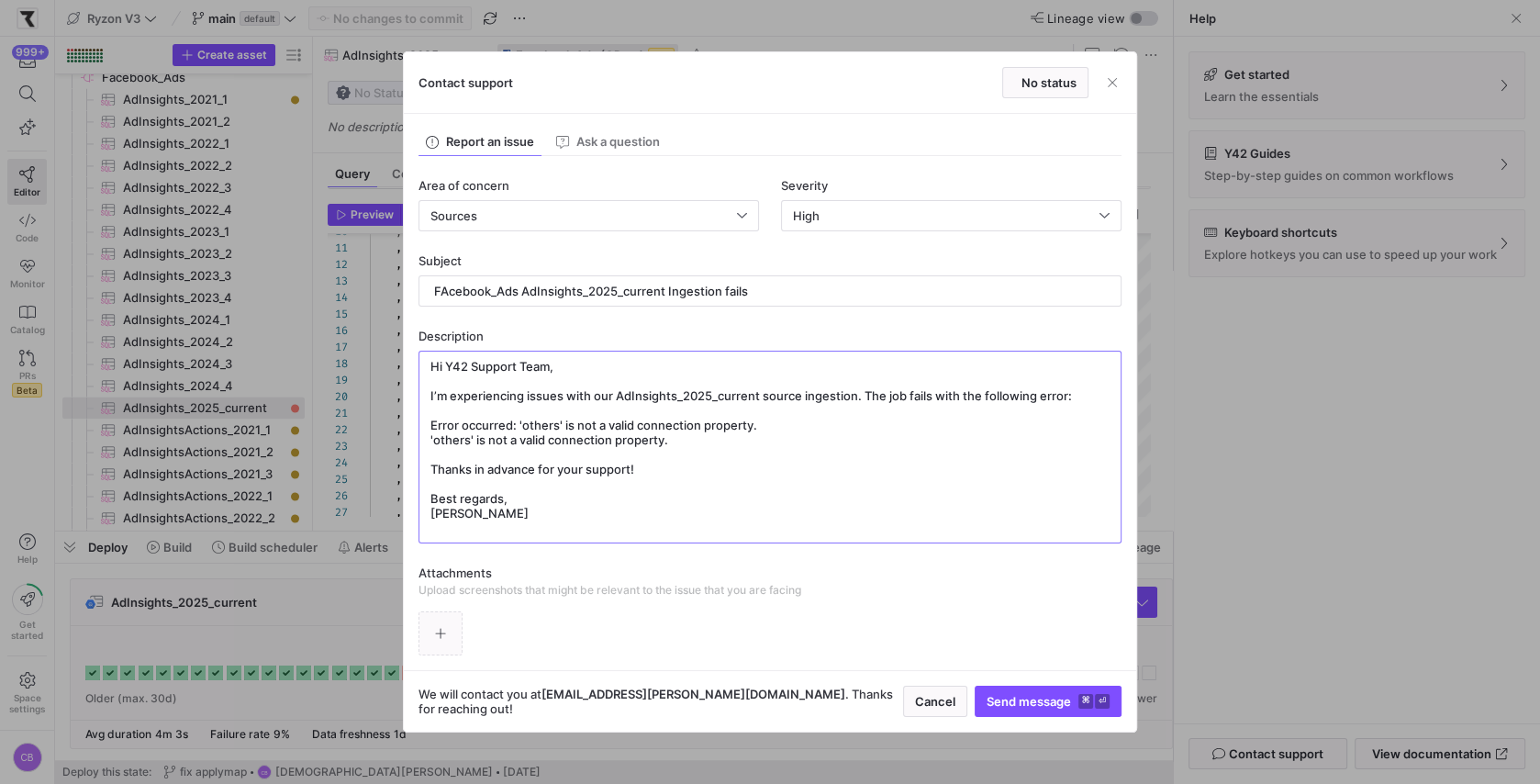
drag, startPoint x: 555, startPoint y: 506, endPoint x: 386, endPoint y: 318, distance: 252.8
click at [386, 318] on div "Contact support No status Report an issue Ask a question Area of concern Source…" at bounding box center [770, 392] width 1540 height 784
type textarea "Hi Y42 Support Team, I’m experiencing issues with our AdInsights_2025_current s…"
click at [1116, 88] on span "button" at bounding box center [1112, 82] width 18 height 18
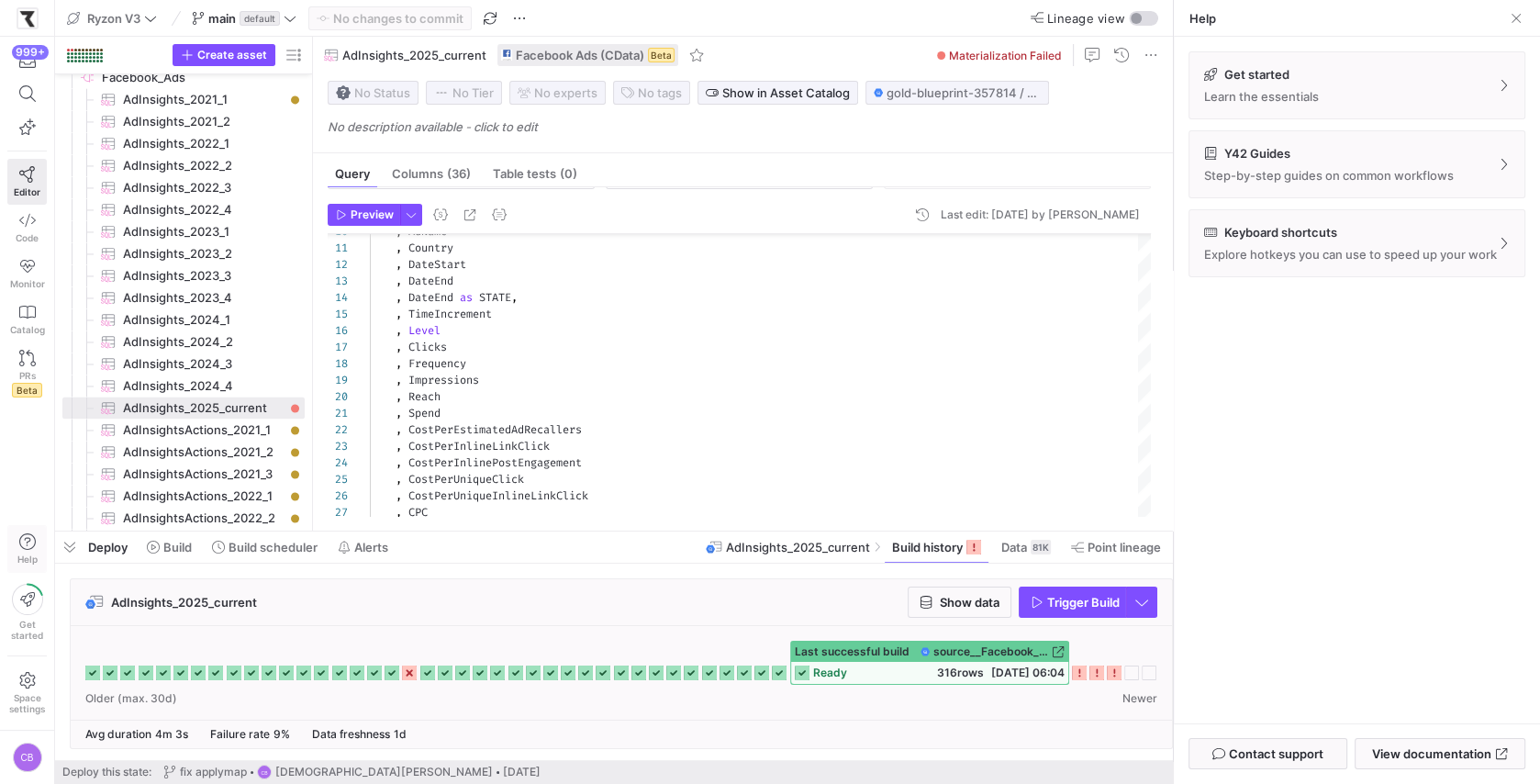
click at [27, 536] on icon "button" at bounding box center [27, 541] width 16 height 16
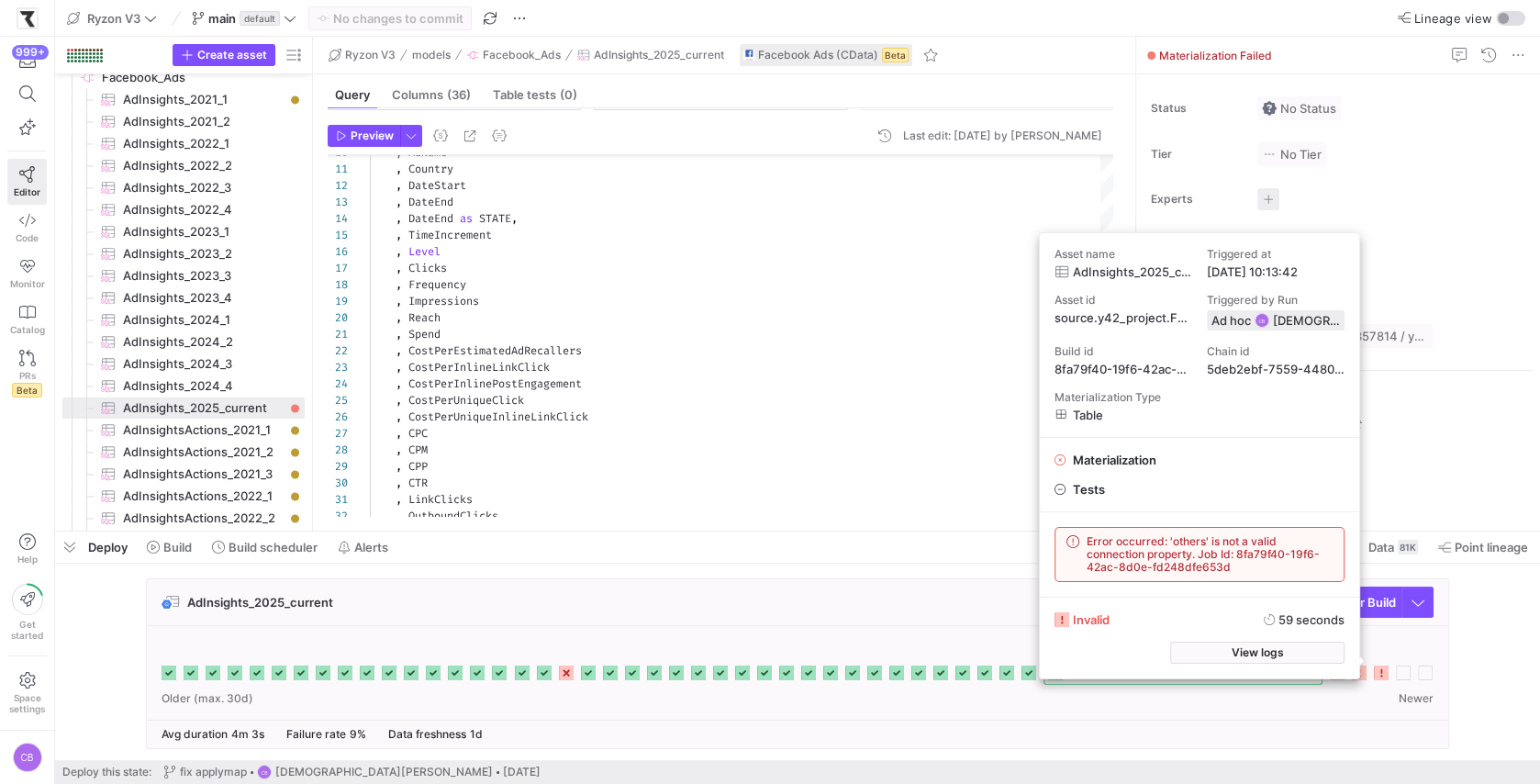
drag, startPoint x: 1233, startPoint y: 567, endPoint x: 1074, endPoint y: 519, distance: 166.1
click at [1074, 519] on div "Error occurred: 'others' is not a valid connection property. Job Id: 8fa79f40-1…" at bounding box center [1199, 554] width 320 height 85
copy span "Error occurred: 'others' is not a valid connection property. Job Id: 8fa79f40-1…"
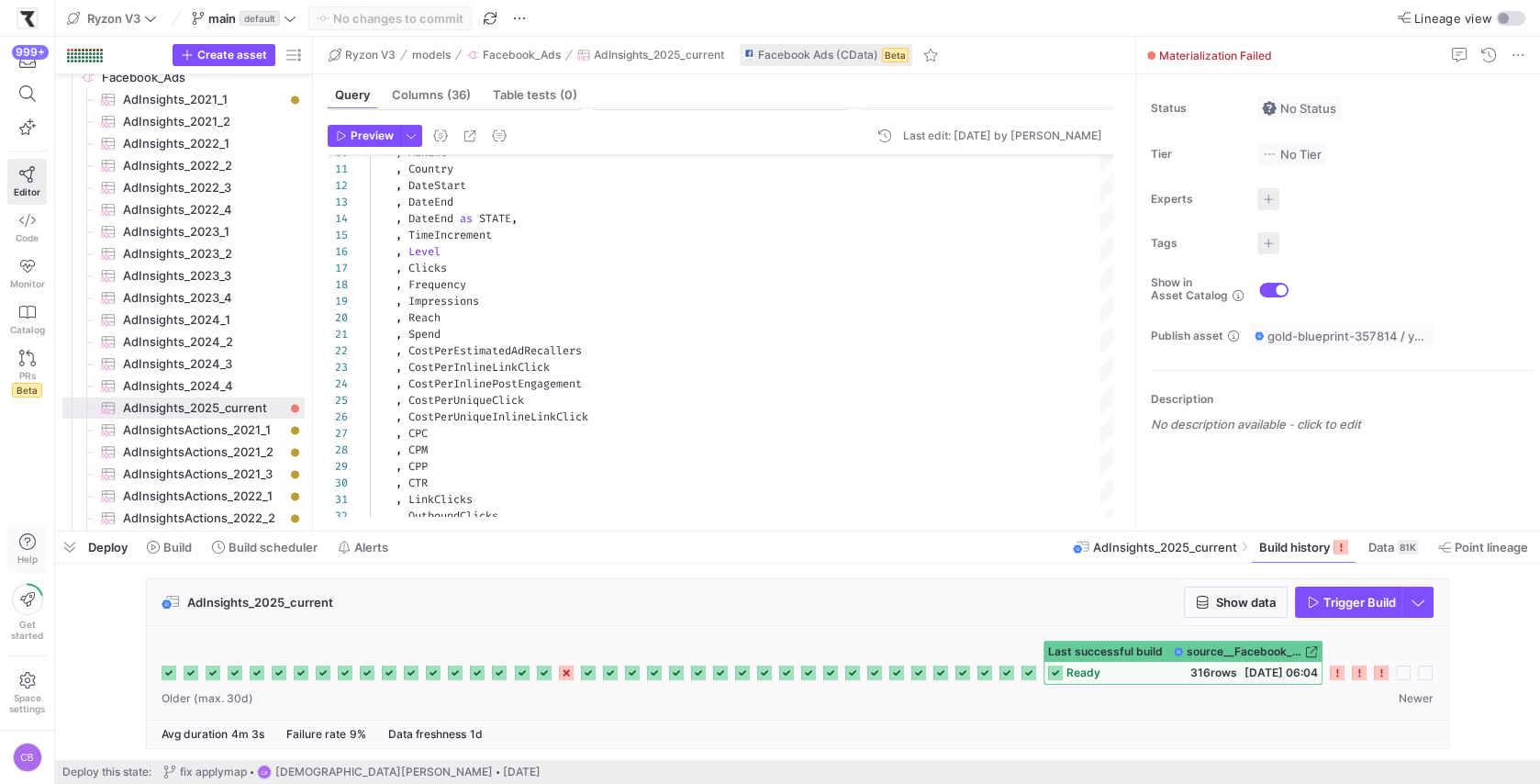
click at [26, 543] on icon "button" at bounding box center [27, 541] width 16 height 16
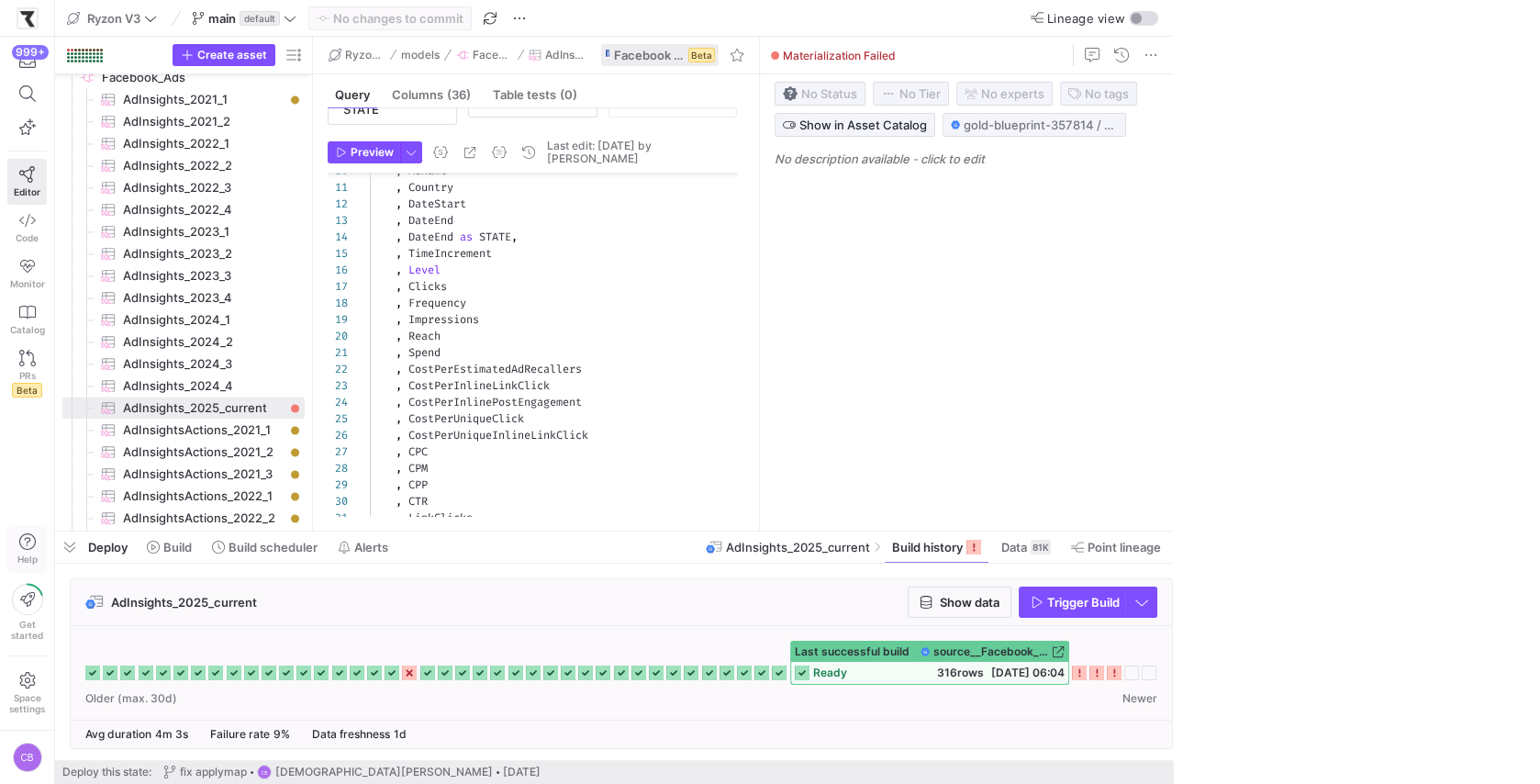
scroll to position [93, 0]
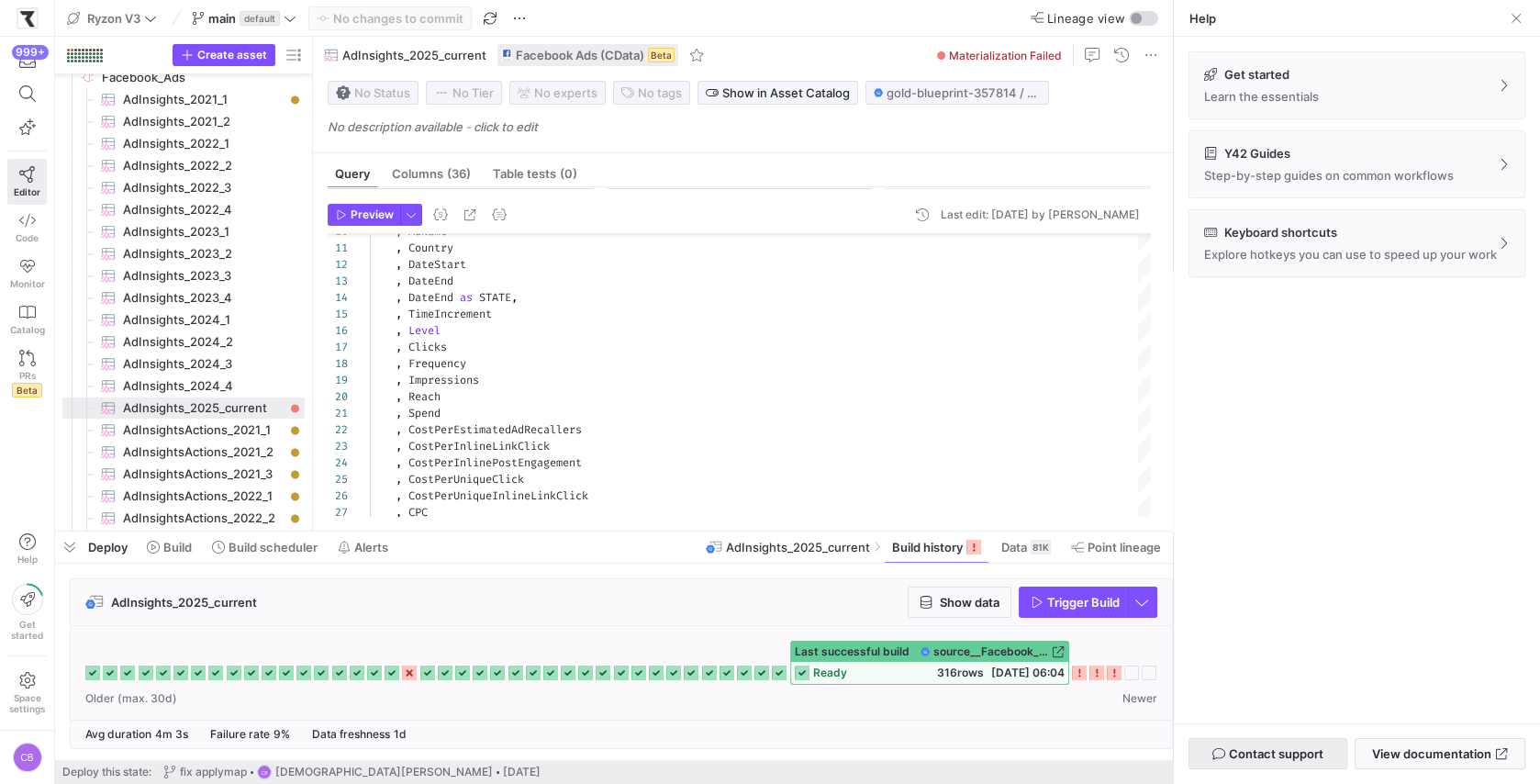
click at [1242, 749] on span "Contact support" at bounding box center [1276, 753] width 94 height 14
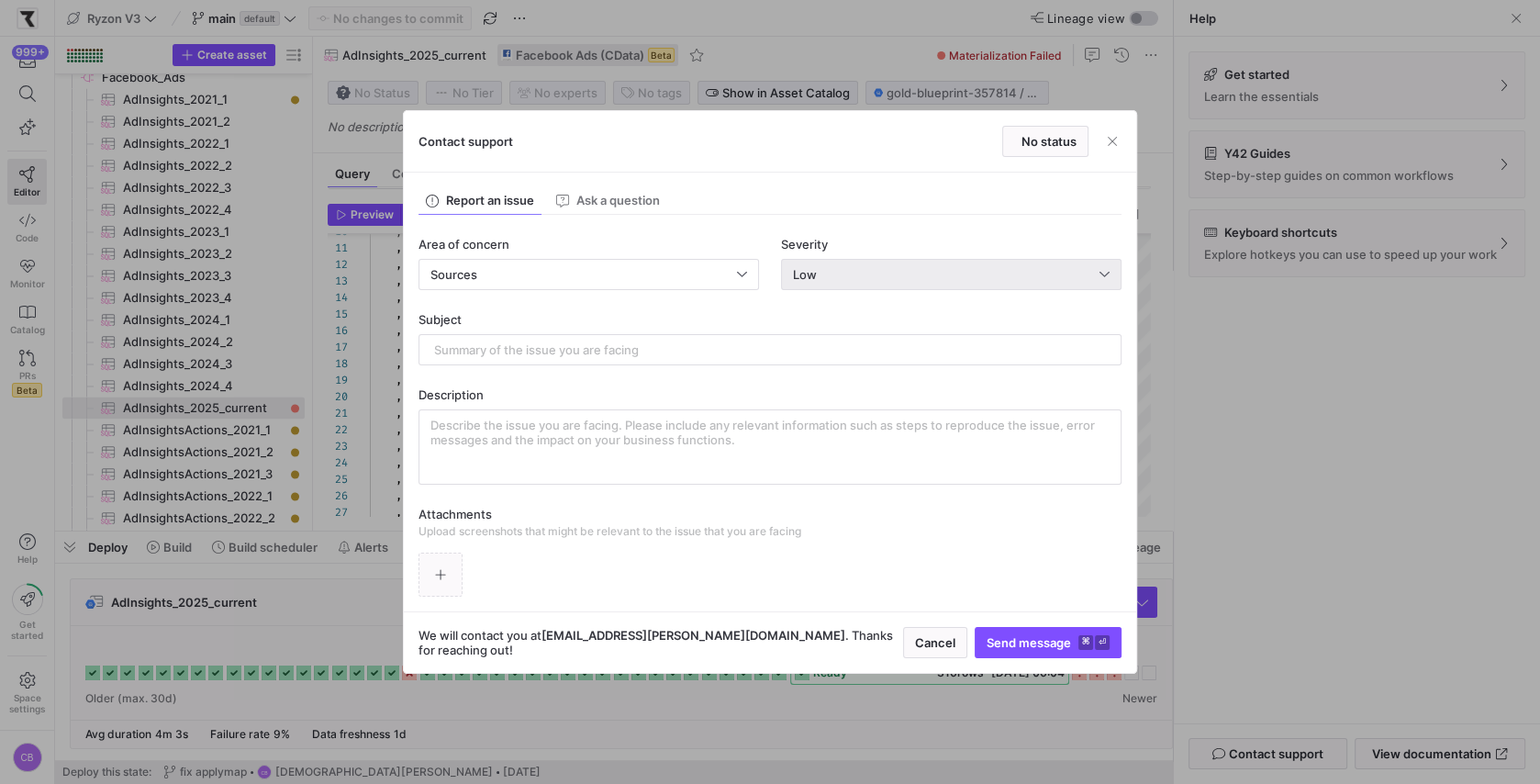
click at [888, 261] on div "Low" at bounding box center [951, 274] width 317 height 30
click at [849, 361] on div "High System impaired" at bounding box center [951, 366] width 325 height 14
click at [608, 347] on input "text" at bounding box center [770, 349] width 672 height 14
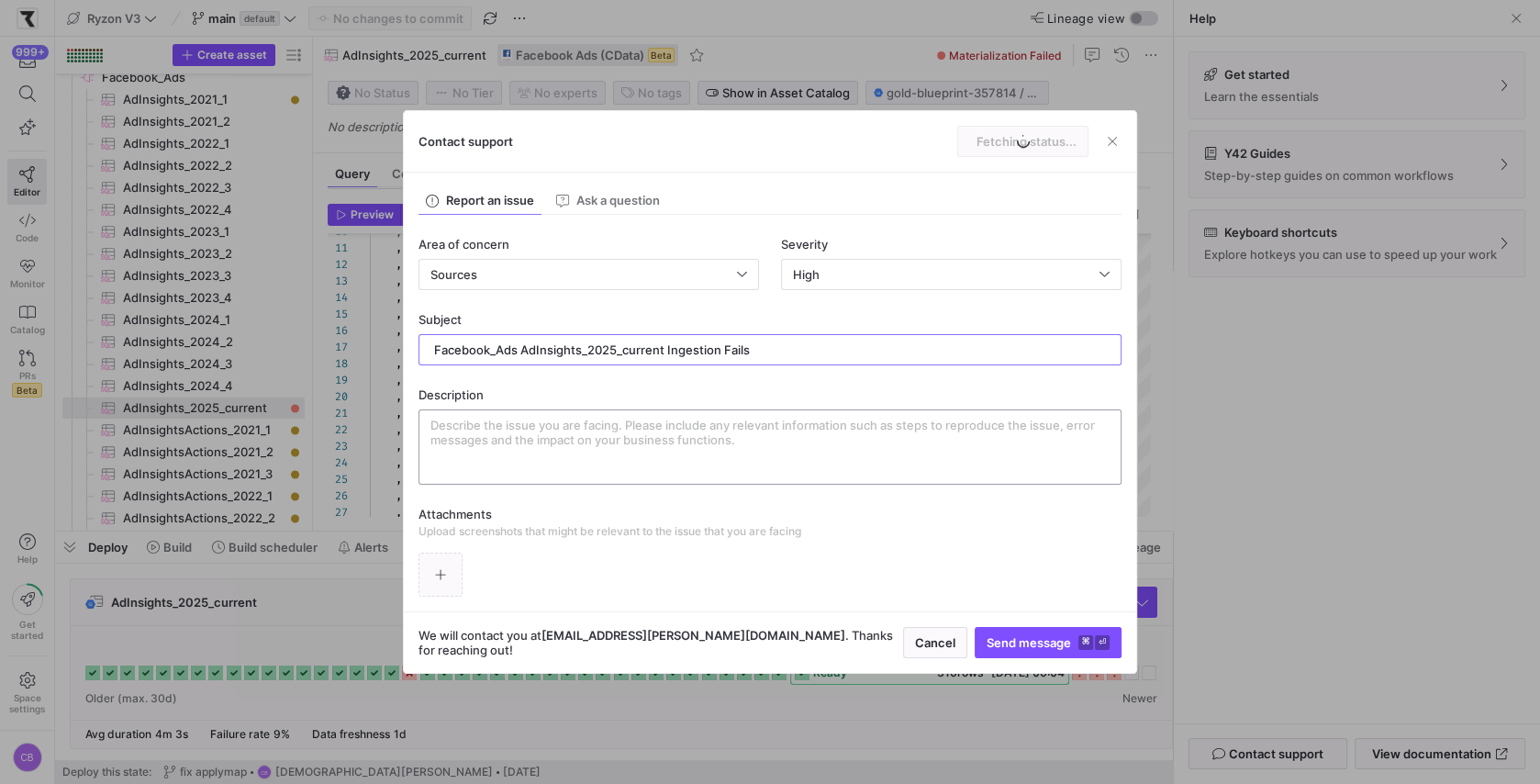
type input "Facebook_Ads AdInsights_2025_current Ingestion Fails"
click at [521, 428] on textarea at bounding box center [770, 447] width 679 height 59
paste textarea "Error occurred: 'others' is not a valid connection property. Job Id: 8fa79f40-1…"
click at [426, 431] on div "Error occurred: 'others' is not a valid connection property. Job Id: 8fa79f40-1…" at bounding box center [770, 446] width 703 height 75
click at [430, 425] on textarea "Error occurred: 'others' is not a valid connection property. Job Id: 8fa79f40-1…" at bounding box center [770, 447] width 679 height 59
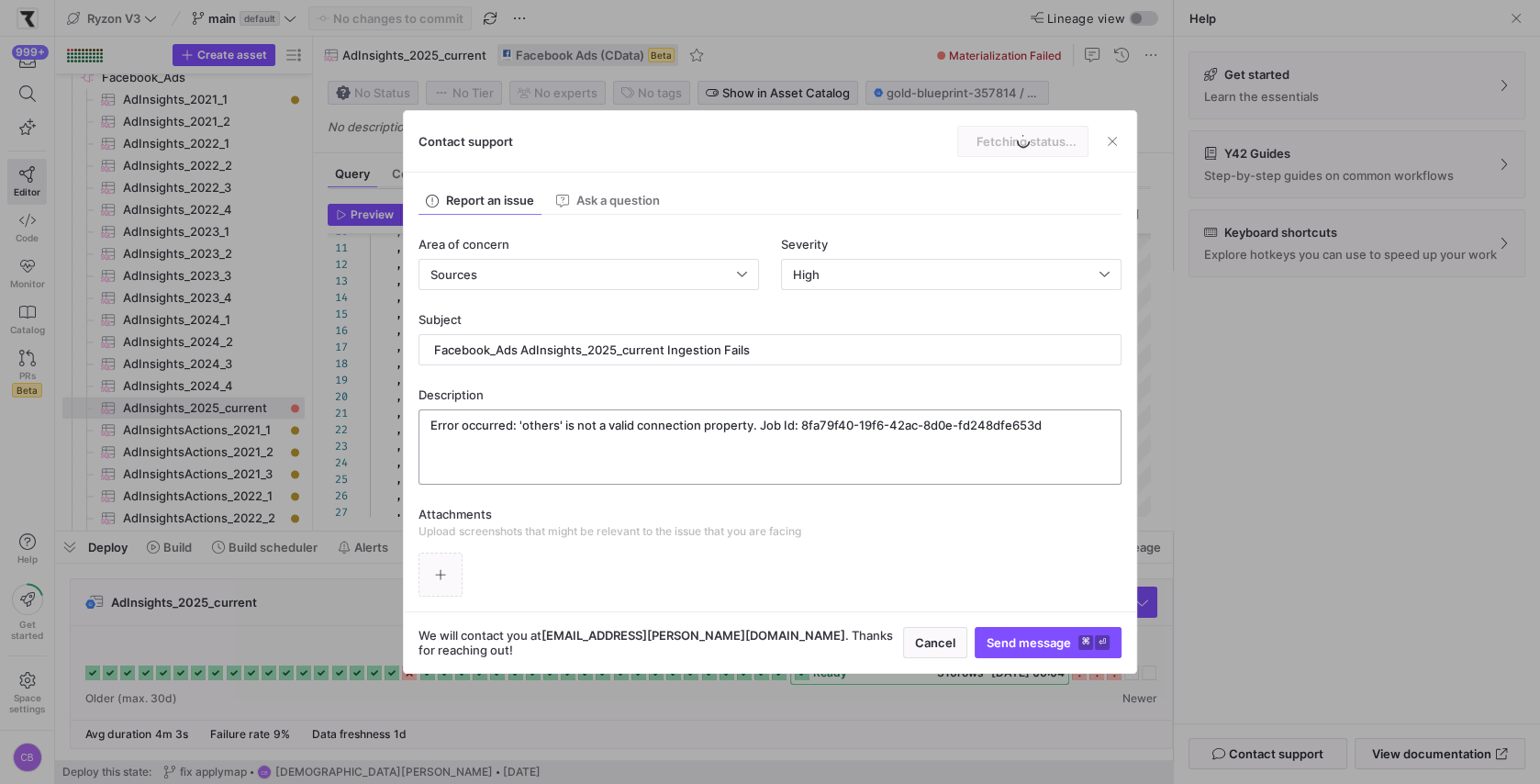
click at [430, 423] on textarea "Error occurred: 'others' is not a valid connection property. Job Id: 8fa79f40-1…" at bounding box center [770, 447] width 679 height 59
click at [442, 423] on textarea "Error occurred: 'others' is not a valid connection property. Job Id: 8fa79f40-1…" at bounding box center [770, 447] width 679 height 59
paste textarea "Hi Y42 Support Team, I’m experiencing issues with our AdInsights_2025_current s…"
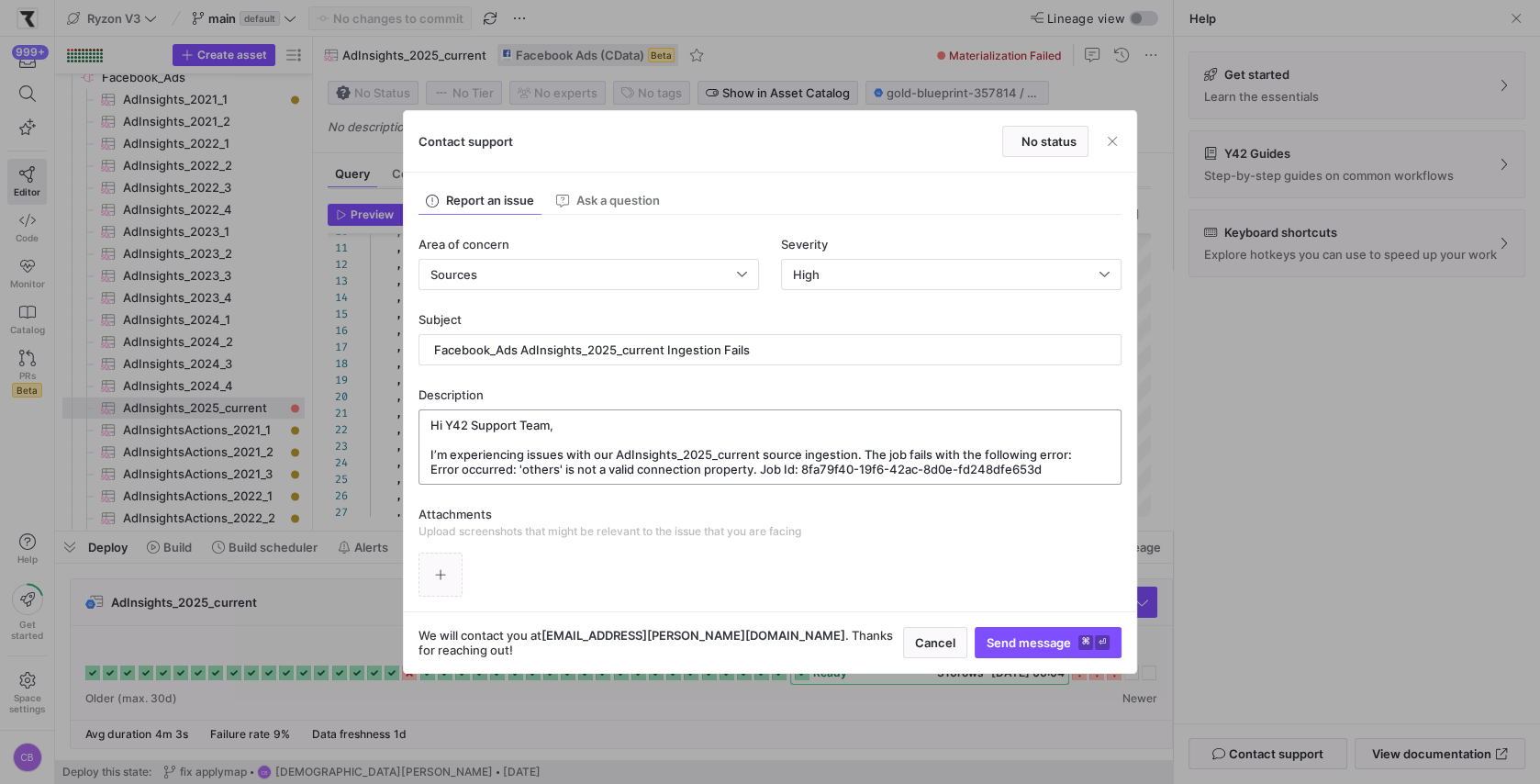
click at [1066, 467] on textarea "Hi Y42 Support Team, I’m experiencing issues with our AdInsights_2025_current s…" at bounding box center [770, 447] width 679 height 59
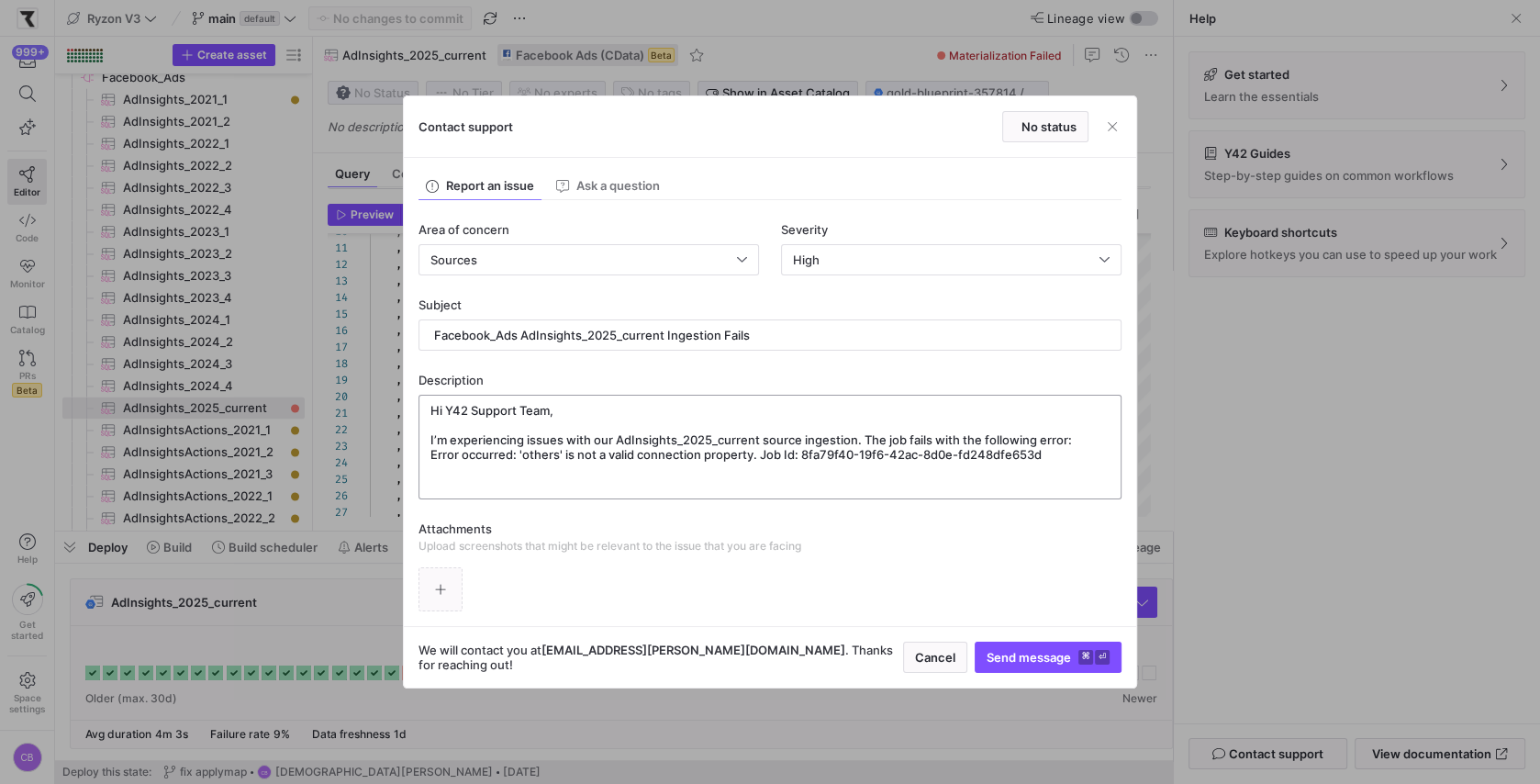
click at [432, 448] on textarea "Hi Y42 Support Team, I’m experiencing issues with our AdInsights_2025_current s…" at bounding box center [770, 446] width 679 height 88
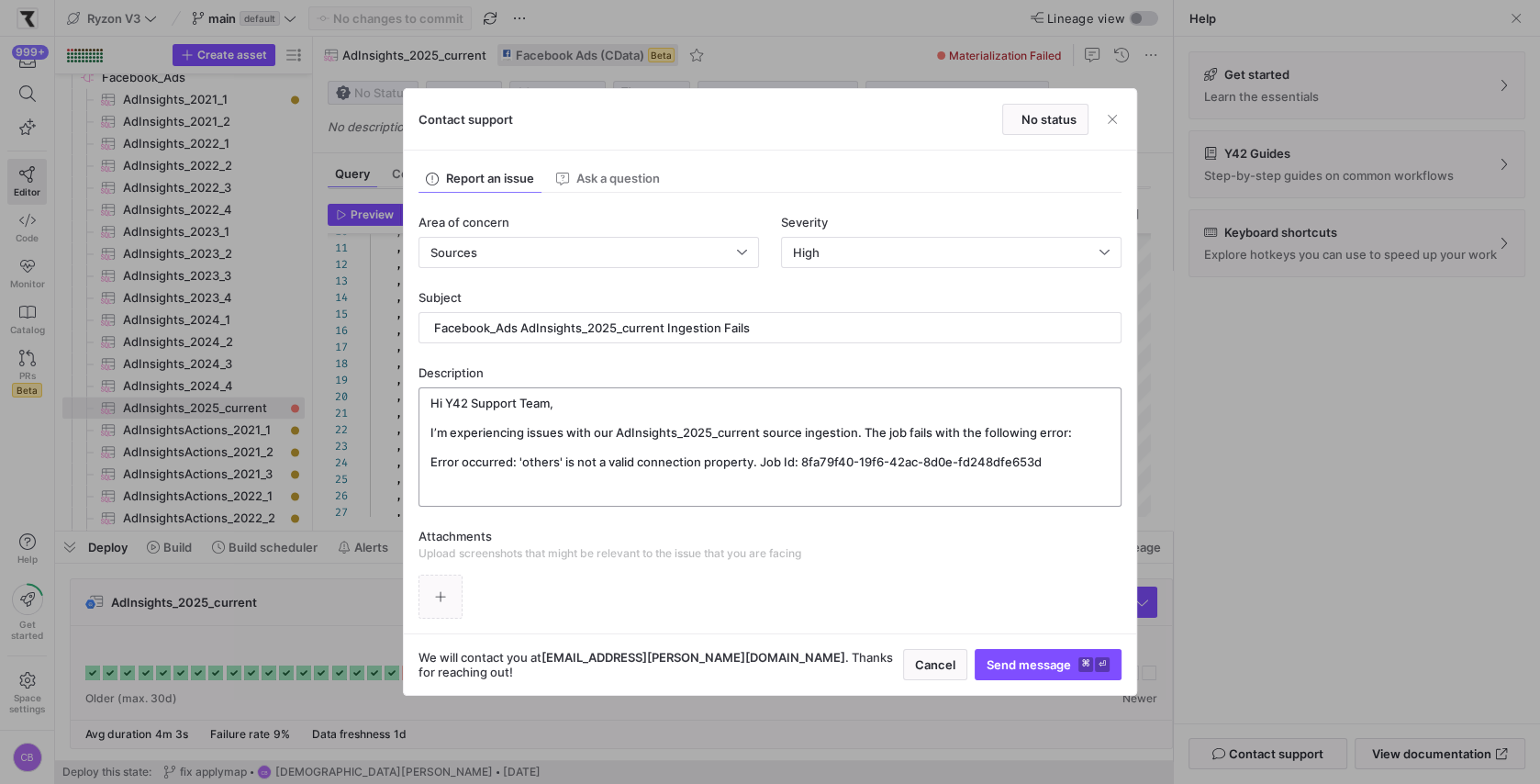
click at [1062, 457] on textarea "Hi Y42 Support Team, I’m experiencing issues with our AdInsights_2025_current s…" at bounding box center [770, 447] width 679 height 103
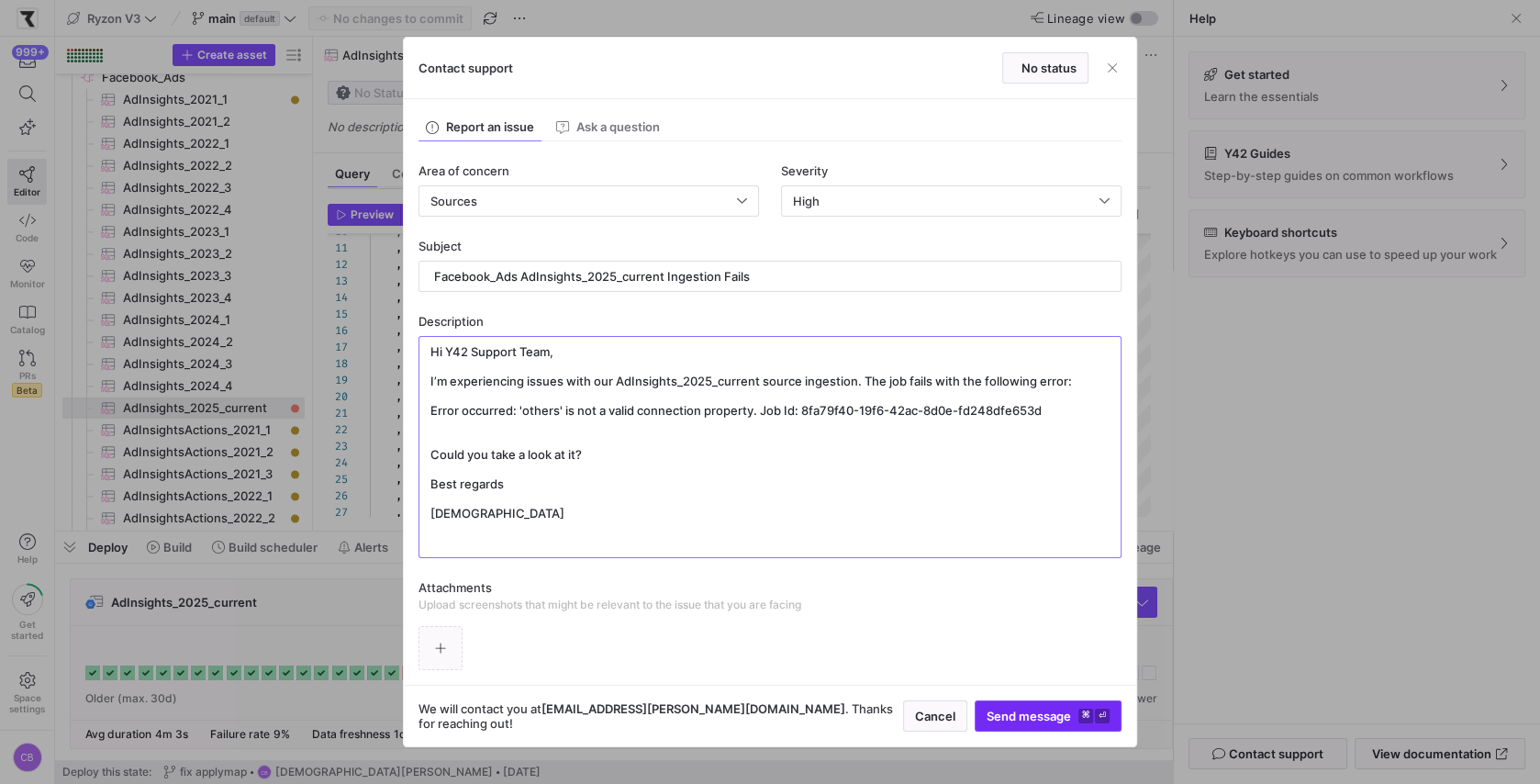
type textarea "Hi Y42 Support Team, I’m experiencing issues with our AdInsights_2025_current s…"
click at [1050, 712] on span "Send message ⌘ ⏎" at bounding box center [1048, 715] width 123 height 14
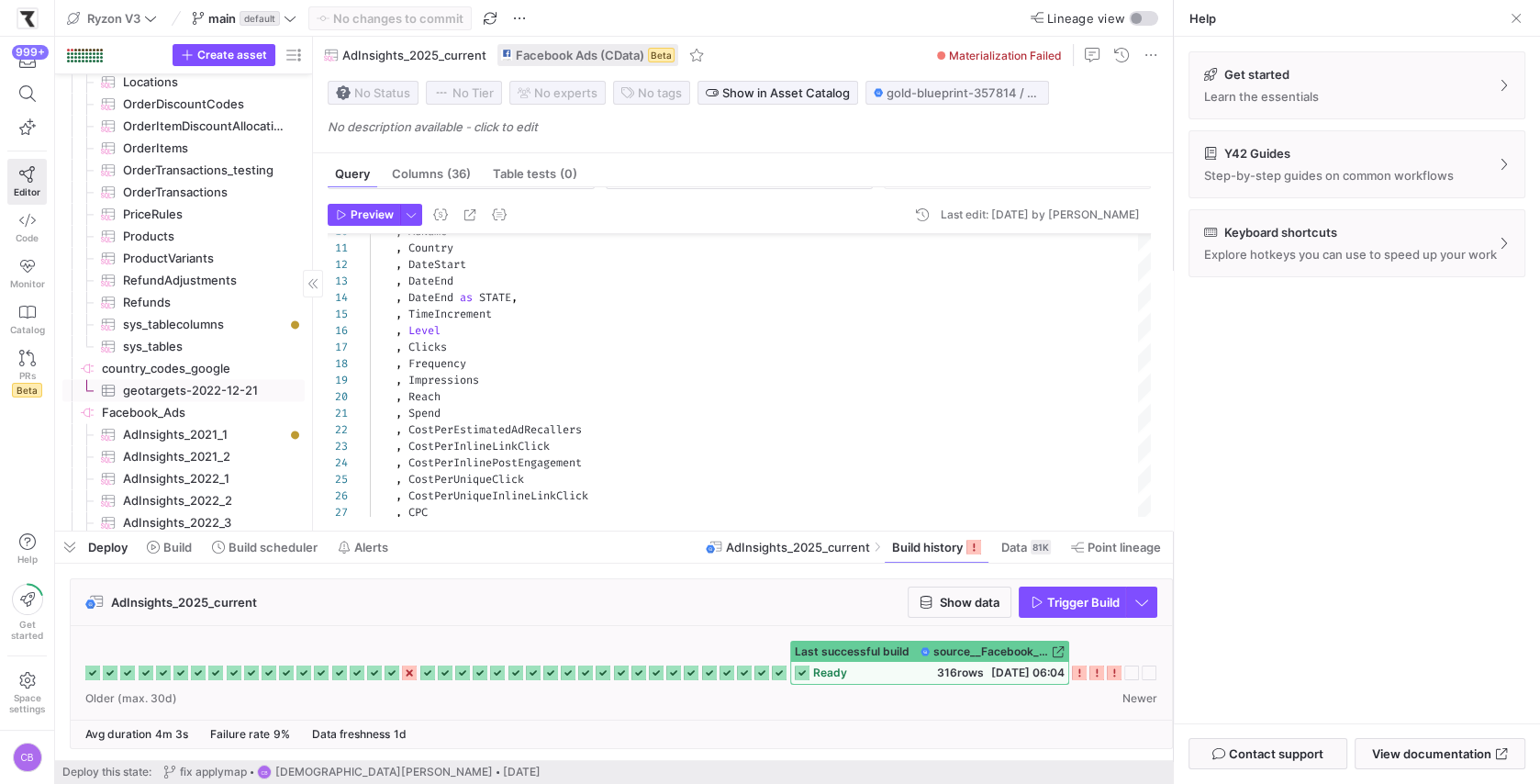
scroll to position [2544, 0]
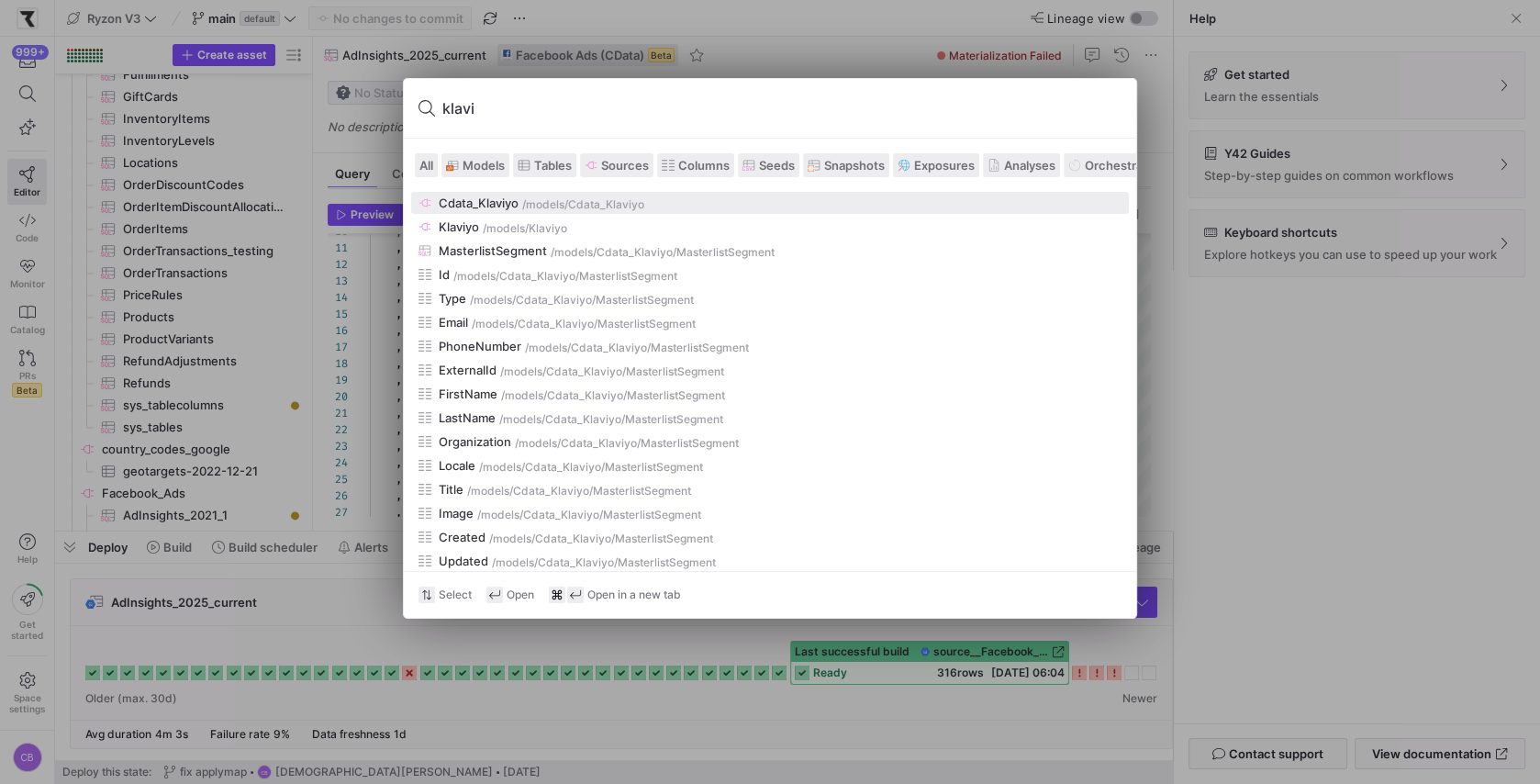
type input "klavi"
click at [487, 208] on div "Cdata_Klaviyo" at bounding box center [479, 202] width 80 height 14
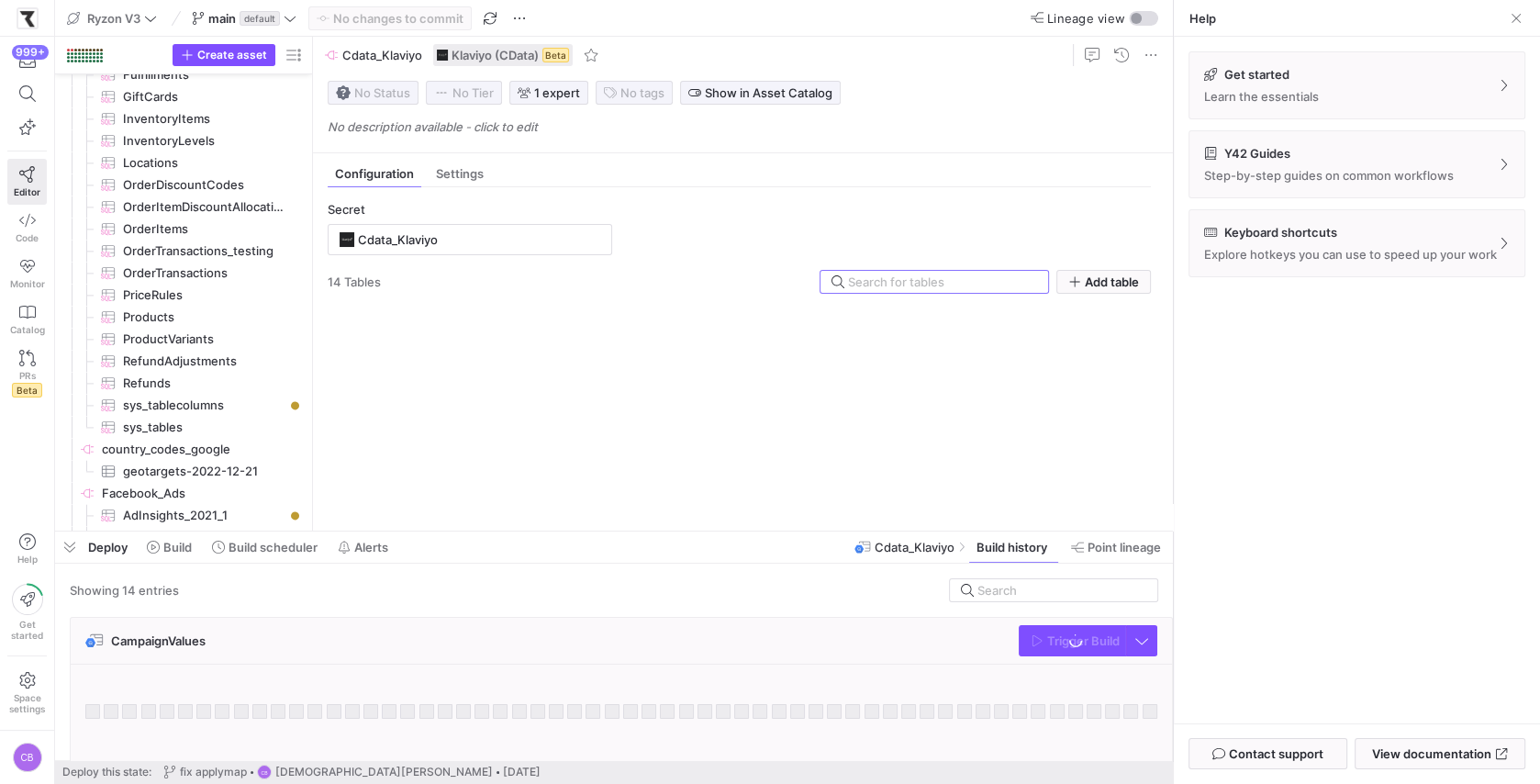
scroll to position [2070, 0]
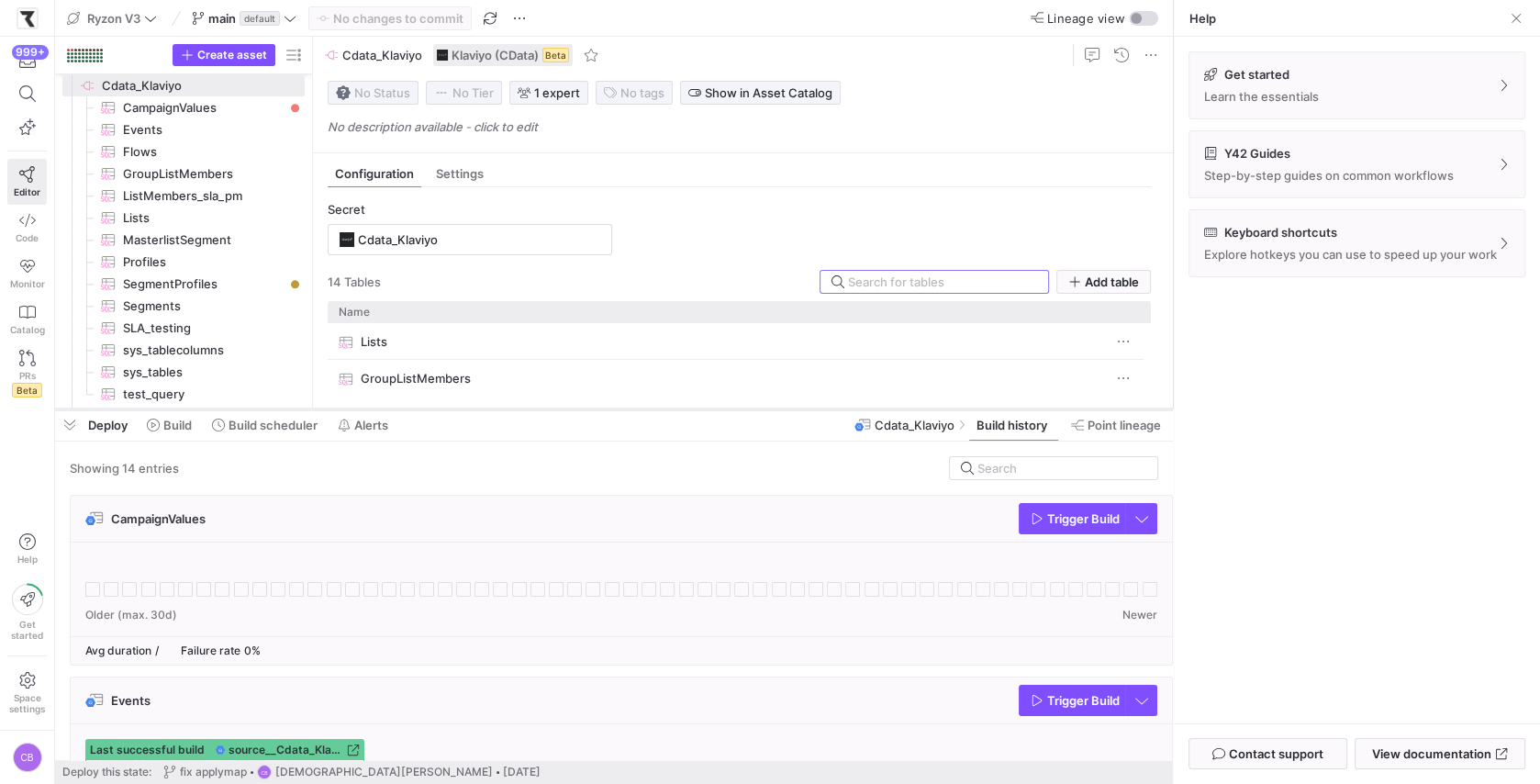
drag, startPoint x: 892, startPoint y: 534, endPoint x: 899, endPoint y: 412, distance: 122.2
click at [899, 412] on div at bounding box center [614, 409] width 1118 height 8
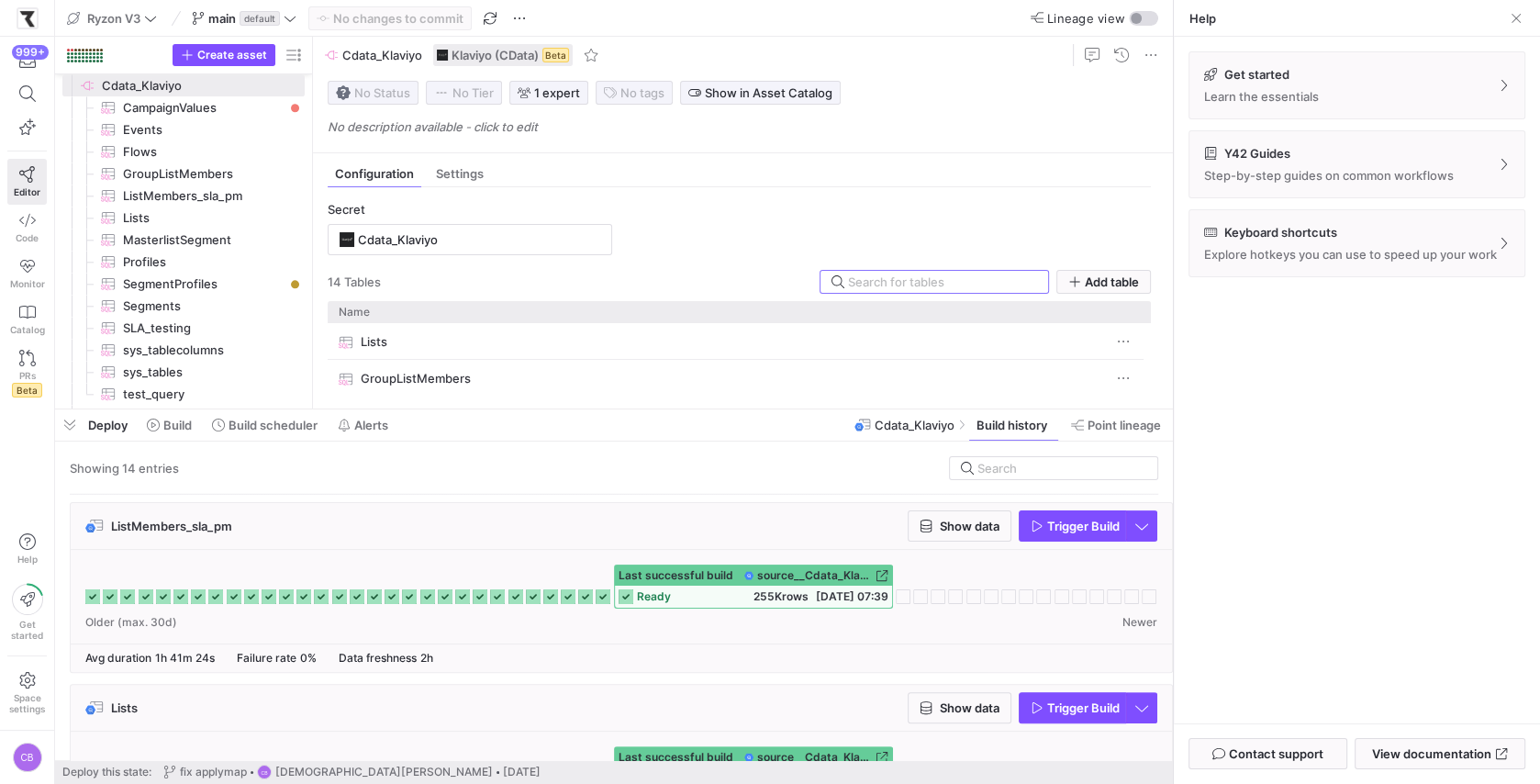
scroll to position [718, 0]
click at [949, 527] on span "Show data" at bounding box center [969, 526] width 60 height 14
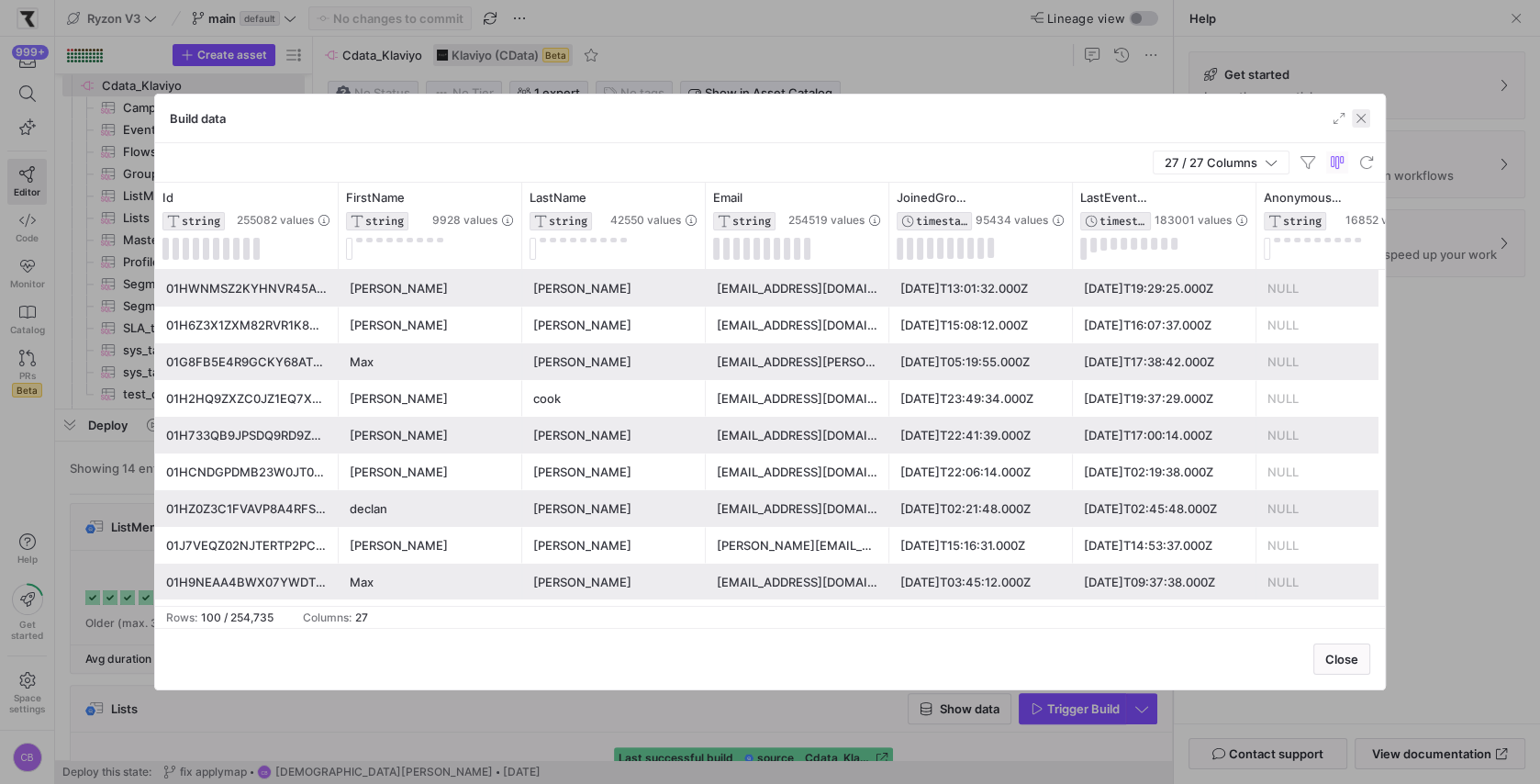
click at [1363, 115] on span "button" at bounding box center [1361, 117] width 18 height 18
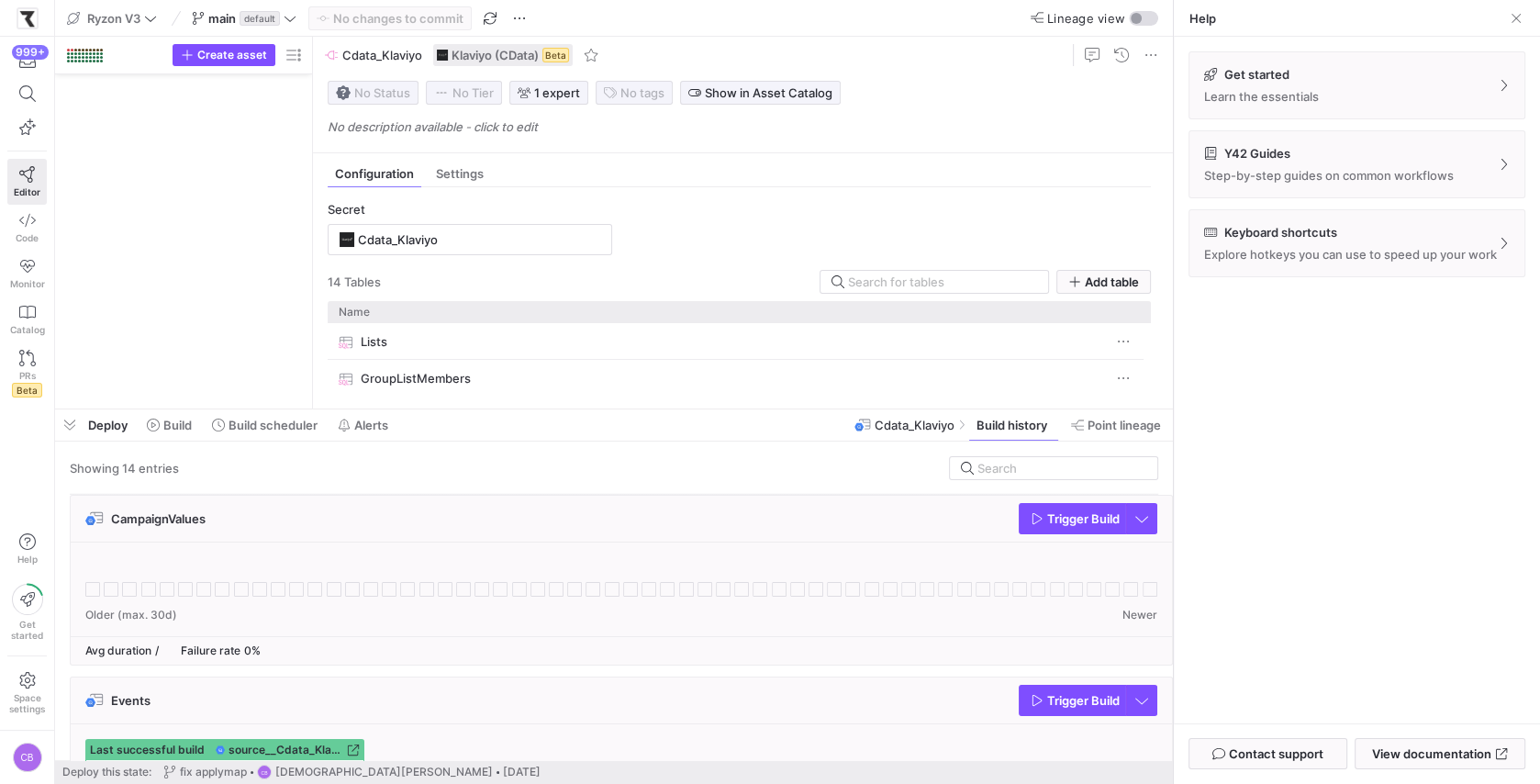
scroll to position [718, 0]
